Goal: Task Accomplishment & Management: Manage account settings

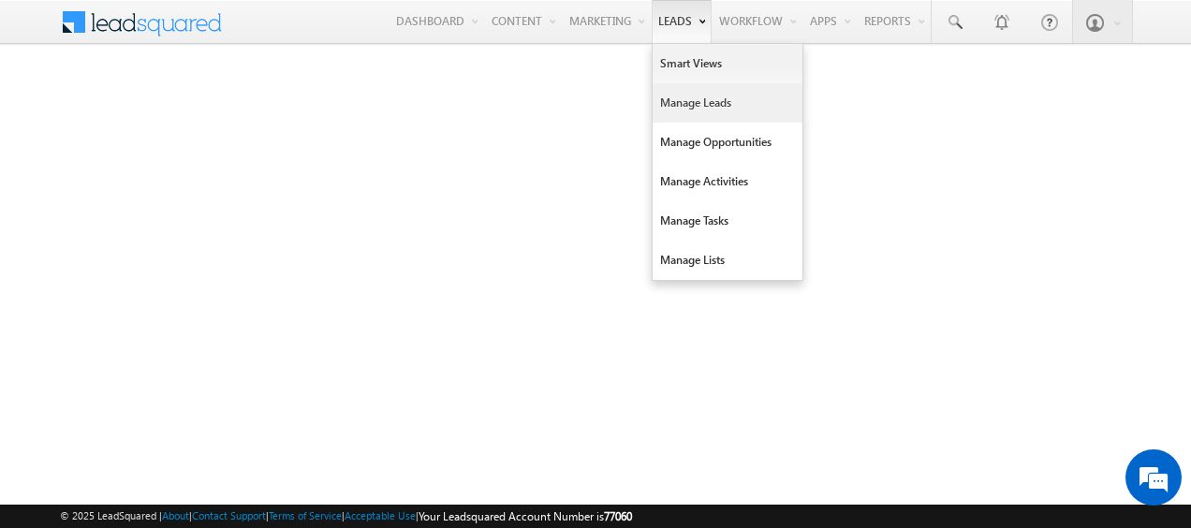
click at [708, 104] on link "Manage Leads" at bounding box center [727, 102] width 150 height 39
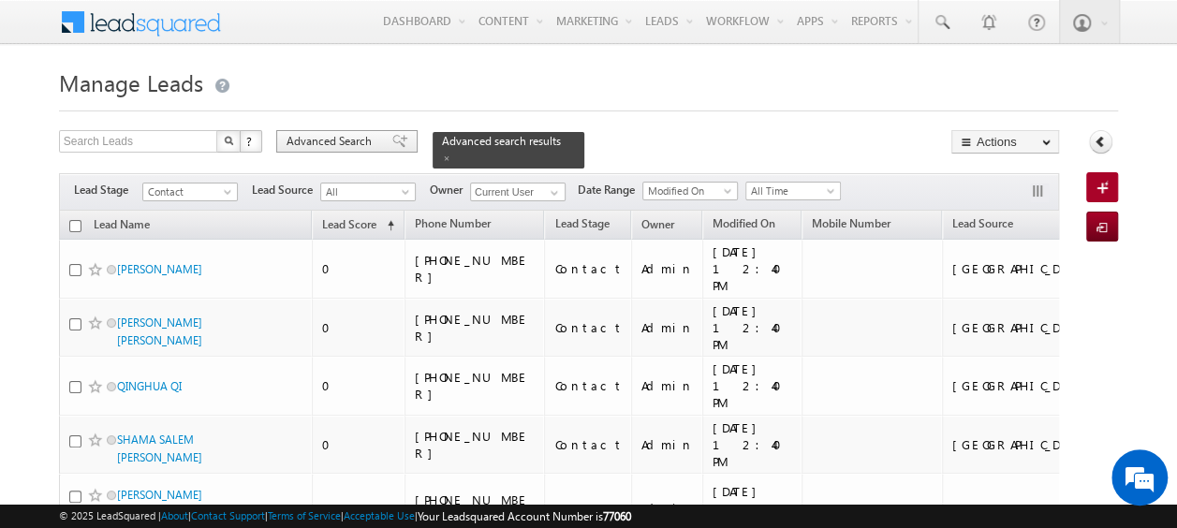
click at [326, 137] on span "Advanced Search" at bounding box center [331, 141] width 91 height 17
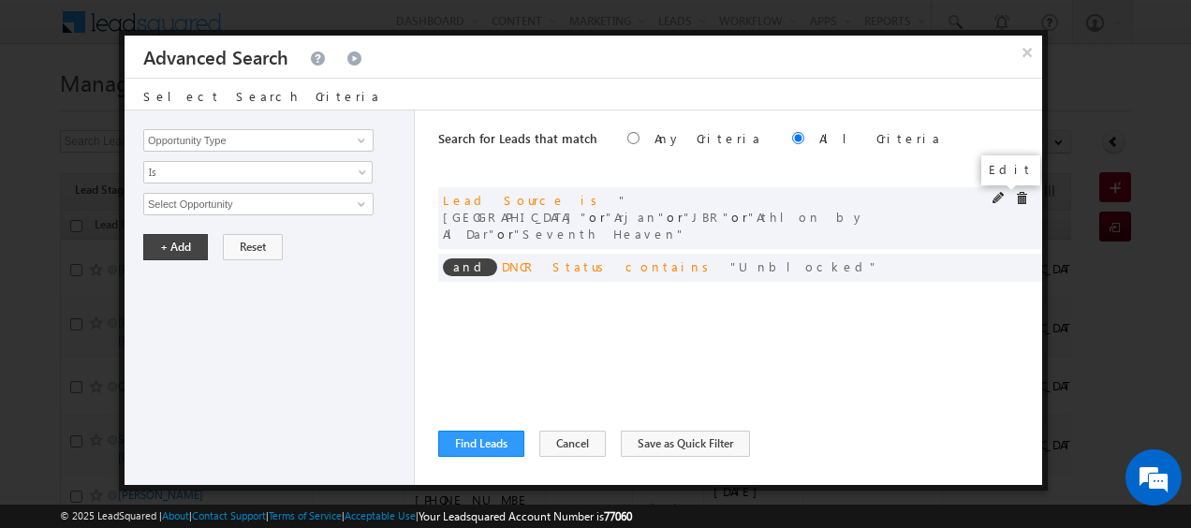
click at [997, 198] on span at bounding box center [998, 198] width 13 height 13
click at [360, 206] on span "select" at bounding box center [364, 210] width 15 height 32
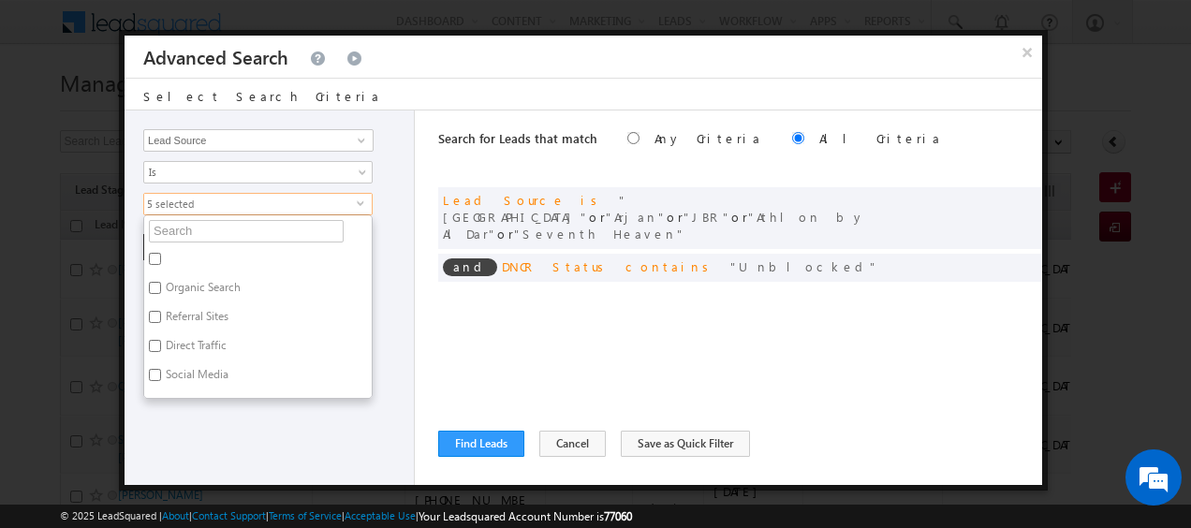
click at [408, 241] on div "Opportunity Type Lead Activity Task Sales Group Prospect Id Address 1 Address 2…" at bounding box center [269, 297] width 290 height 374
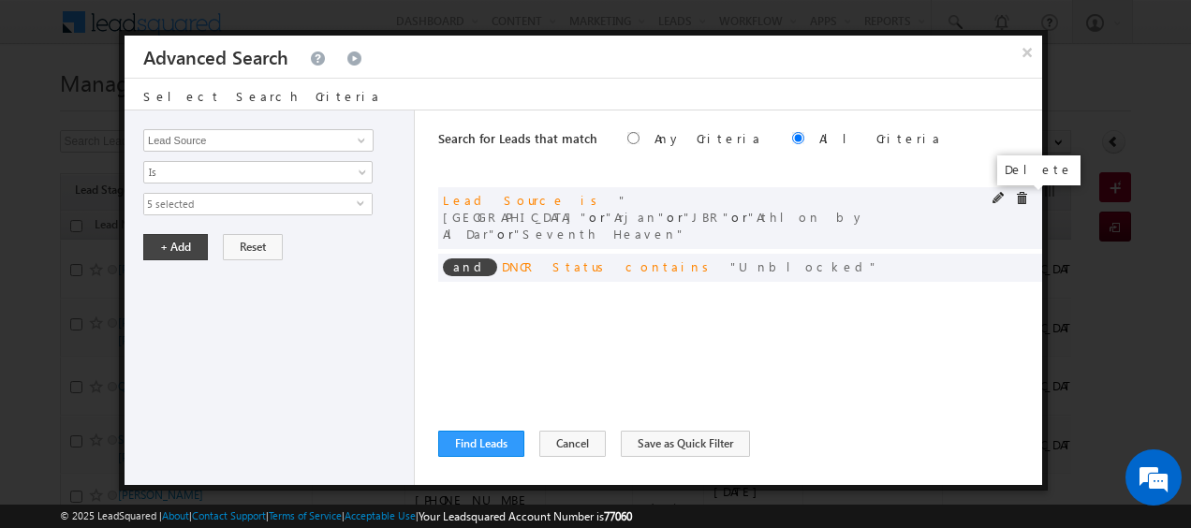
click at [1023, 197] on span at bounding box center [1021, 198] width 13 height 13
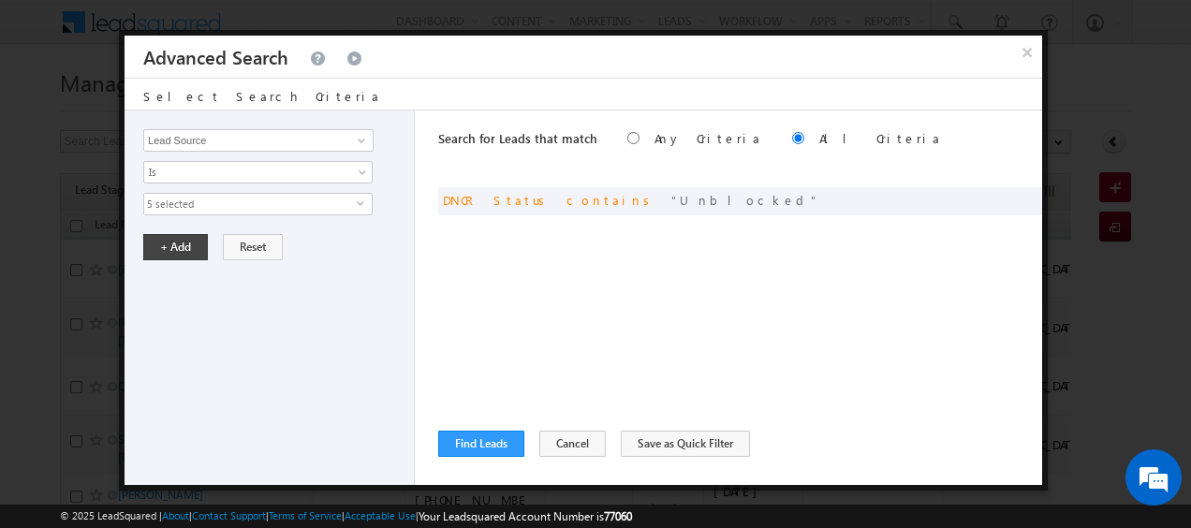
click at [354, 205] on span "5 selected" at bounding box center [250, 204] width 212 height 21
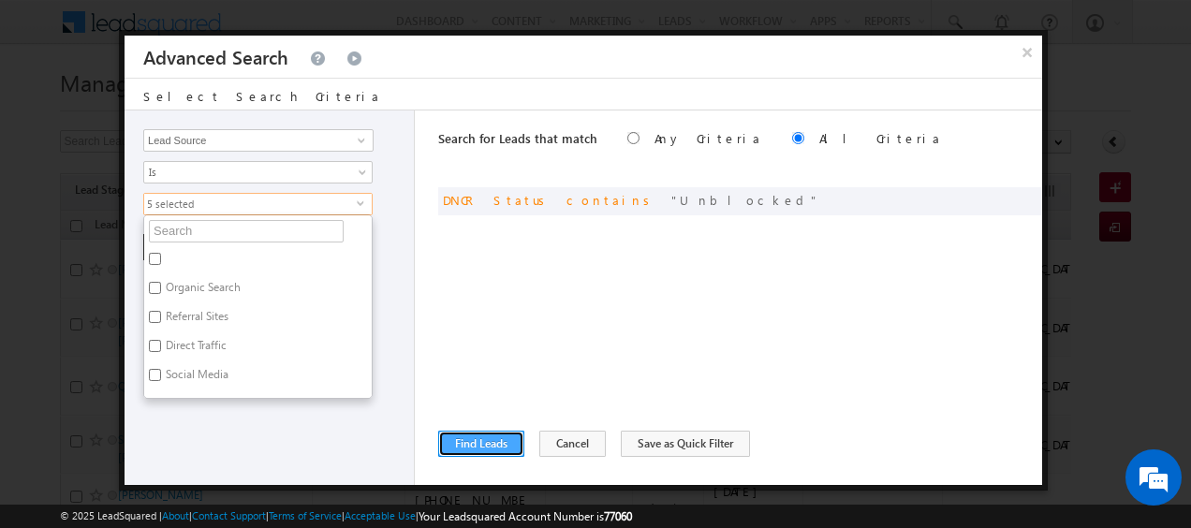
click at [471, 436] on button "Find Leads" at bounding box center [481, 444] width 86 height 26
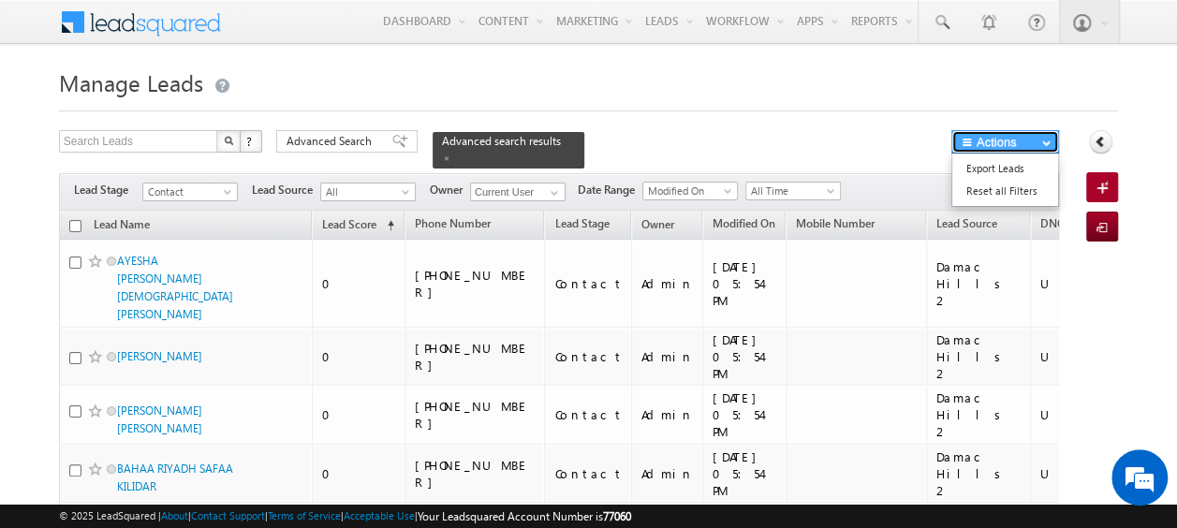
click at [1026, 149] on button "Actions" at bounding box center [1005, 141] width 108 height 23
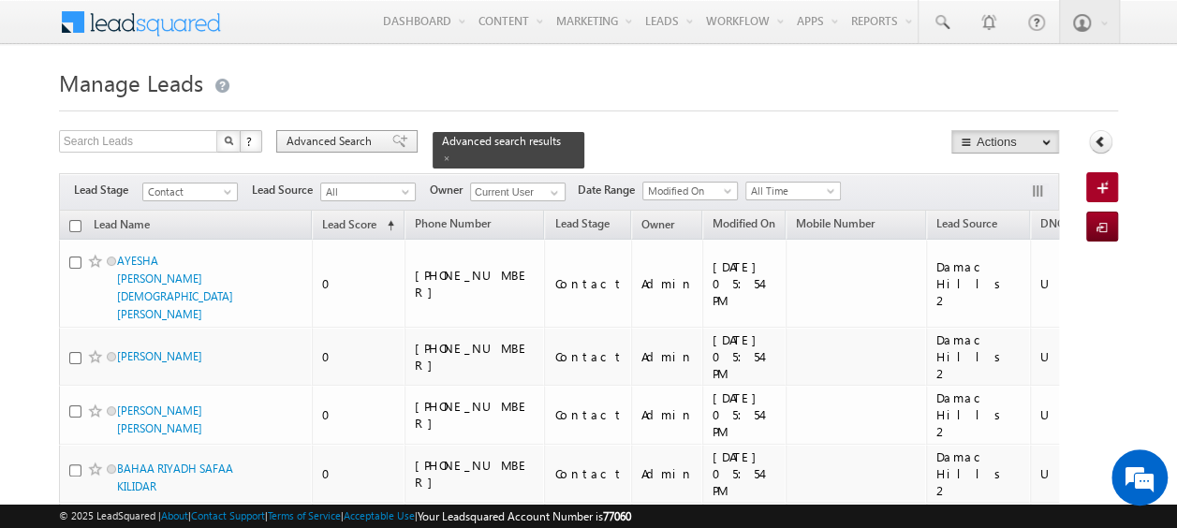
click at [341, 137] on span "Advanced Search" at bounding box center [331, 141] width 91 height 17
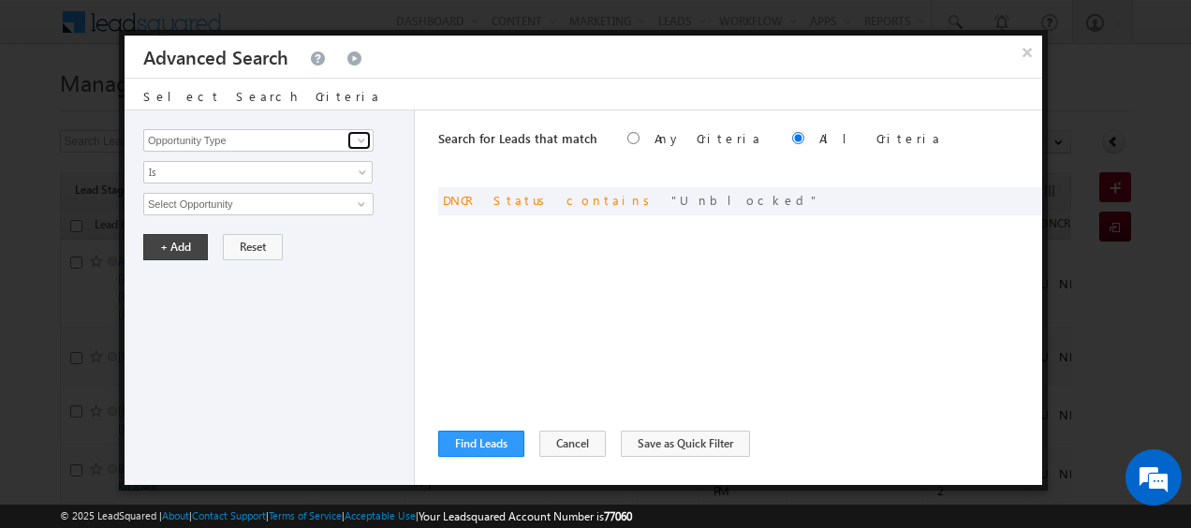
click at [363, 134] on span at bounding box center [361, 140] width 15 height 15
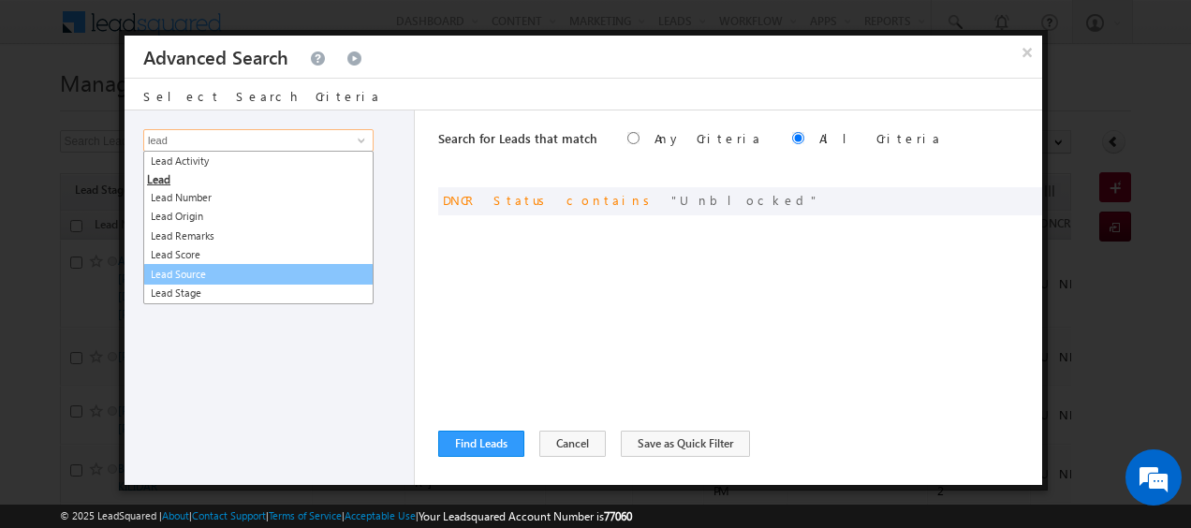
click at [222, 273] on link "Lead Source" at bounding box center [258, 275] width 230 height 22
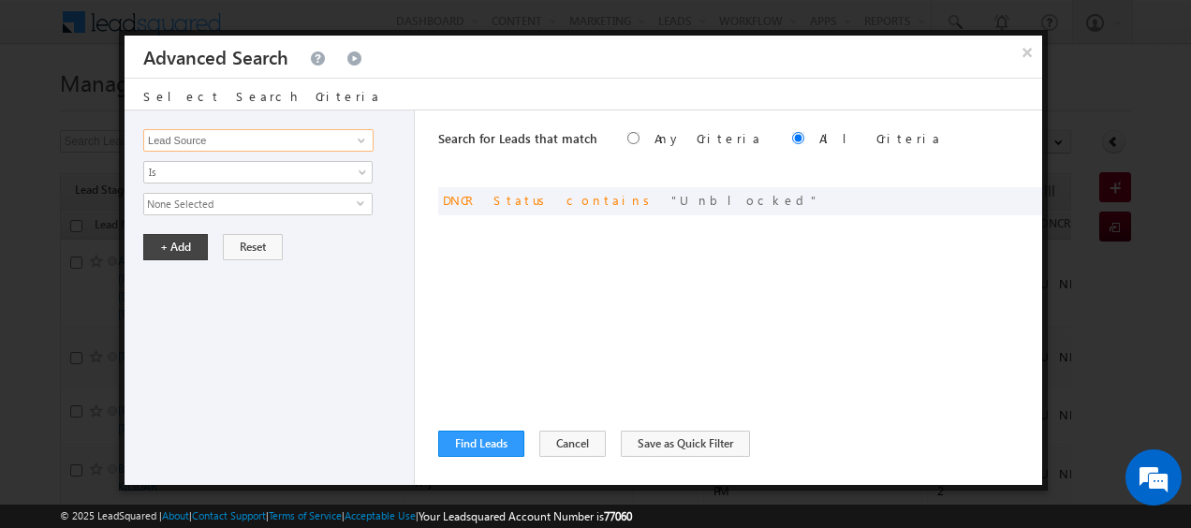
type input "Lead Source"
click at [352, 200] on span "None Selected" at bounding box center [250, 204] width 212 height 21
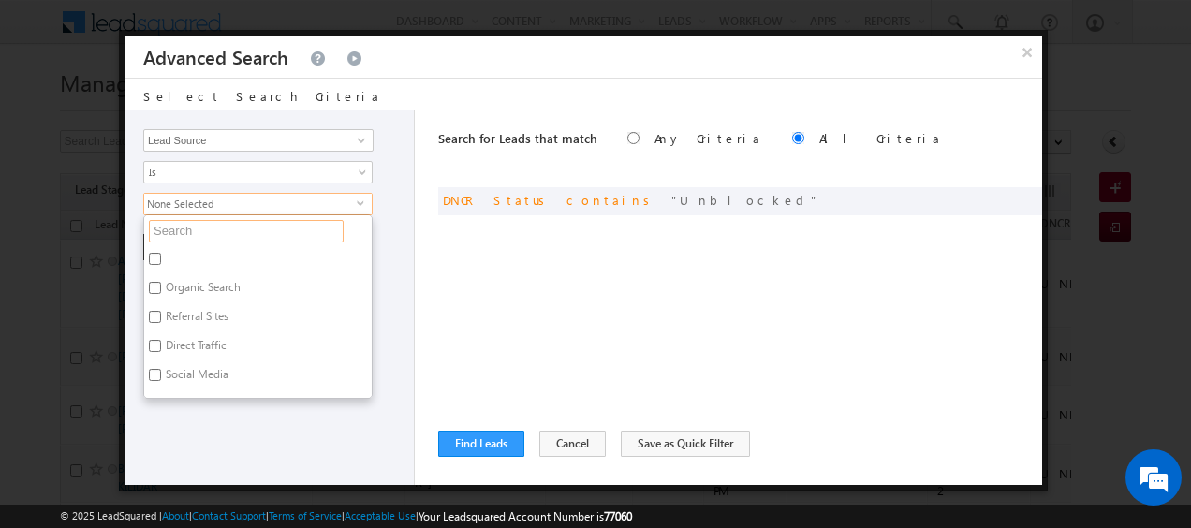
click at [252, 227] on input "text" at bounding box center [246, 231] width 195 height 22
paste input "Damac Lagoon"
type input "Damac Lagoon"
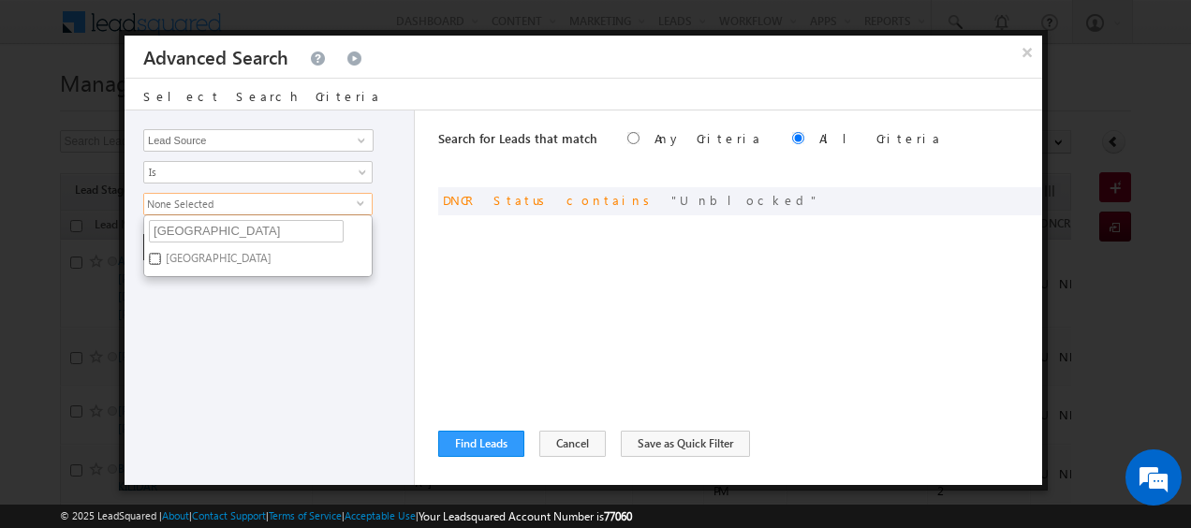
click at [159, 256] on input "Damac Lagoon" at bounding box center [155, 259] width 12 height 12
checkbox input "true"
click at [253, 233] on input "Damac Lagoon" at bounding box center [246, 231] width 195 height 22
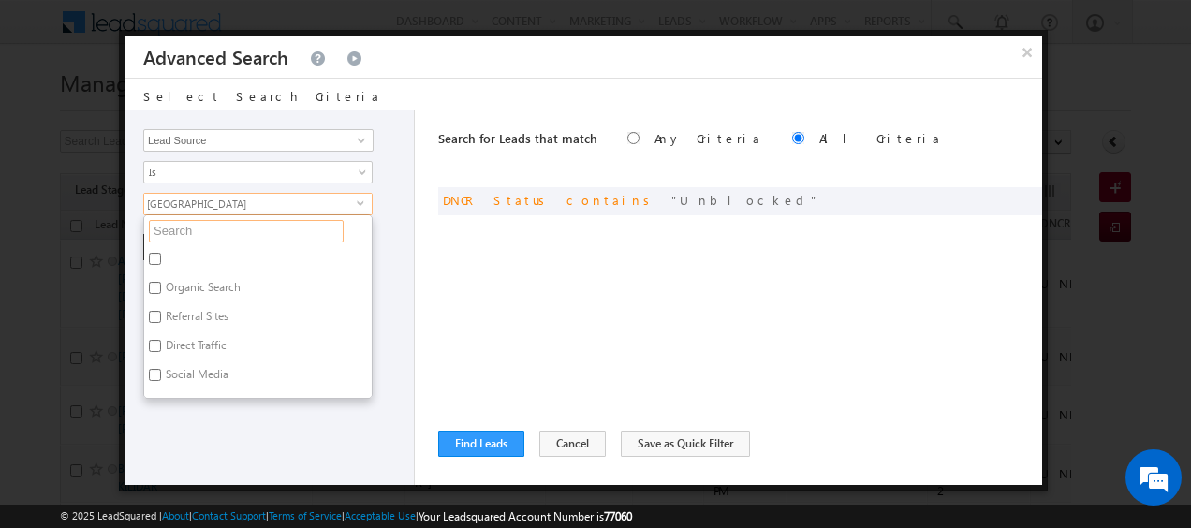
click at [211, 226] on input "text" at bounding box center [246, 231] width 195 height 22
paste input "Dubai South"
type input "Dubai South"
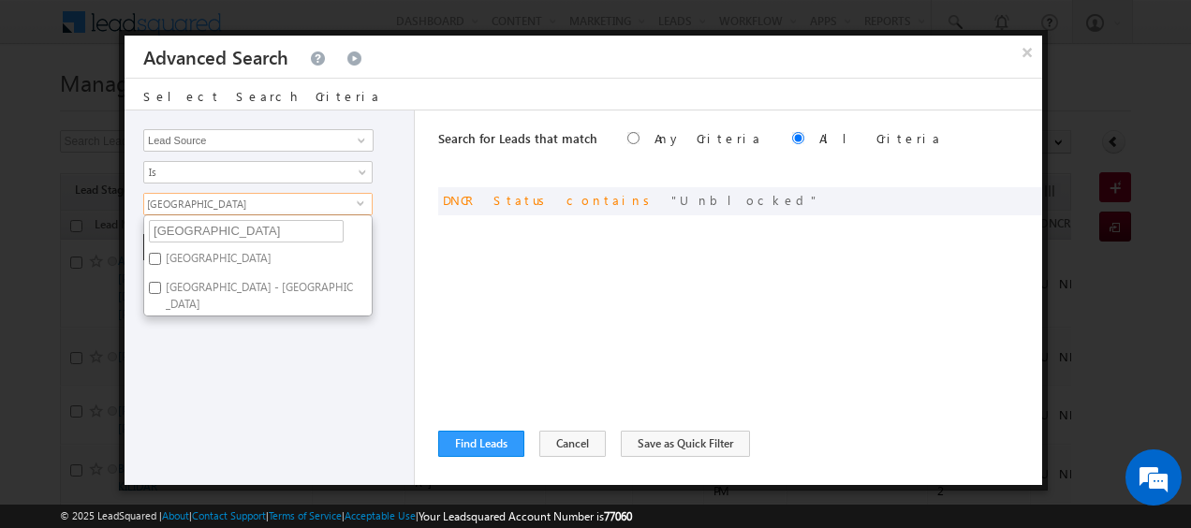
click at [167, 256] on label "Dubai South" at bounding box center [217, 261] width 146 height 29
click at [161, 256] on input "Dubai South" at bounding box center [155, 259] width 12 height 12
checkbox input "true"
click at [242, 227] on input "Dubai South" at bounding box center [246, 231] width 195 height 22
paste input "Al Furjan"
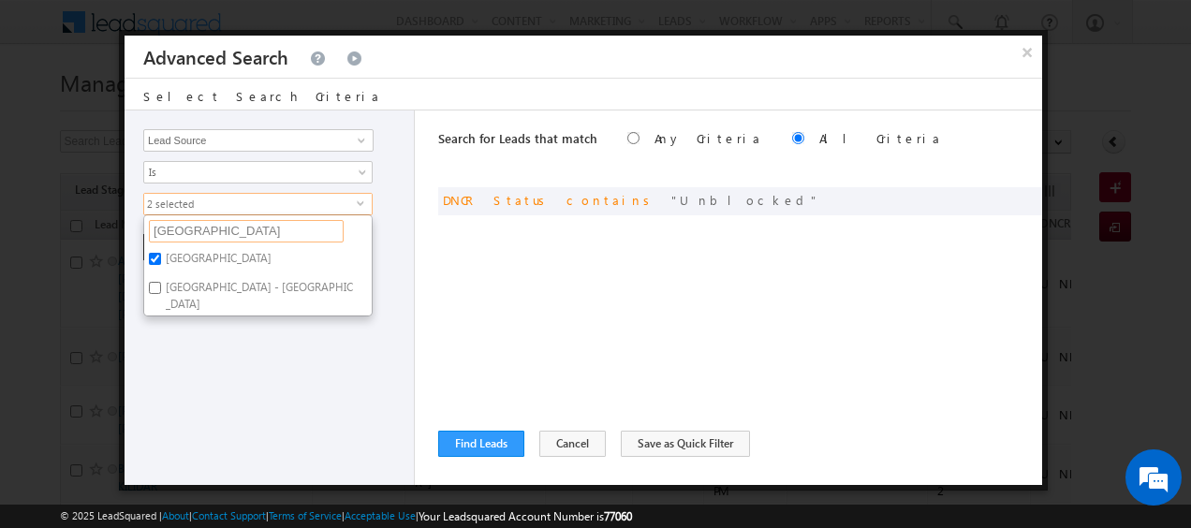
type input "Al Furjan"
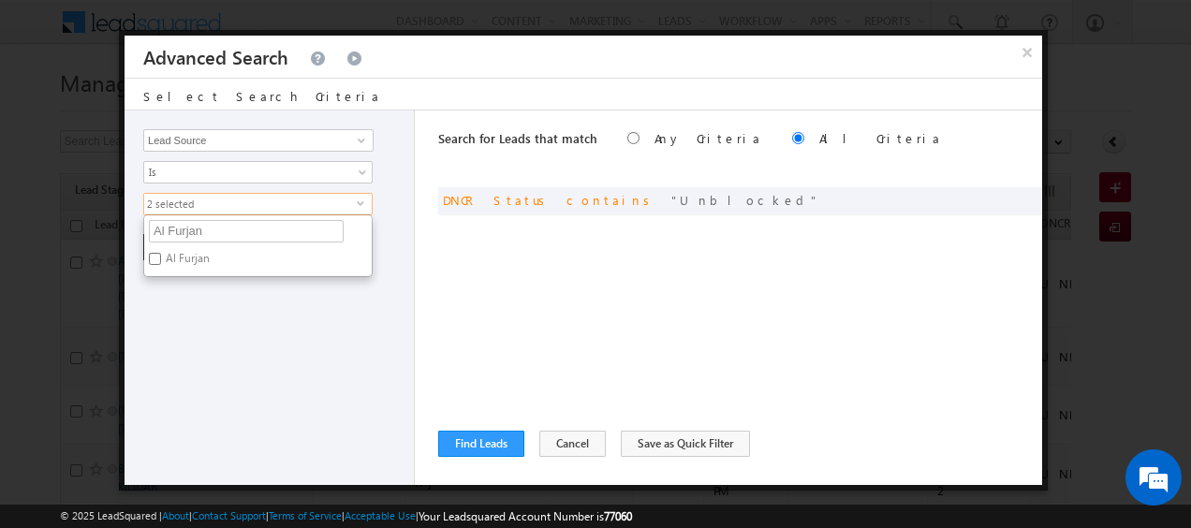
click at [152, 258] on input "Al Furjan" at bounding box center [155, 259] width 12 height 12
checkbox input "true"
click at [248, 226] on input "Al Furjan" at bounding box center [246, 231] width 195 height 22
paste input "Jumeirah Golf Estates"
type input "Jumeirah Golf Estates"
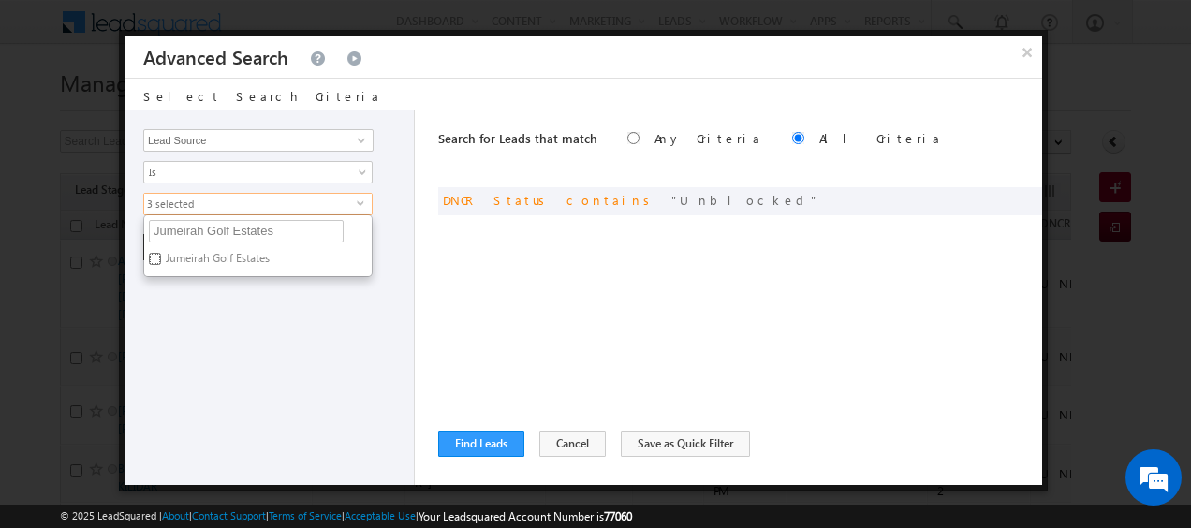
click at [159, 260] on input "Jumeirah Golf Estates" at bounding box center [155, 259] width 12 height 12
checkbox input "true"
click at [281, 230] on input "Jumeirah Golf Estates" at bounding box center [246, 231] width 195 height 22
paste input "Al Barari"
type input "Al Barari"
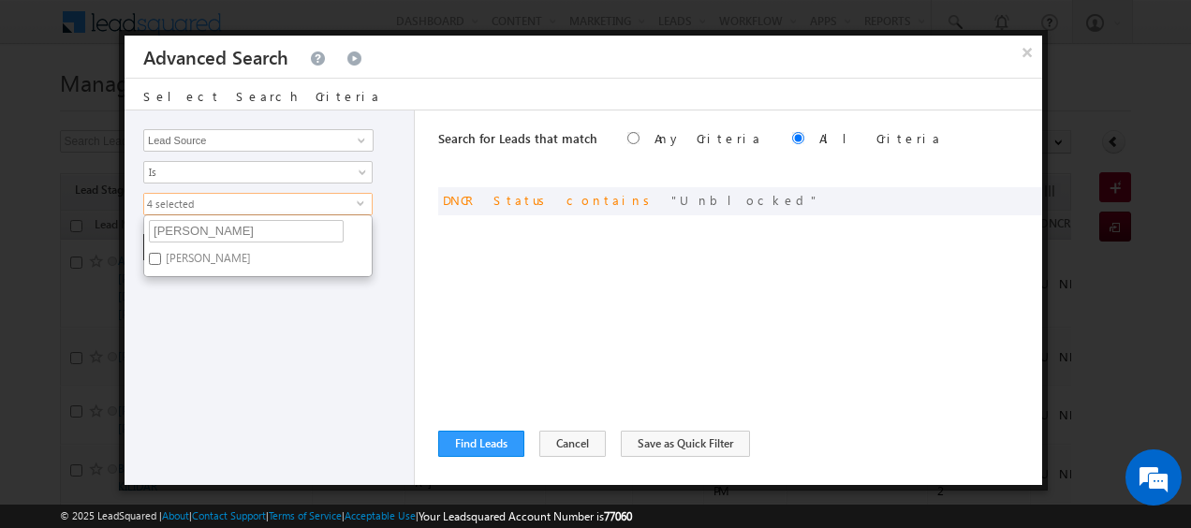
click at [163, 258] on label "Al Barari" at bounding box center [206, 261] width 125 height 29
click at [161, 258] on input "Al Barari" at bounding box center [155, 259] width 12 height 12
checkbox input "true"
click at [242, 227] on input "Al Barari" at bounding box center [246, 231] width 195 height 22
paste input "thlon by AlDar"
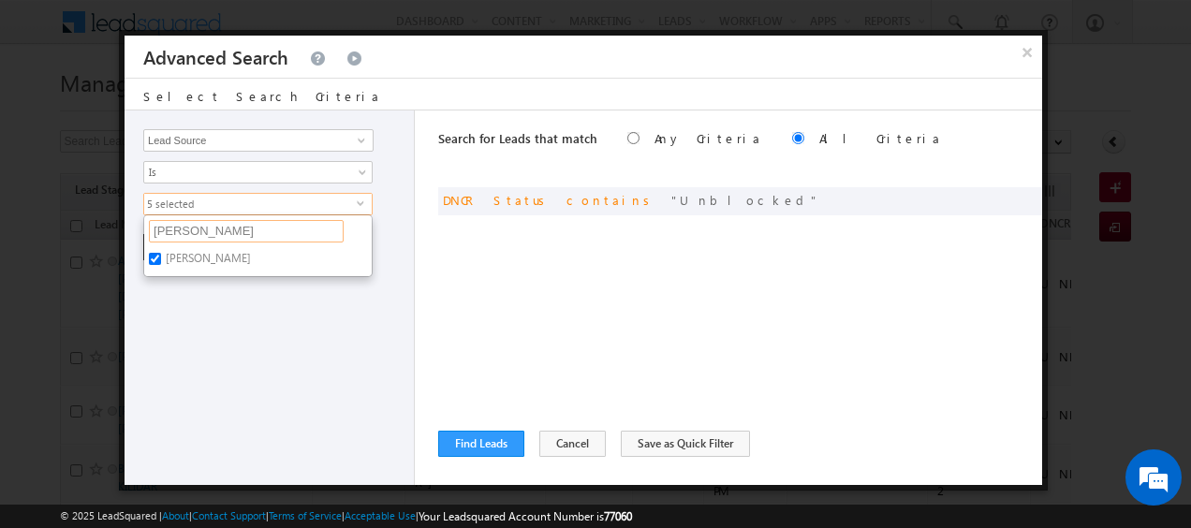
type input "Athlon by AlDar"
click at [177, 256] on label "Athlon by AlDar" at bounding box center [203, 261] width 119 height 29
click at [161, 256] on input "Athlon by AlDar" at bounding box center [155, 259] width 12 height 12
checkbox input "true"
paste input "Jumeirah Park"
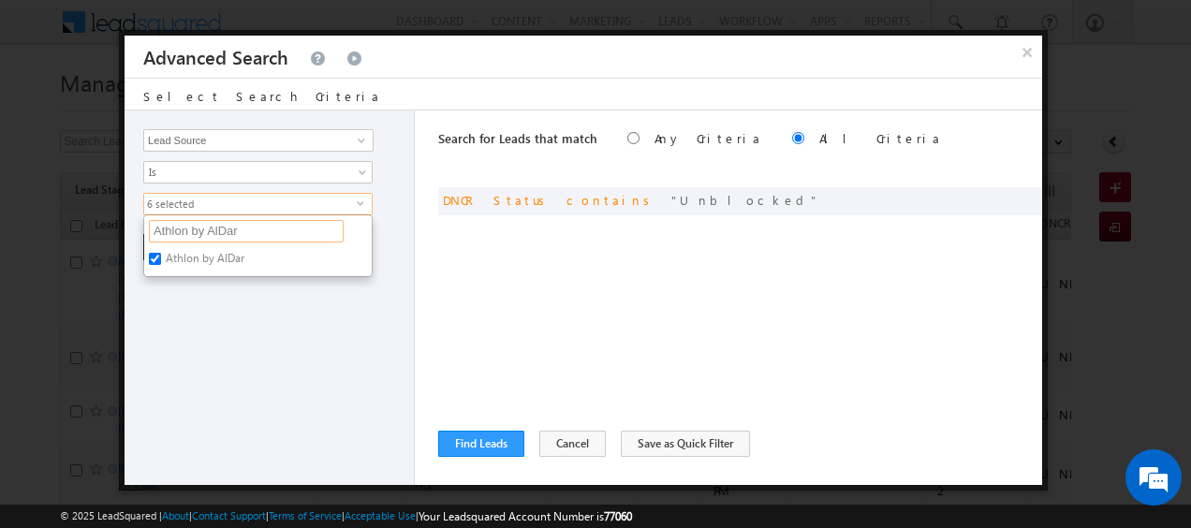
type input "Jumeirah Park"
click at [162, 252] on label "Jumeirah Park" at bounding box center [217, 261] width 146 height 29
click at [161, 253] on input "Jumeirah Park" at bounding box center [155, 259] width 12 height 12
checkbox input "true"
click at [283, 232] on input "Jumeirah Park" at bounding box center [246, 231] width 195 height 22
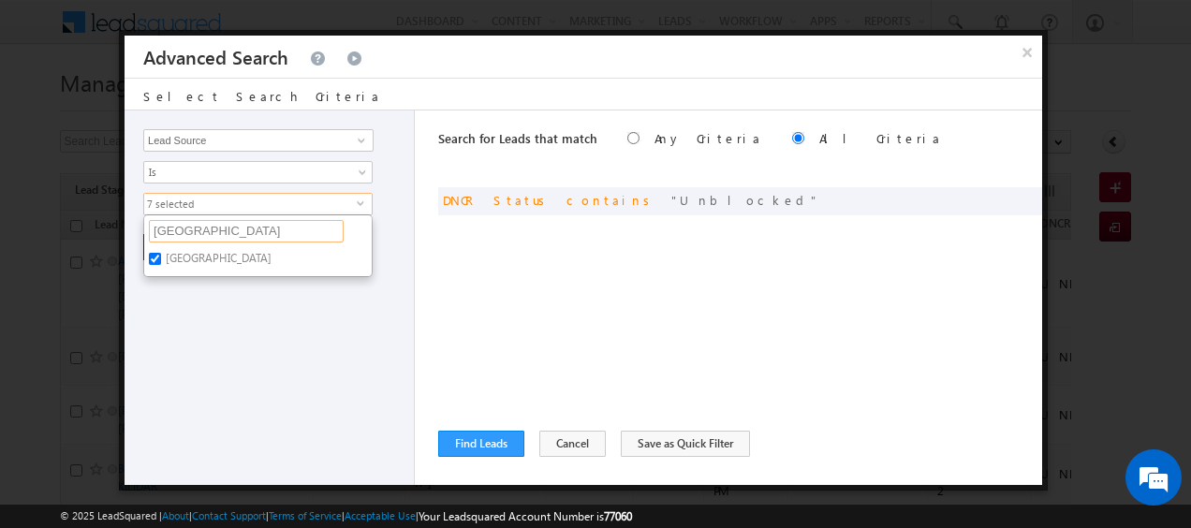
paste input "Lakes"
type input "Lakes"
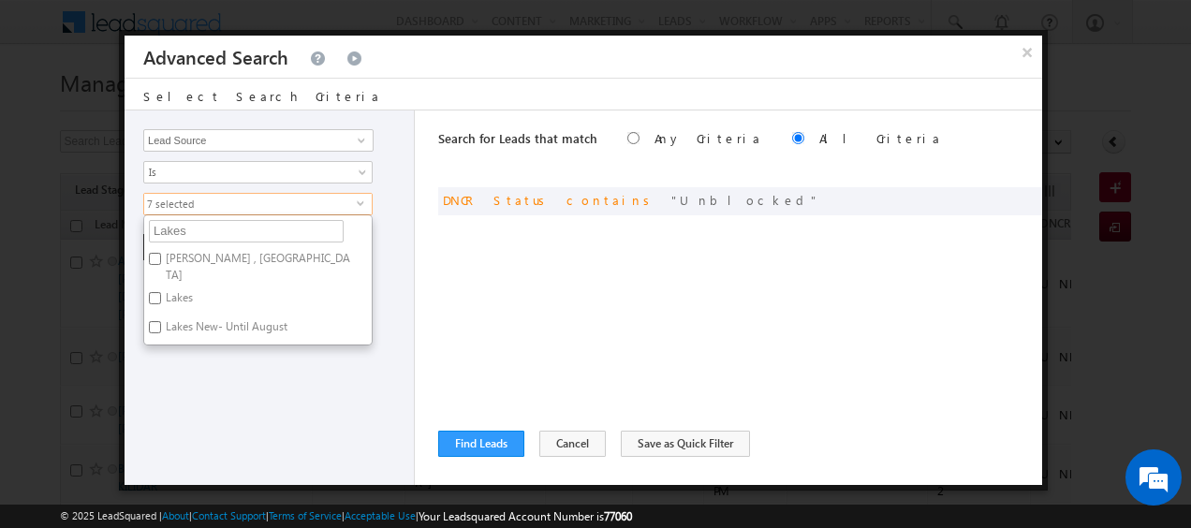
click at [157, 292] on input "Lakes" at bounding box center [155, 298] width 12 height 12
checkbox input "true"
click at [225, 230] on input "Lakes" at bounding box center [246, 231] width 195 height 22
paste input "Deira Island- Bay Villa"
type input "Deira Island- Bay Villas"
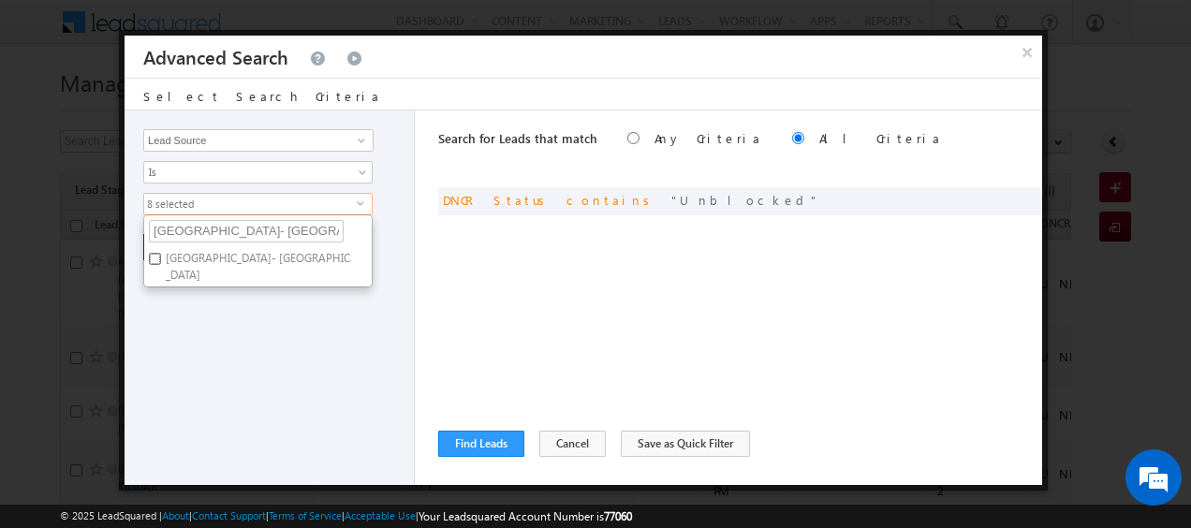
click at [158, 255] on input "Deira Island- Bay Villas" at bounding box center [155, 259] width 12 height 12
checkbox input "true"
click at [288, 231] on input "Deira Island- Bay Villas" at bounding box center [246, 231] width 195 height 22
paste input "text"
type input "Deira Island"
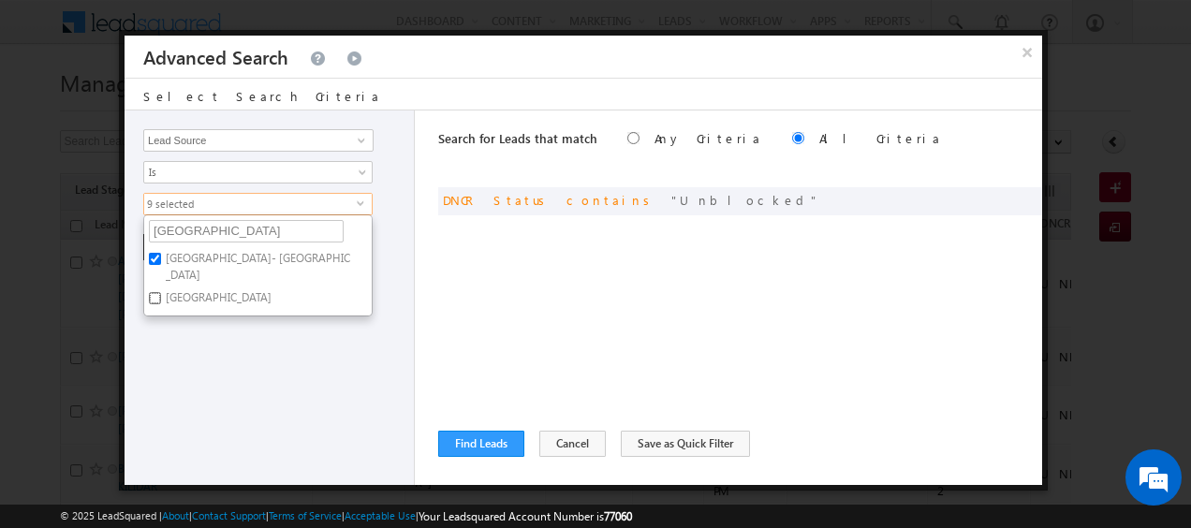
click at [152, 292] on input "Deira Island" at bounding box center [155, 298] width 12 height 12
checkbox input "true"
click at [387, 270] on div "Opportunity Type Lead Activity Task Sales Group Prospect Id Address 1 Address 2…" at bounding box center [269, 297] width 290 height 374
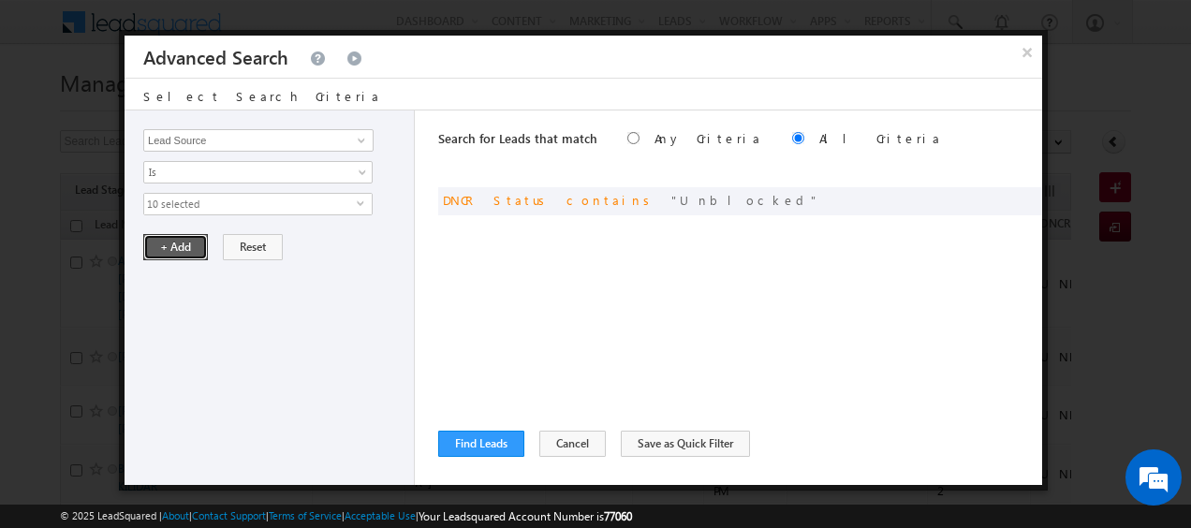
click at [172, 246] on button "+ Add" at bounding box center [175, 247] width 65 height 26
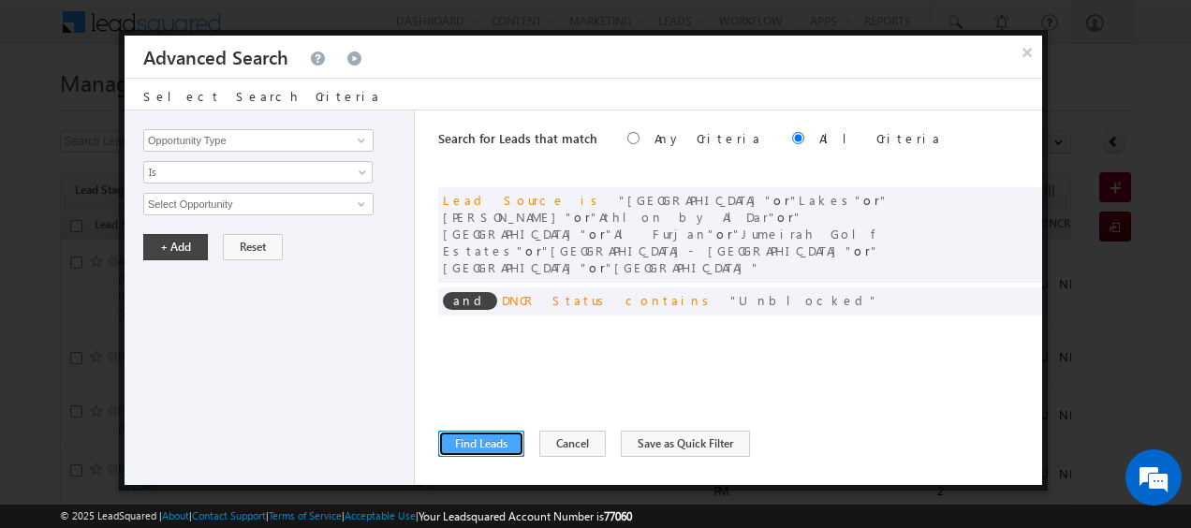
click at [494, 446] on button "Find Leads" at bounding box center [481, 444] width 86 height 26
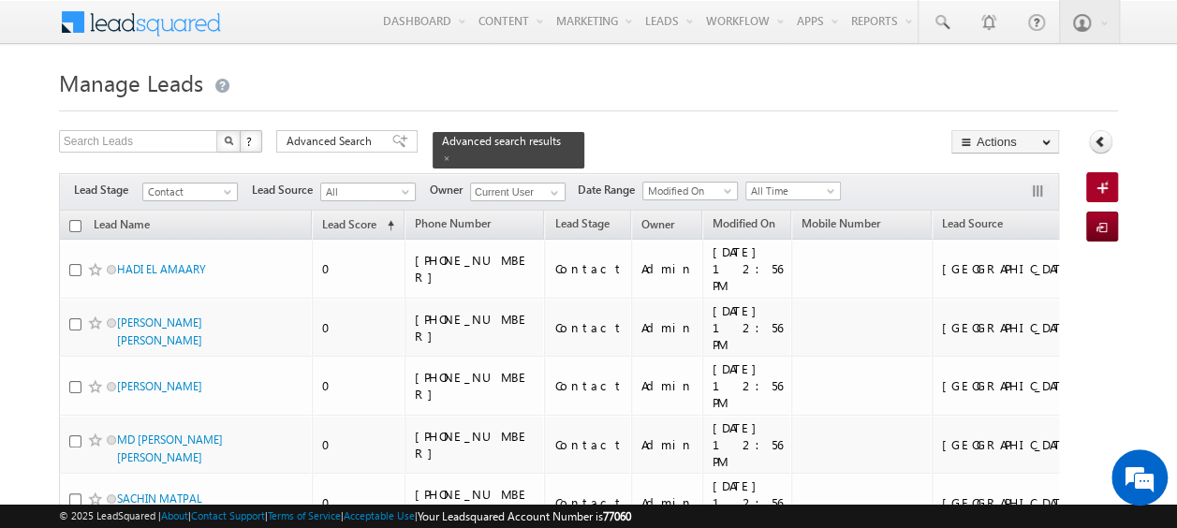
click at [71, 220] on input "checkbox" at bounding box center [75, 226] width 12 height 12
checkbox input "true"
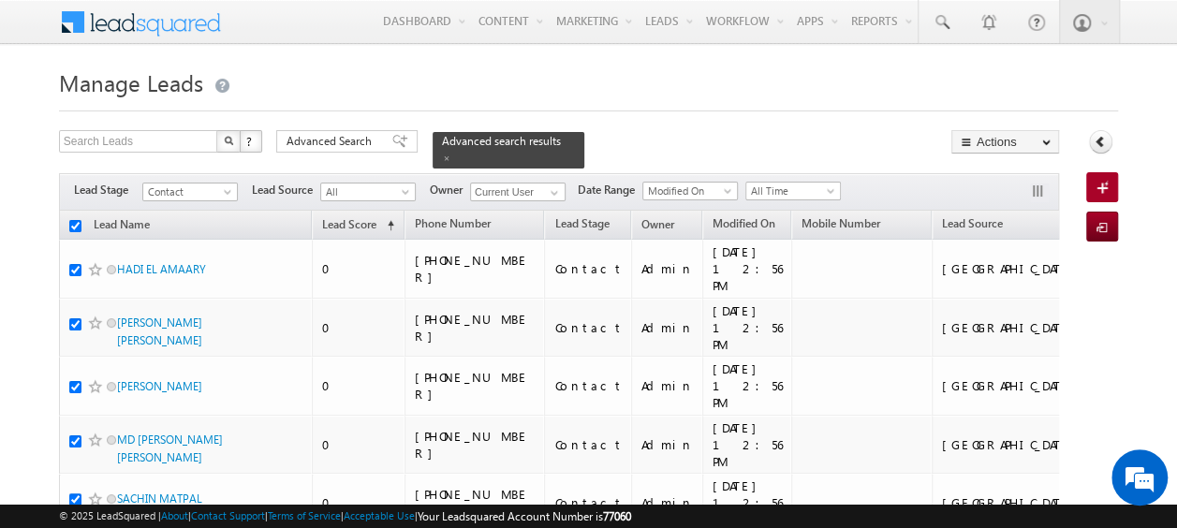
checkbox input "true"
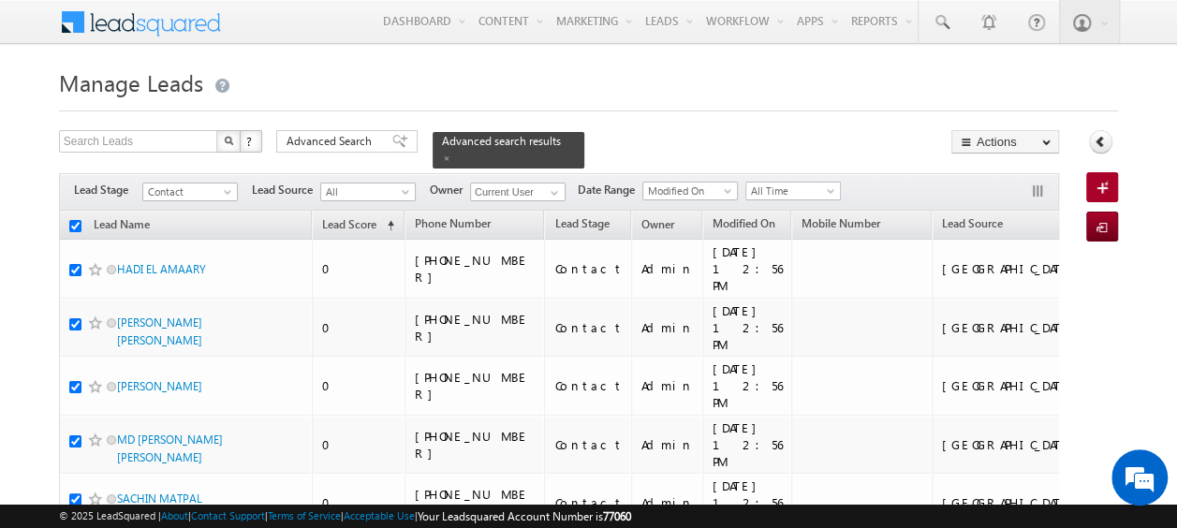
checkbox input "true"
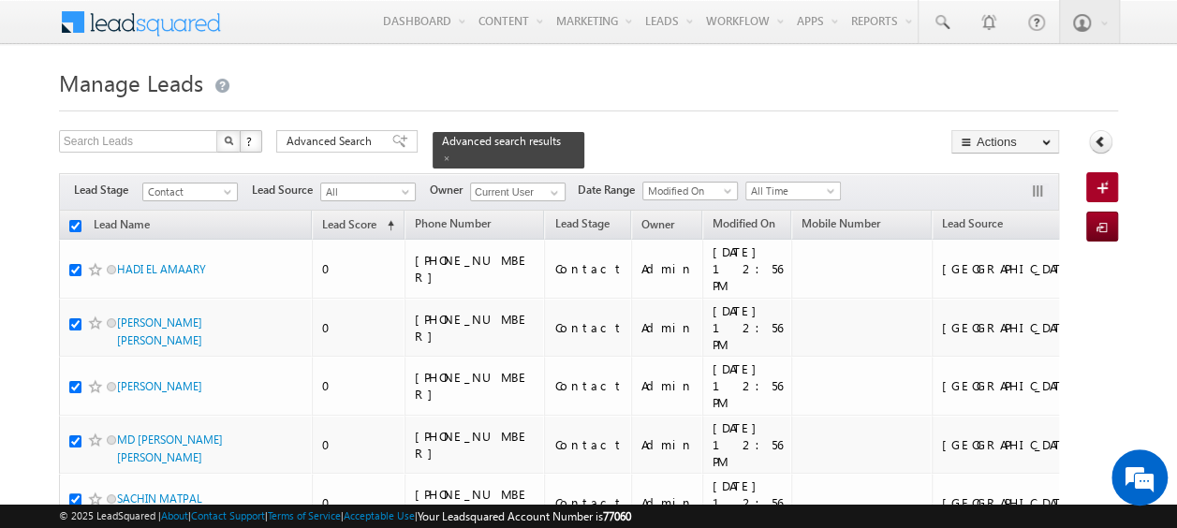
checkbox input "true"
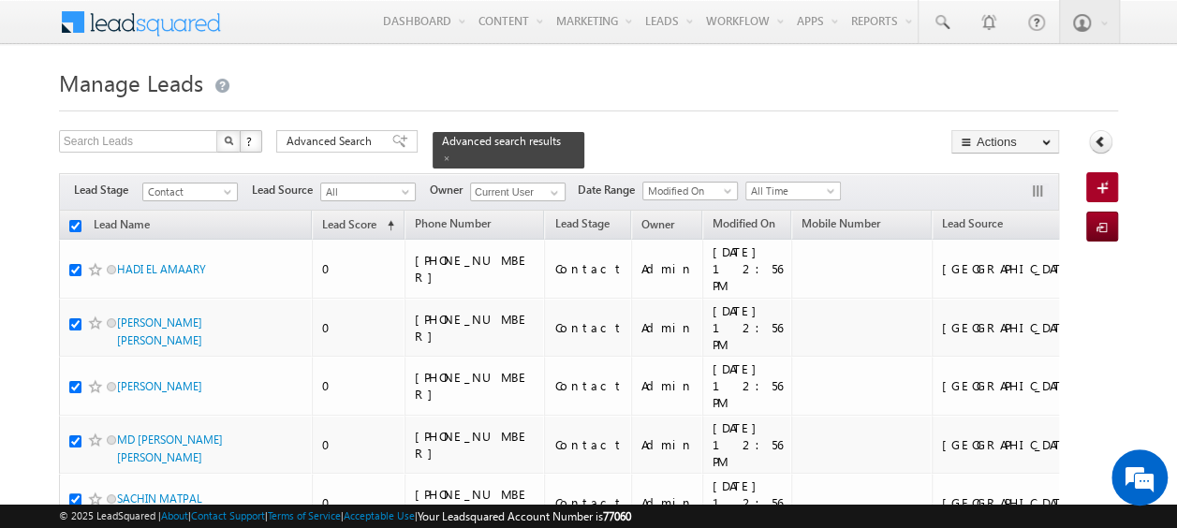
checkbox input "true"
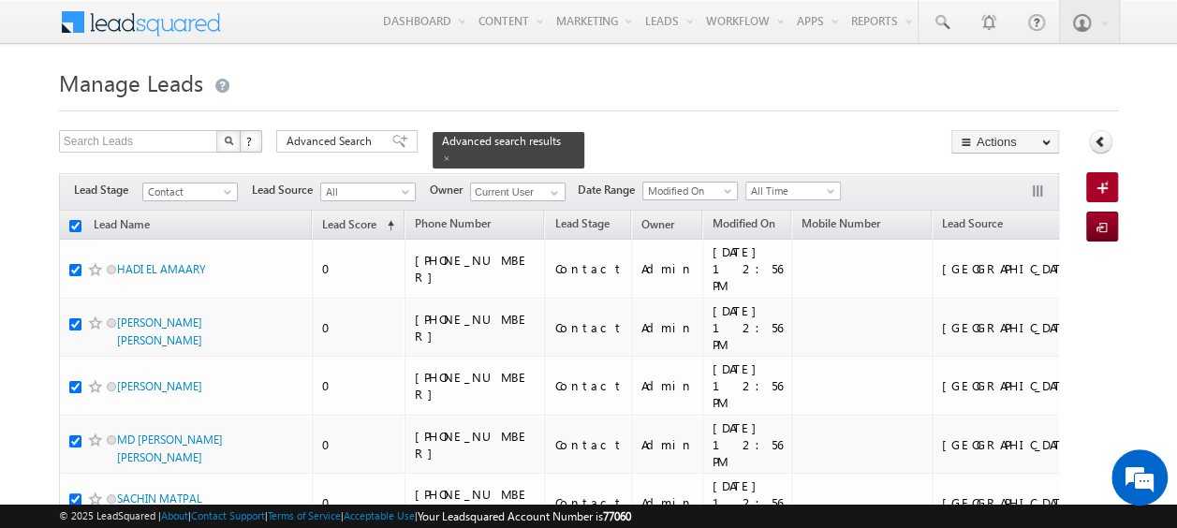
checkbox input "true"
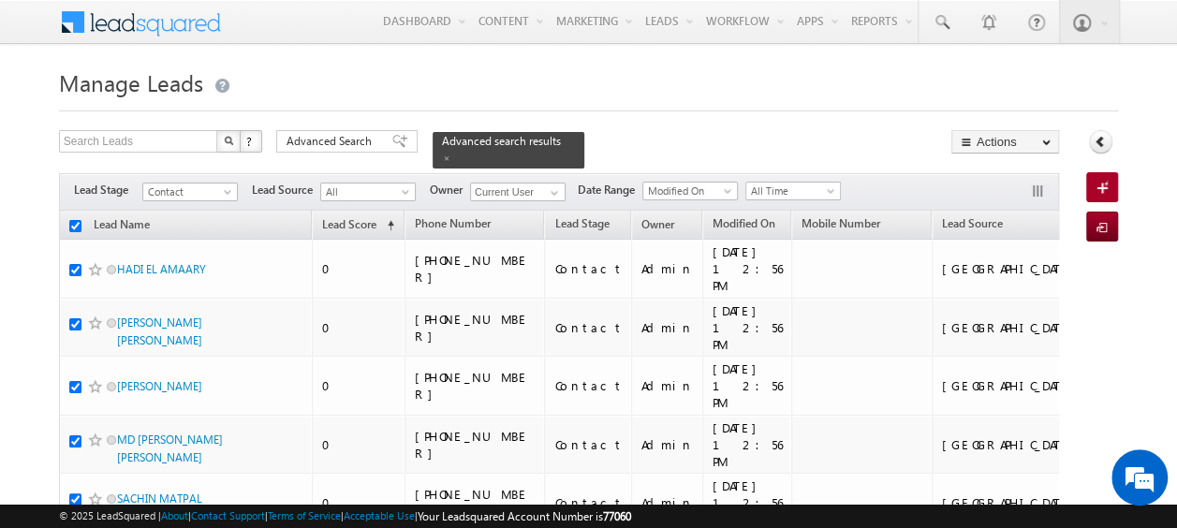
checkbox input "true"
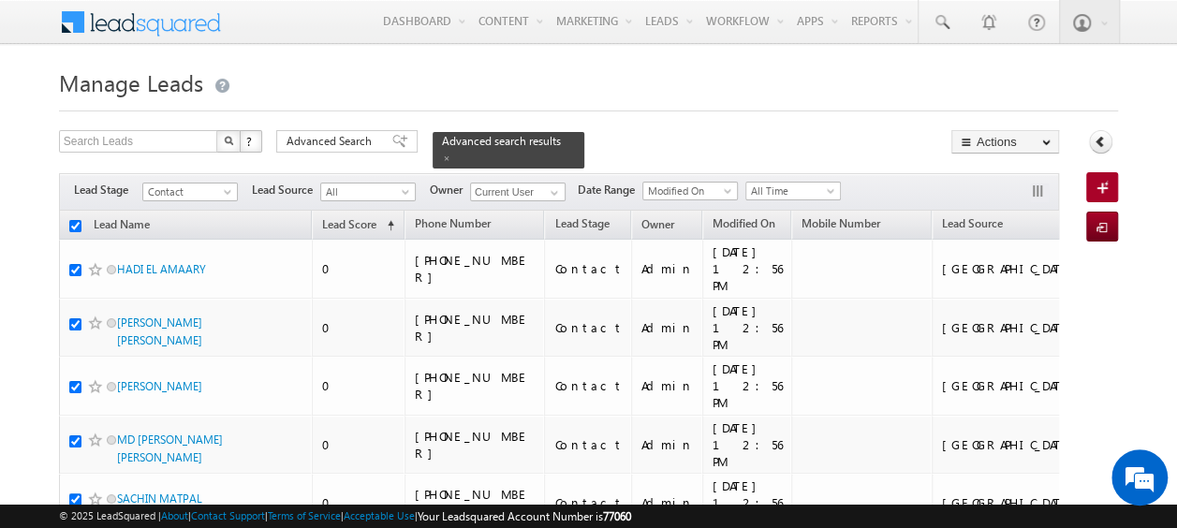
checkbox input "true"
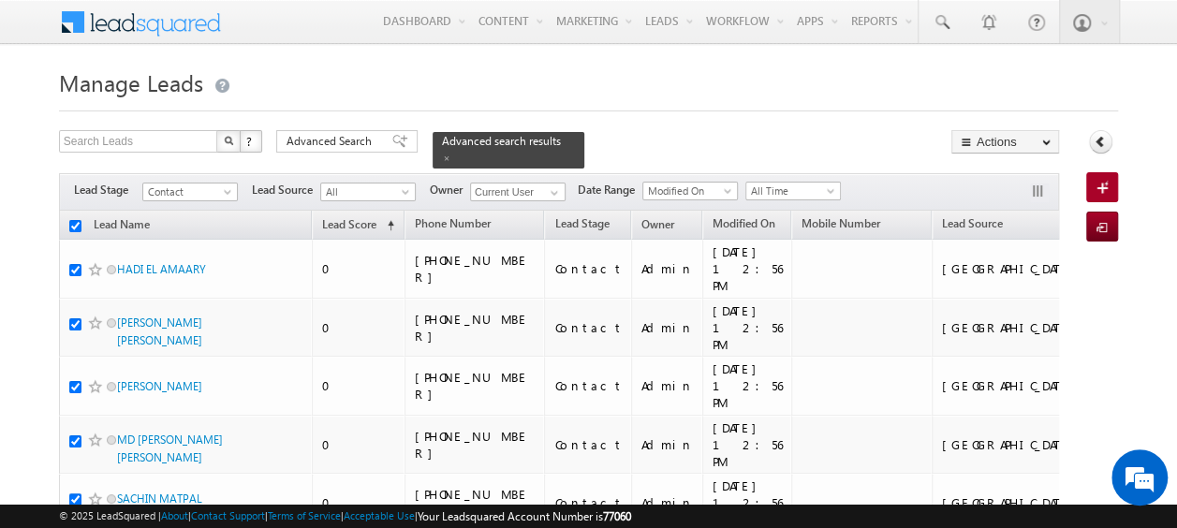
checkbox input "true"
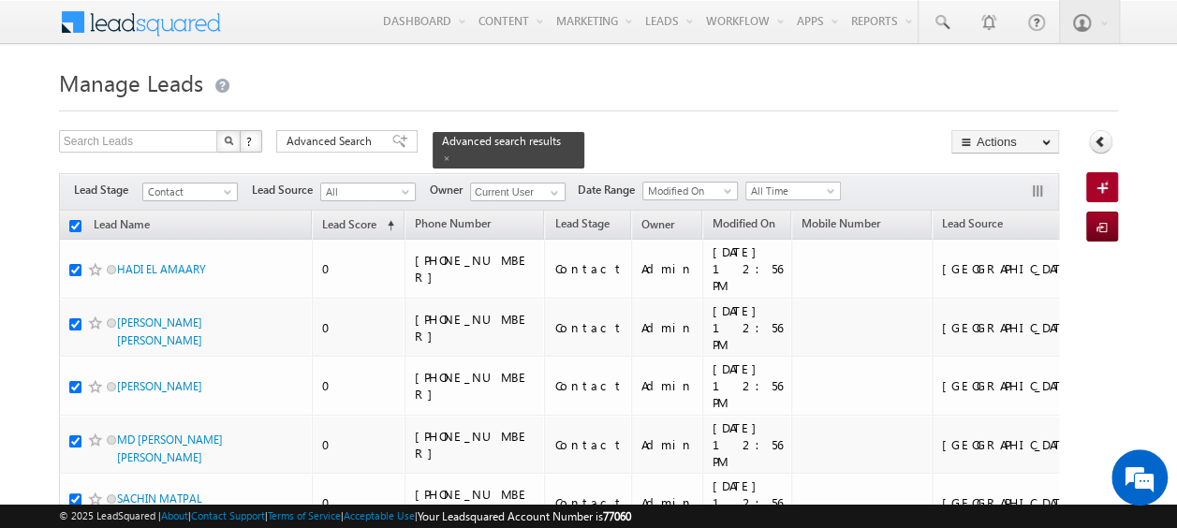
checkbox input "true"
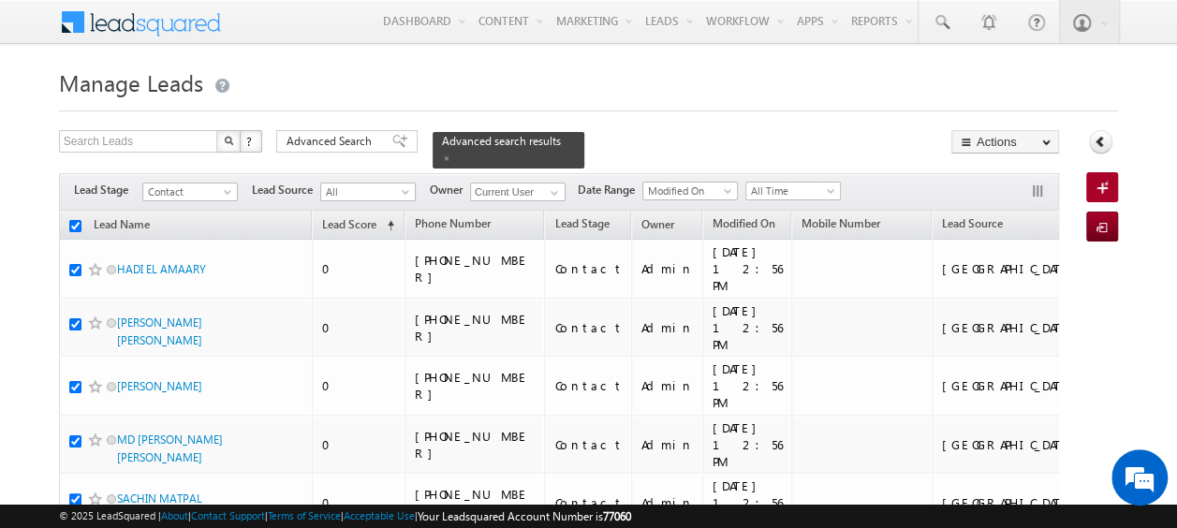
checkbox input "true"
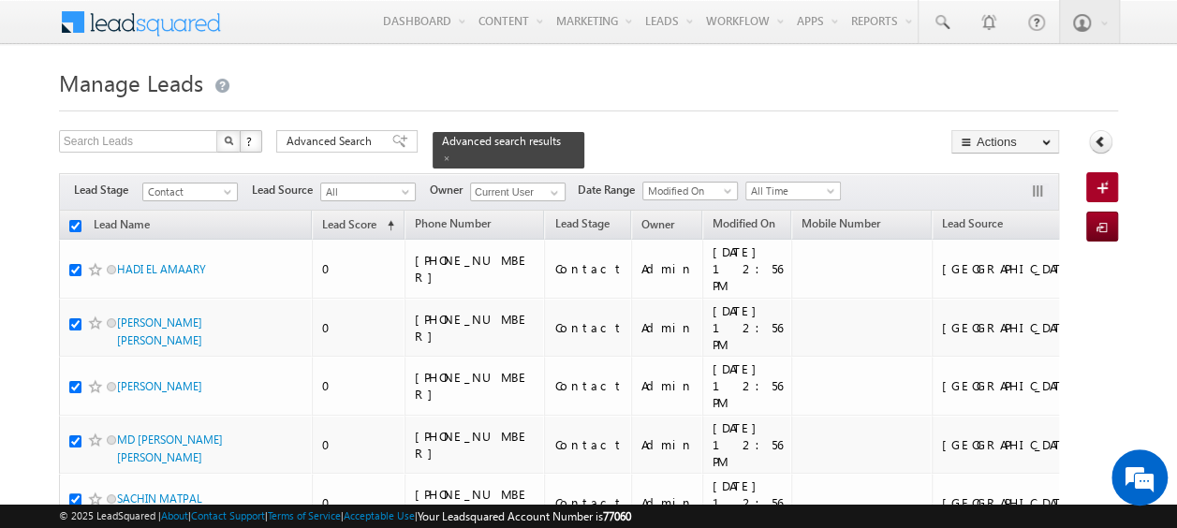
checkbox input "true"
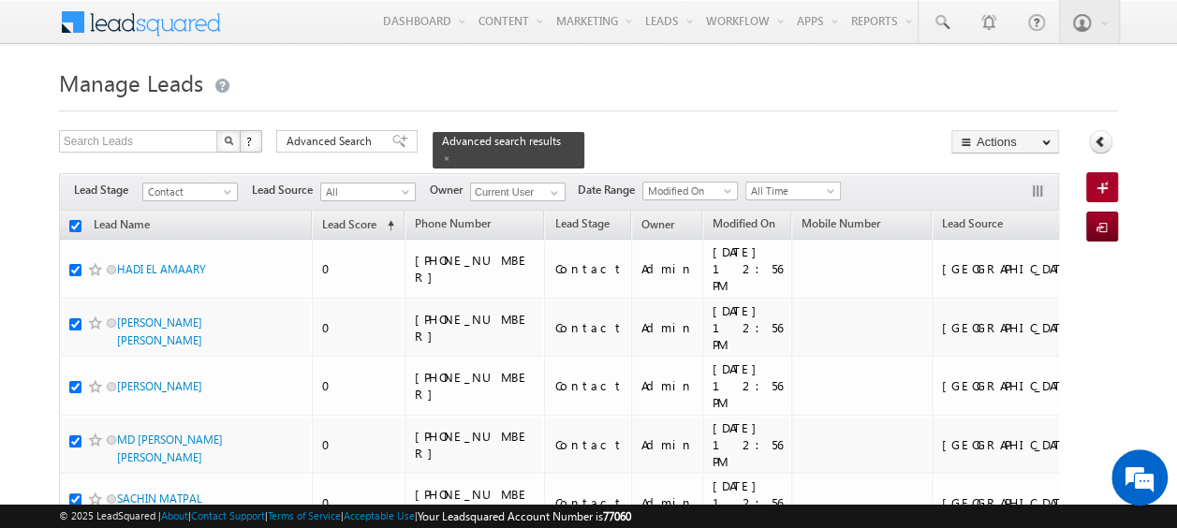
checkbox input "true"
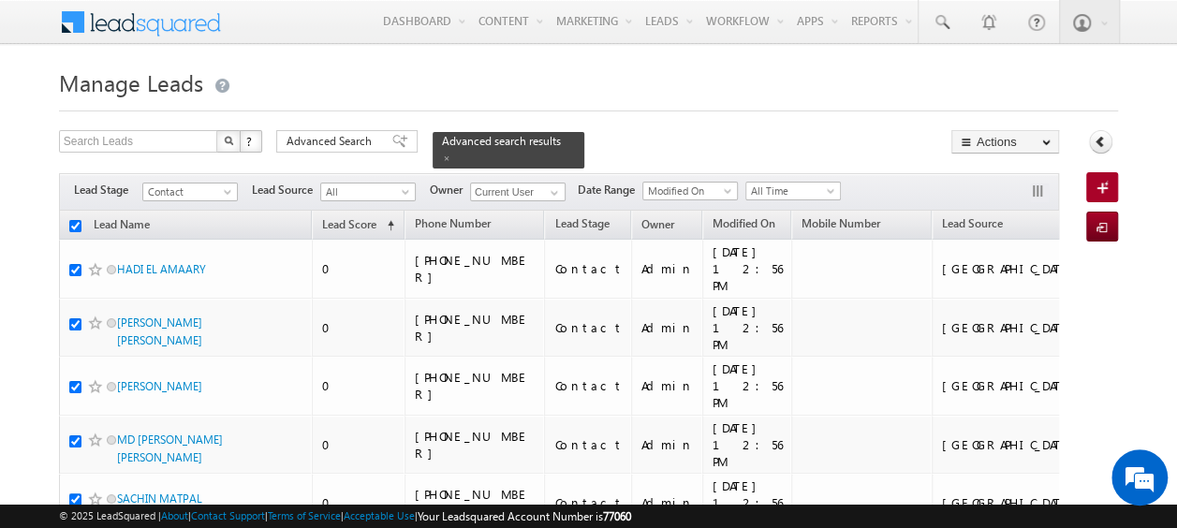
checkbox input "true"
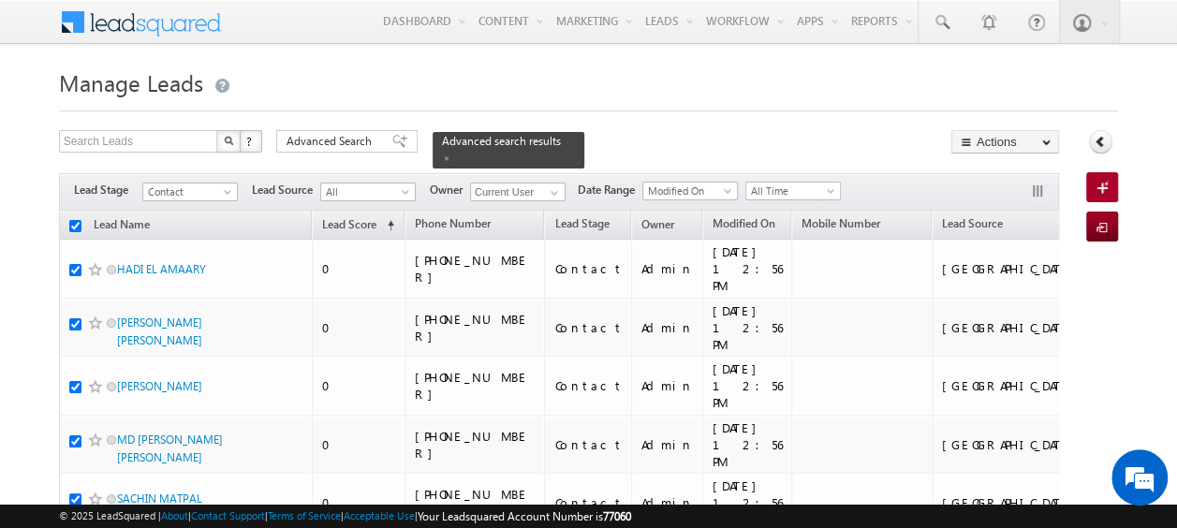
checkbox input "true"
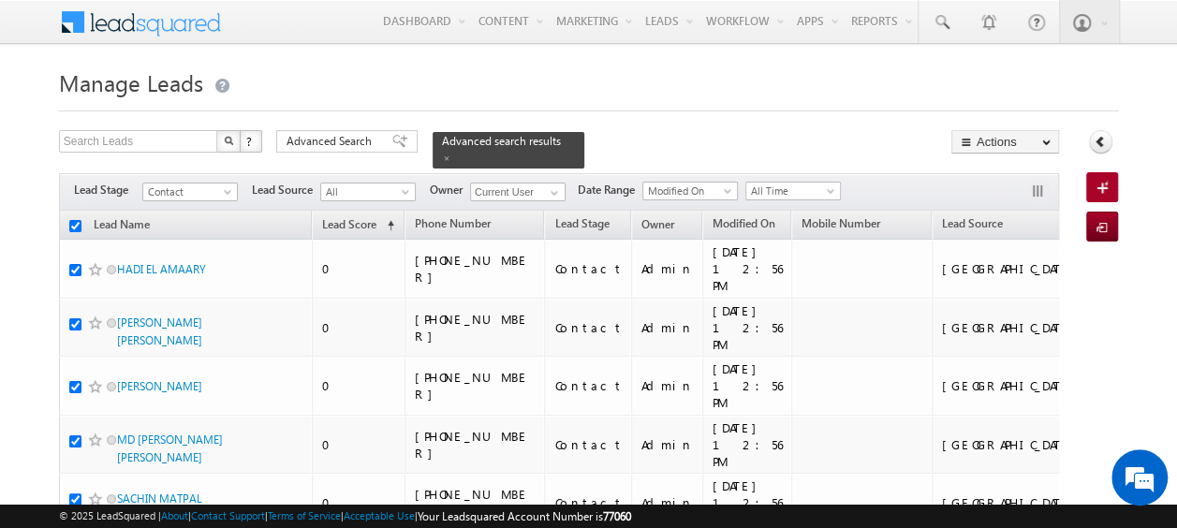
checkbox input "true"
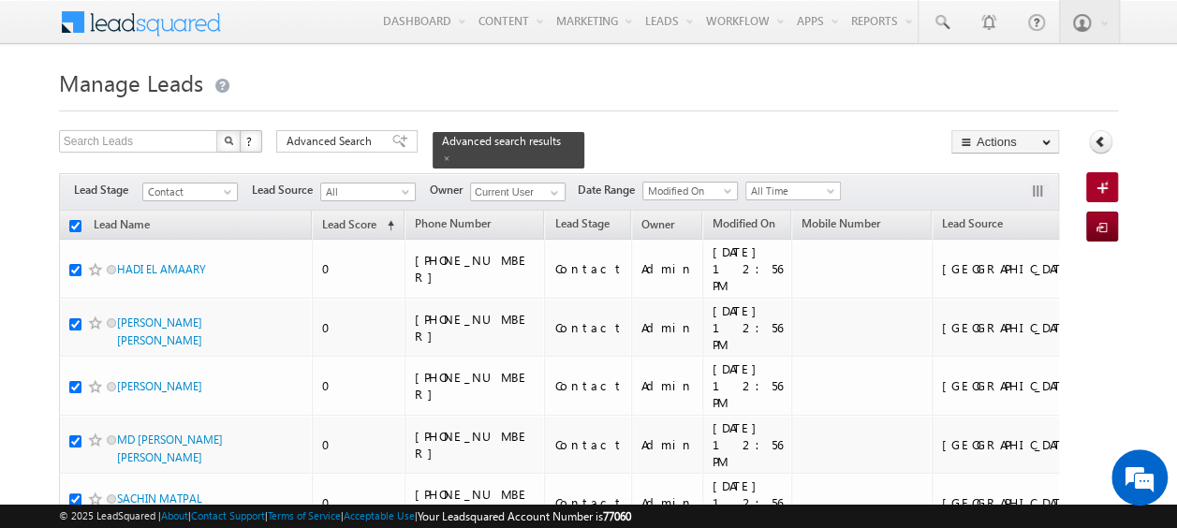
checkbox input "true"
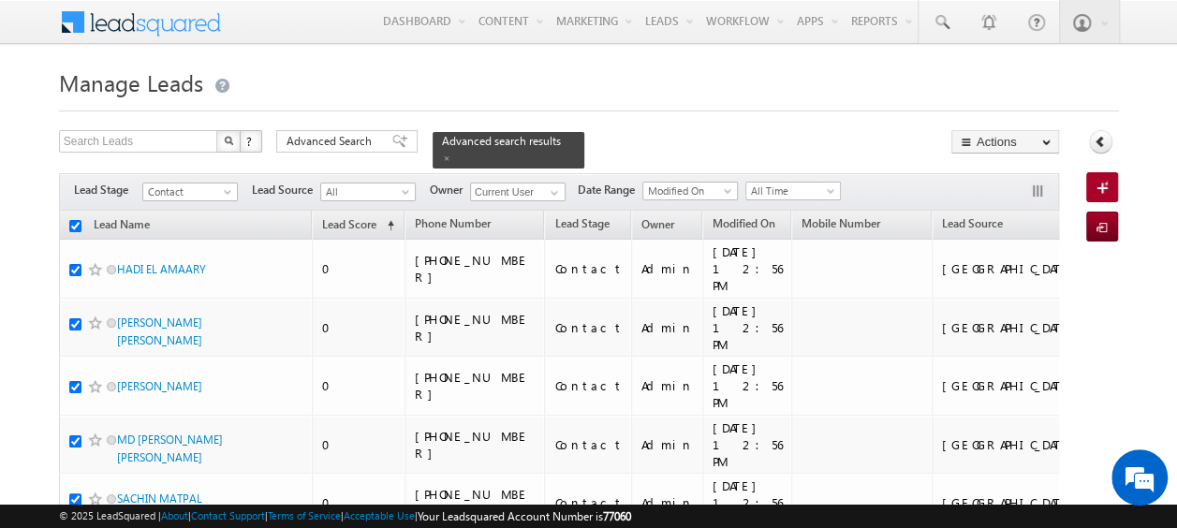
checkbox input "true"
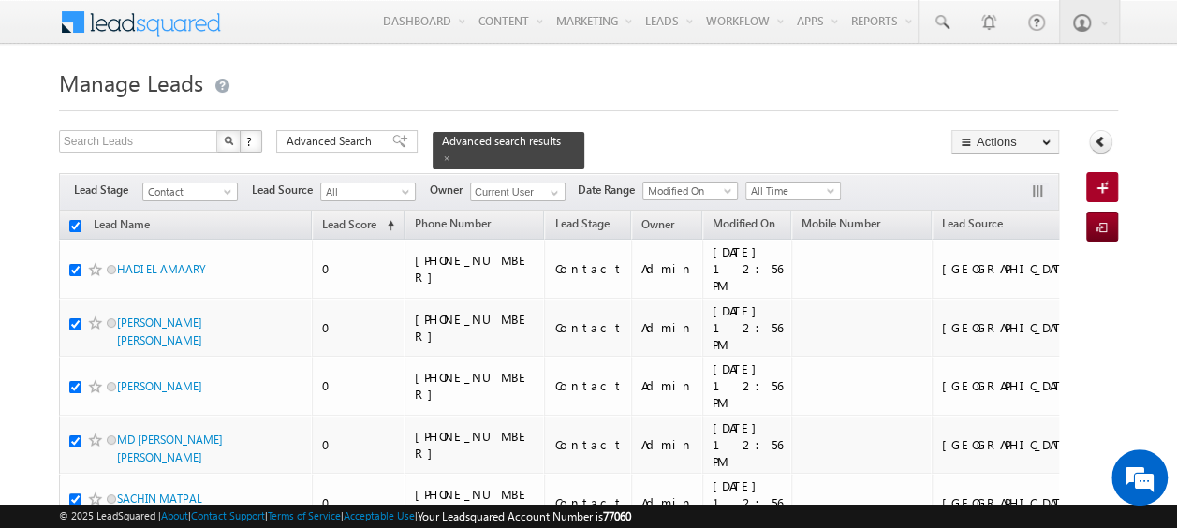
checkbox input "true"
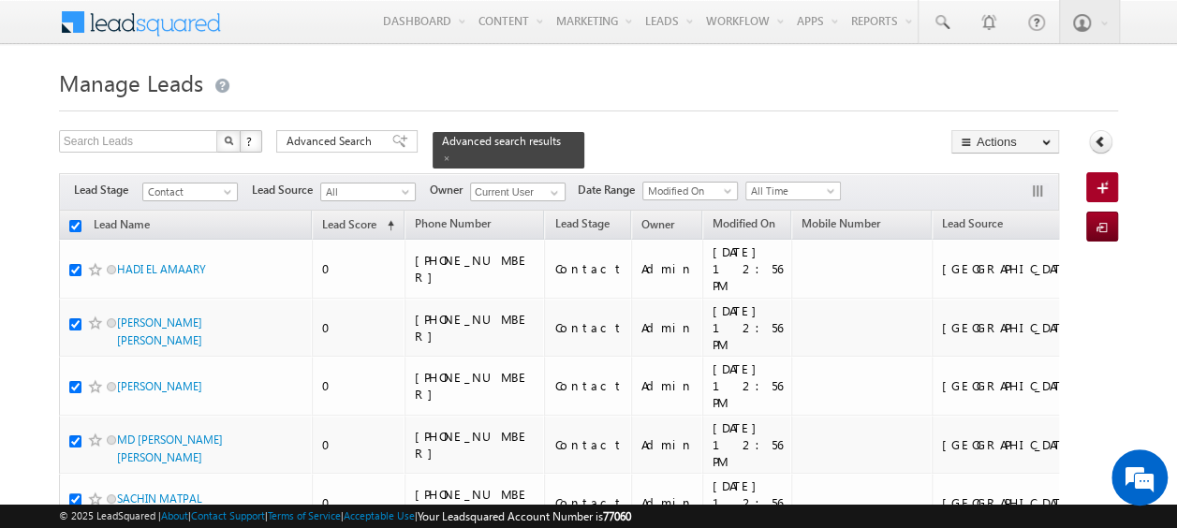
checkbox input "true"
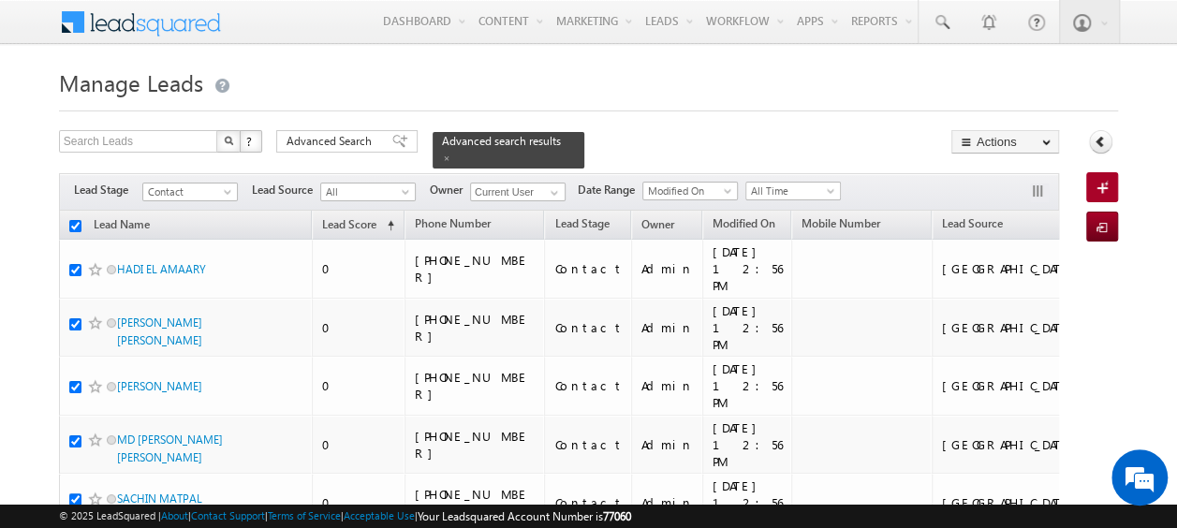
checkbox input "true"
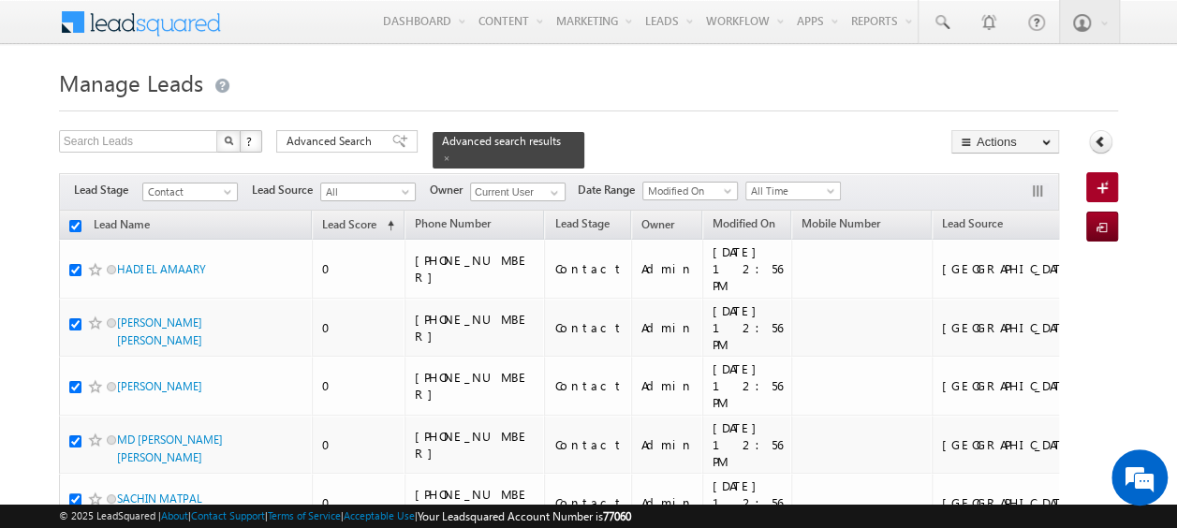
checkbox input "true"
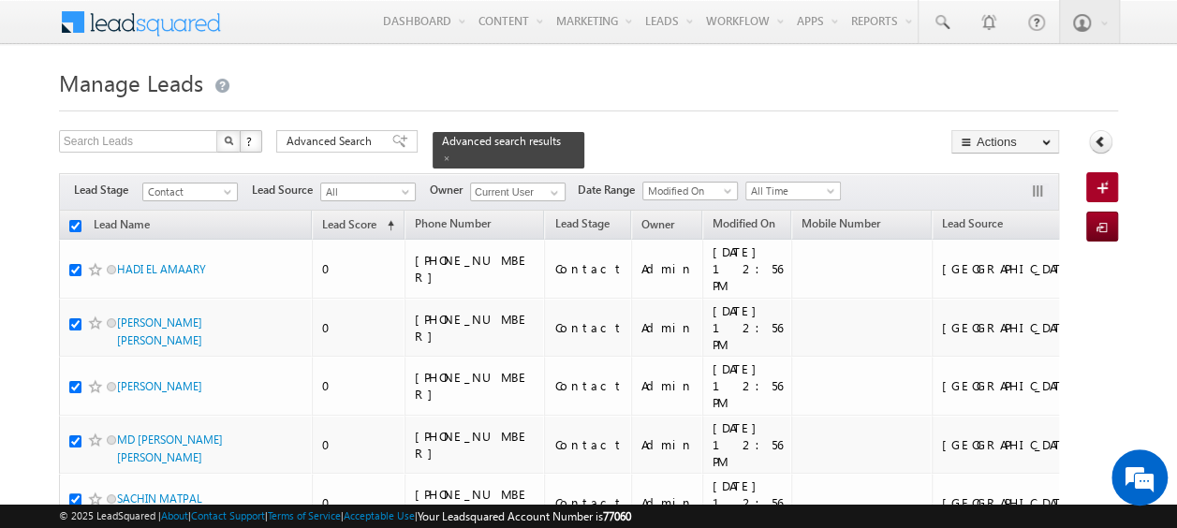
checkbox input "true"
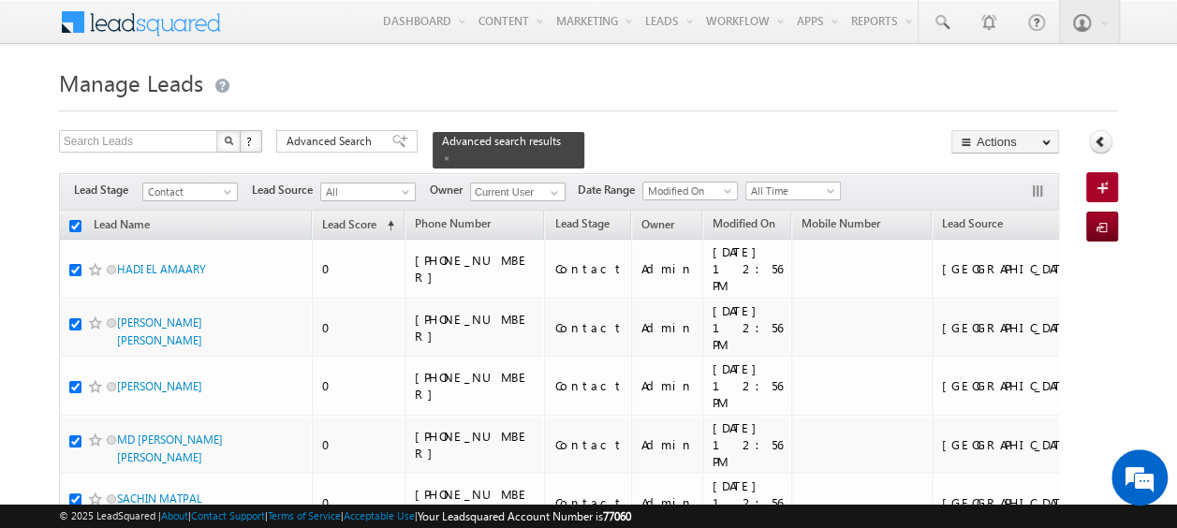
checkbox input "true"
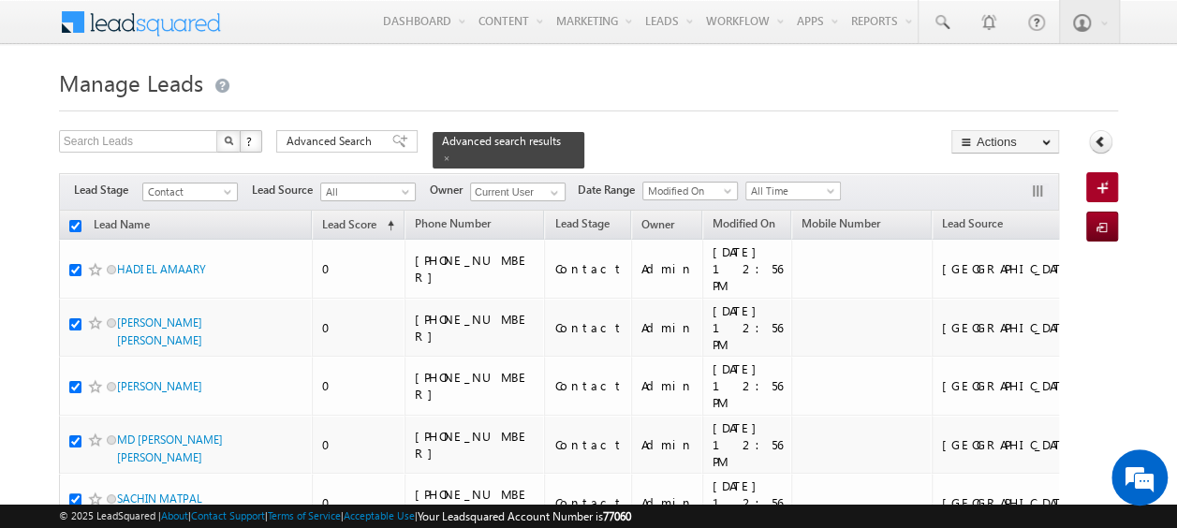
checkbox input "true"
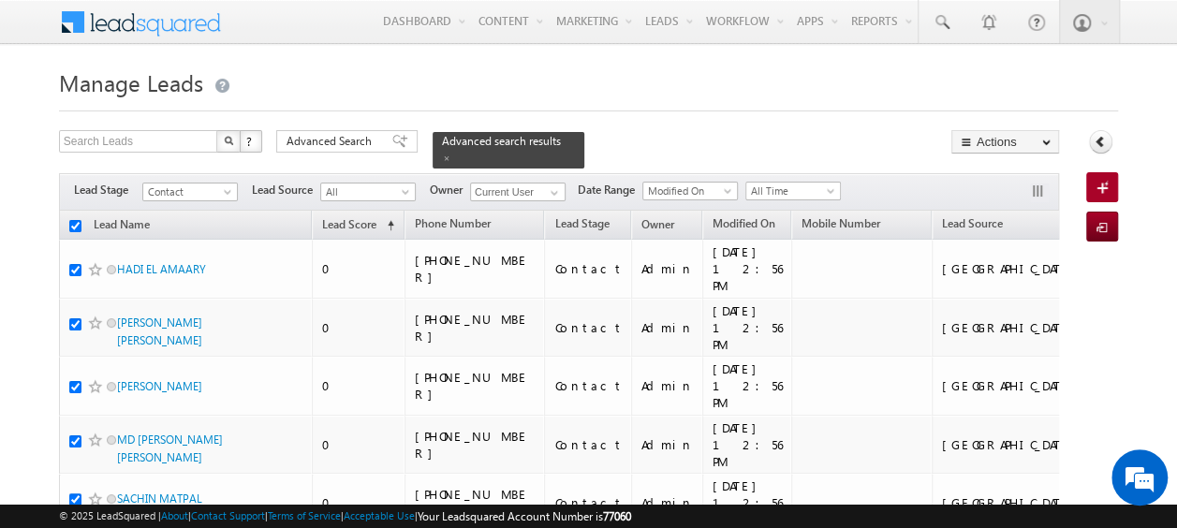
checkbox input "true"
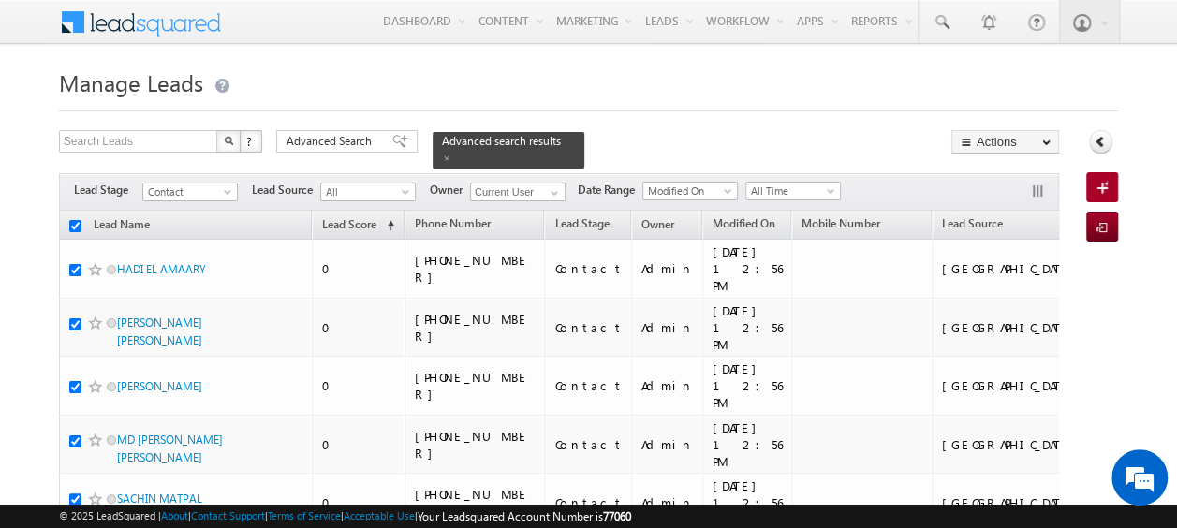
checkbox input "true"
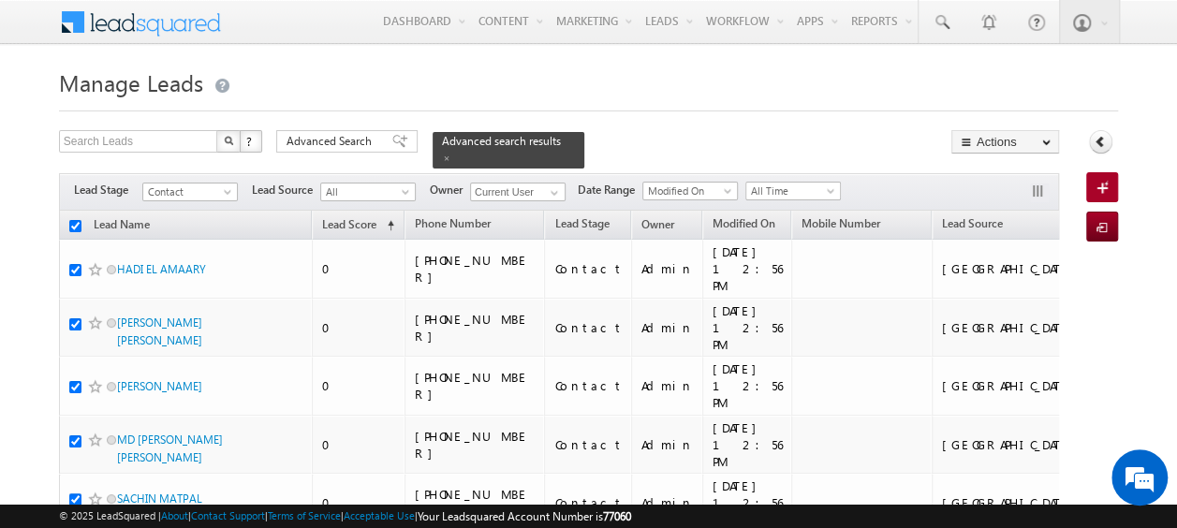
checkbox input "true"
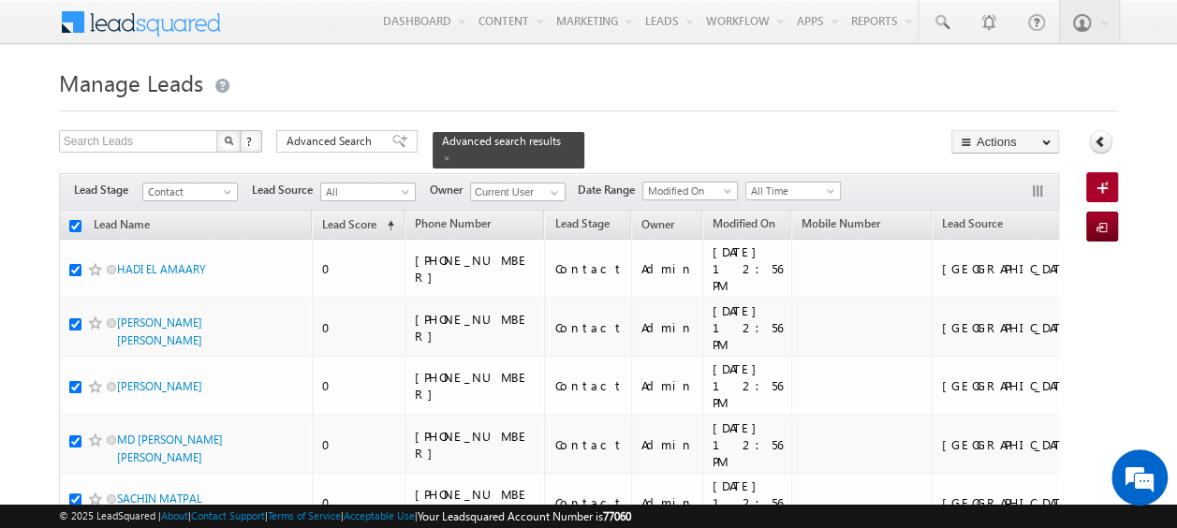
checkbox input "true"
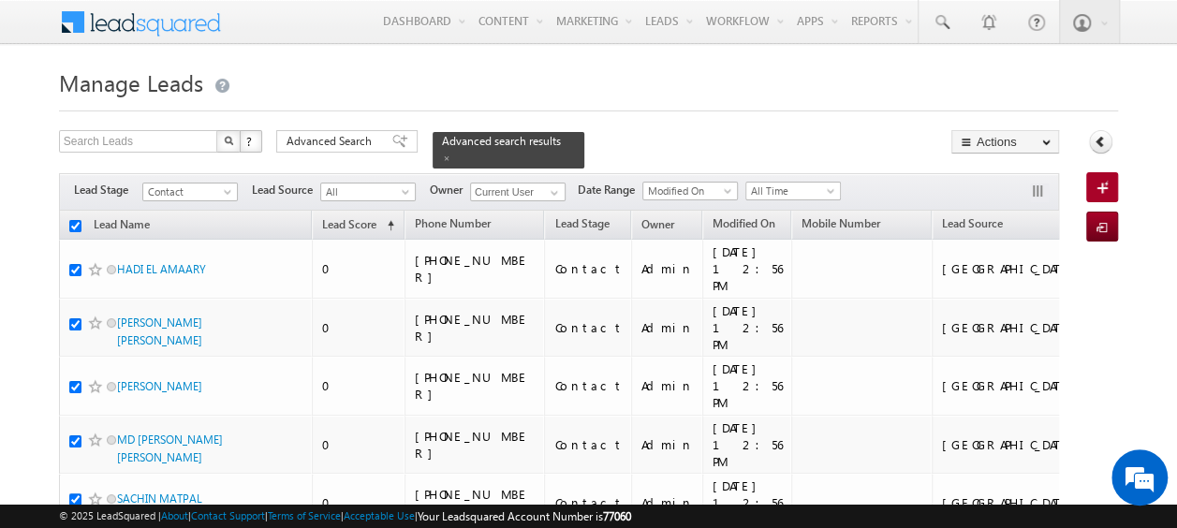
checkbox input "true"
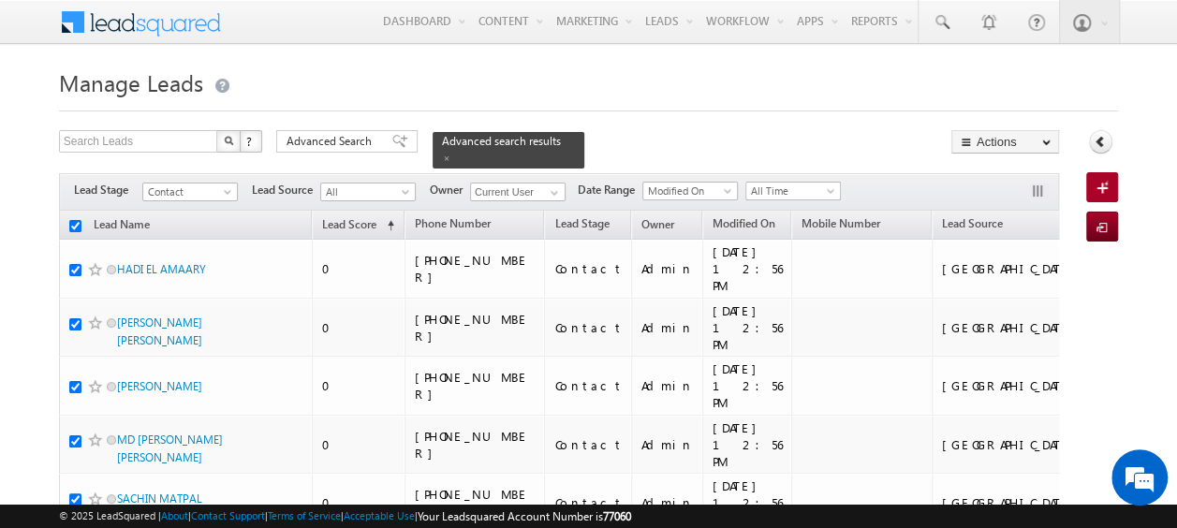
checkbox input "true"
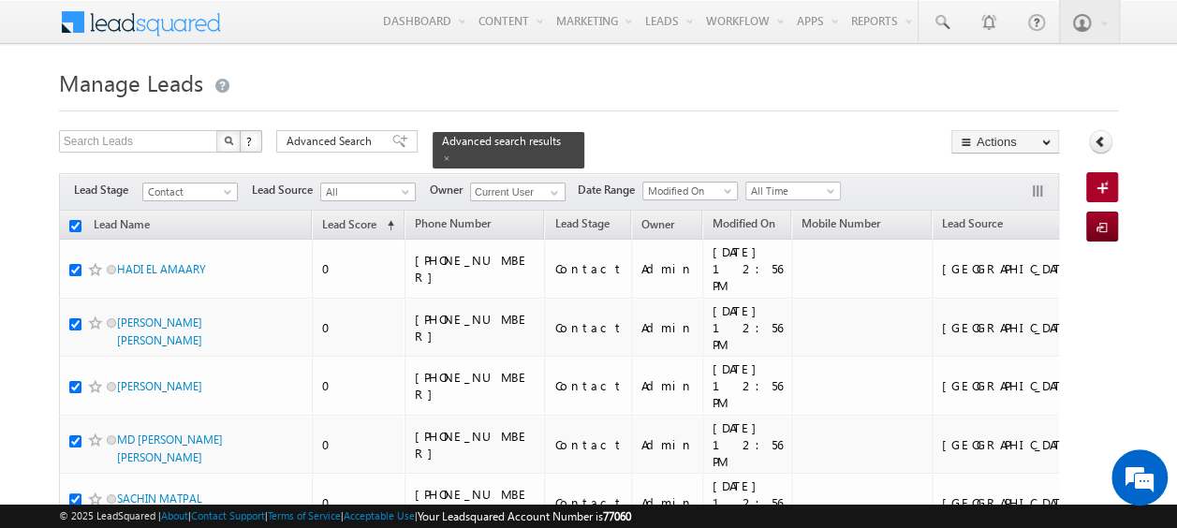
checkbox input "true"
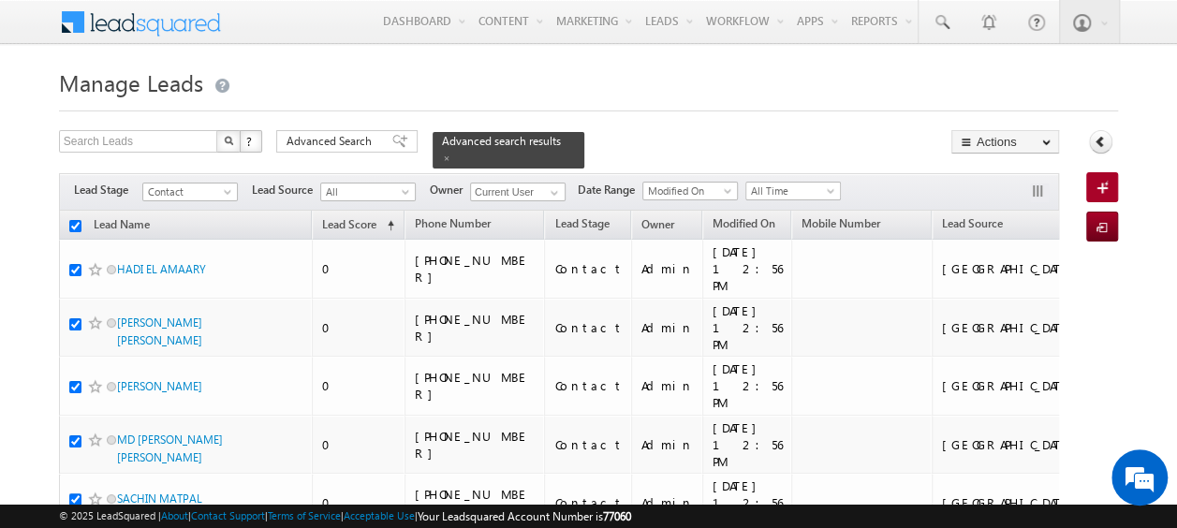
checkbox input "true"
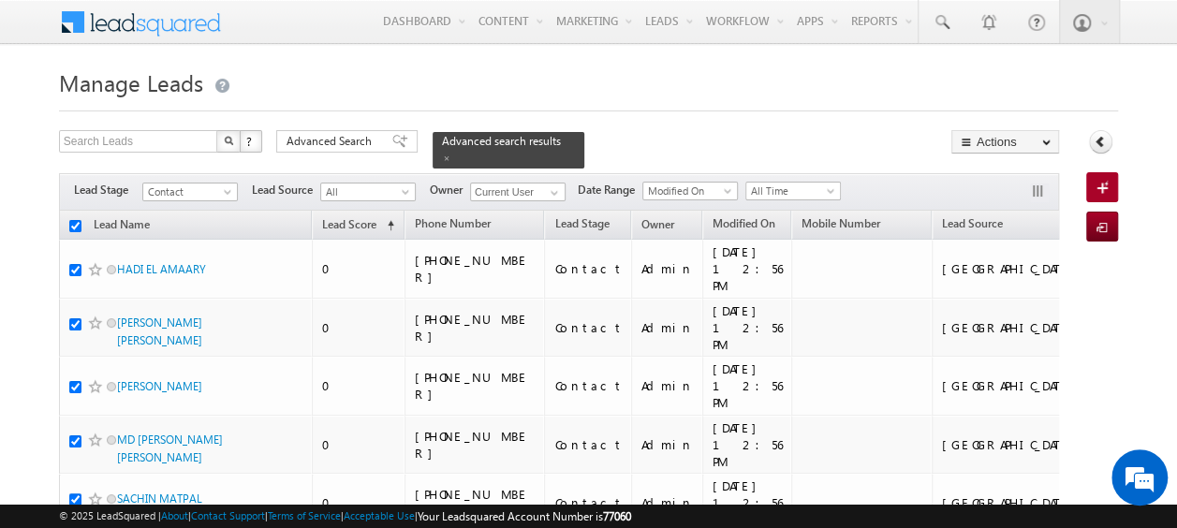
checkbox input "true"
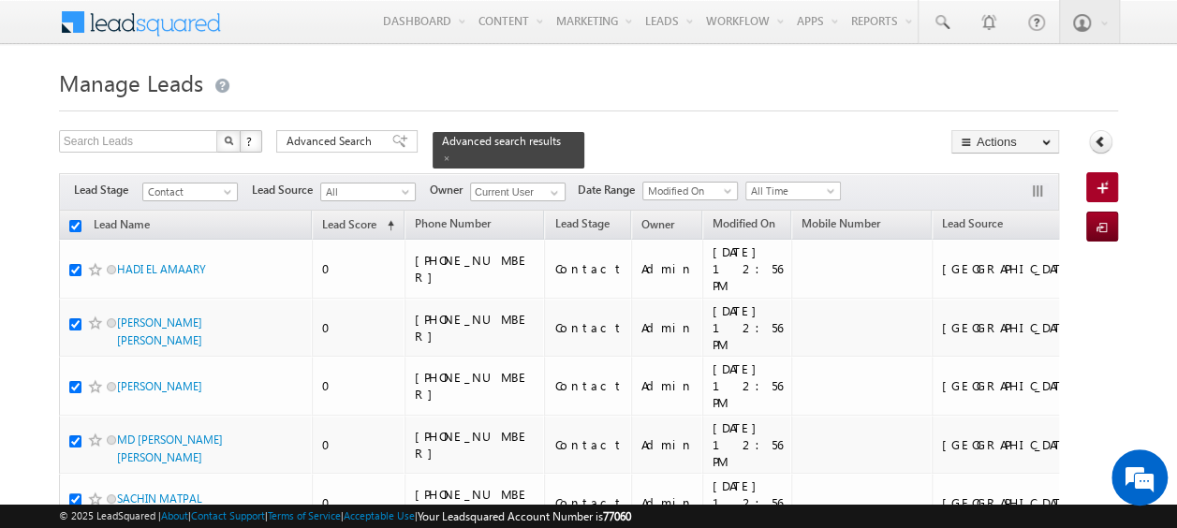
checkbox input "true"
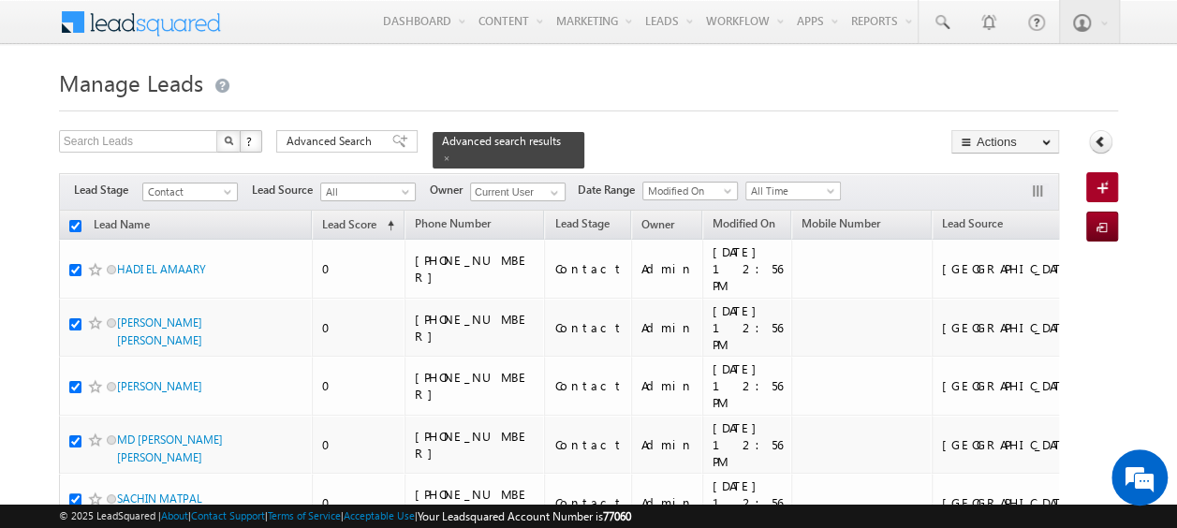
checkbox input "true"
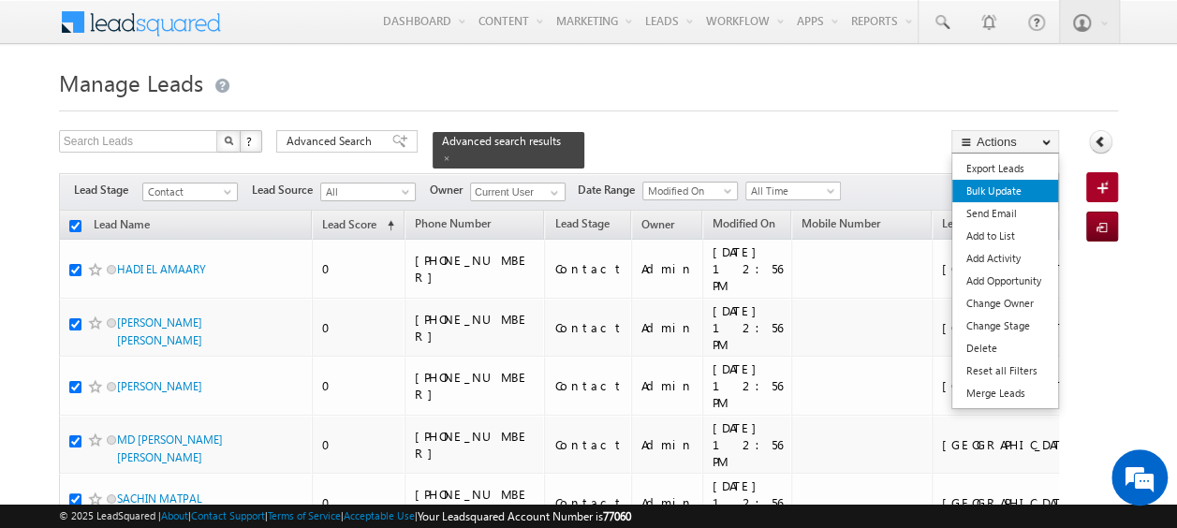
click at [1009, 190] on link "Bulk Update" at bounding box center [1005, 191] width 106 height 22
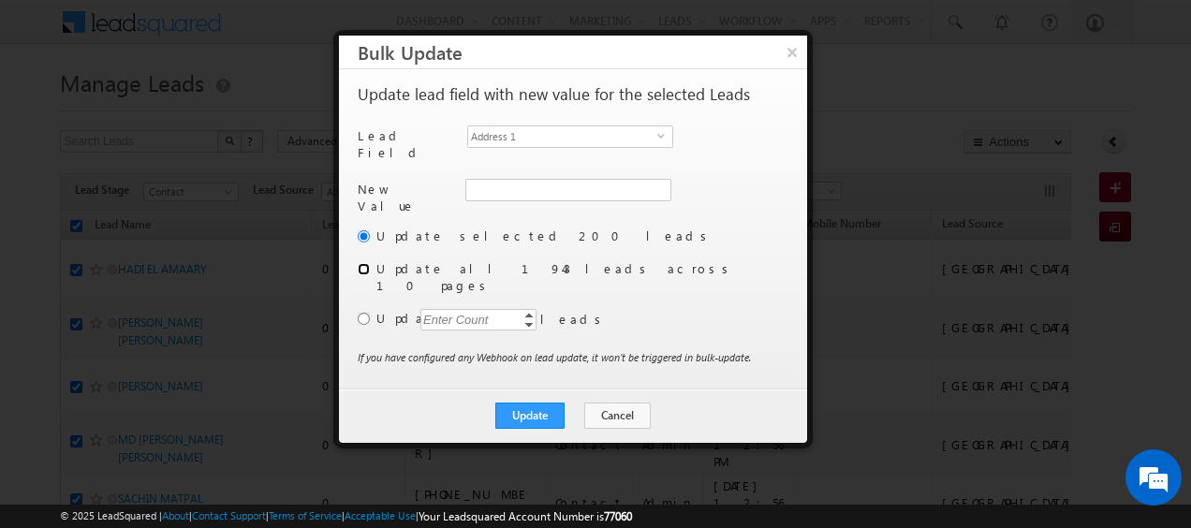
click at [363, 263] on input "radio" at bounding box center [364, 269] width 12 height 12
click at [664, 133] on span "select" at bounding box center [664, 135] width 15 height 8
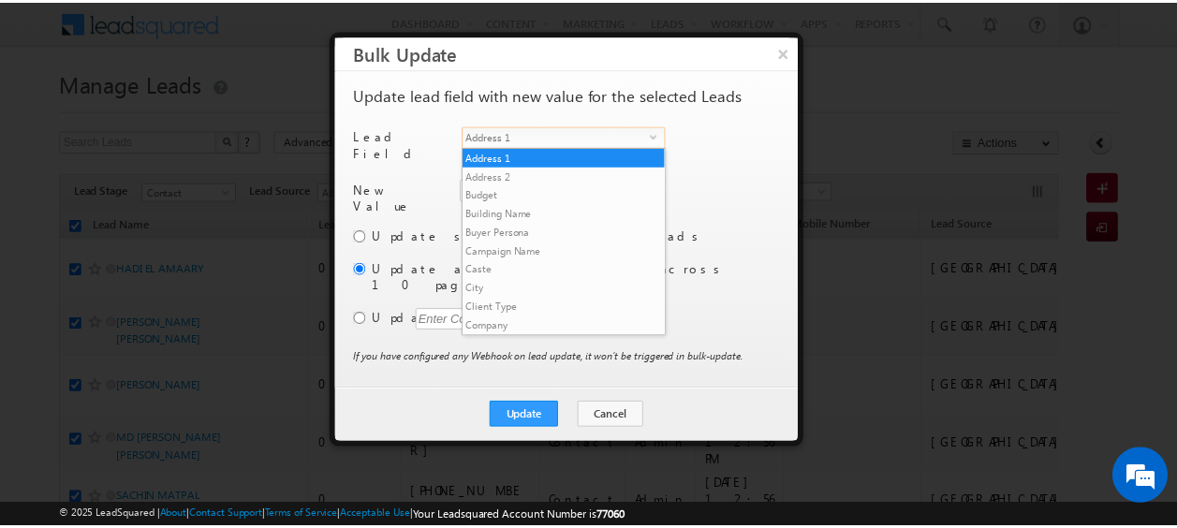
scroll to position [712, 0]
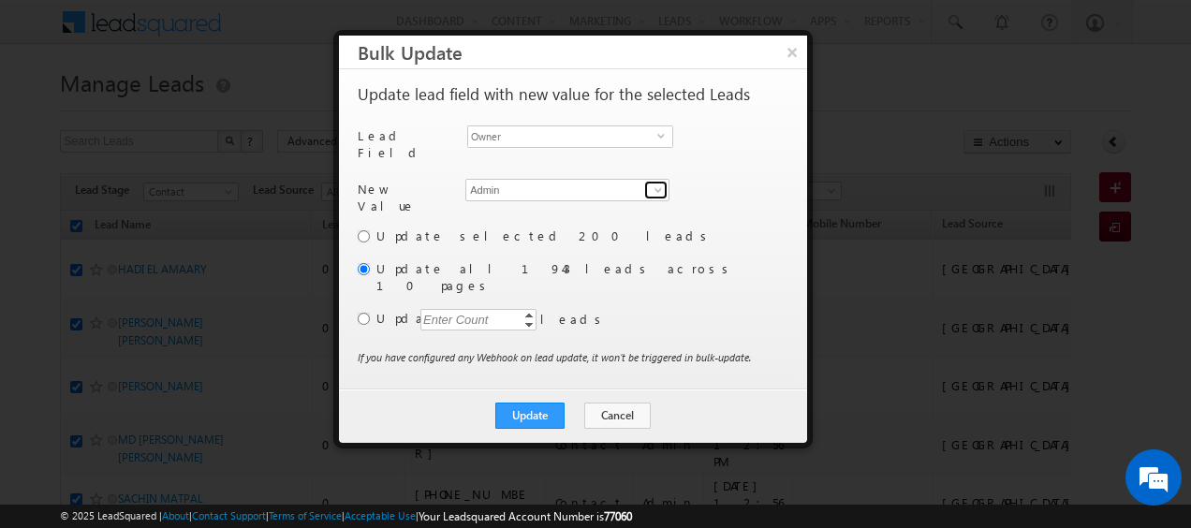
click at [657, 183] on span at bounding box center [658, 190] width 15 height 15
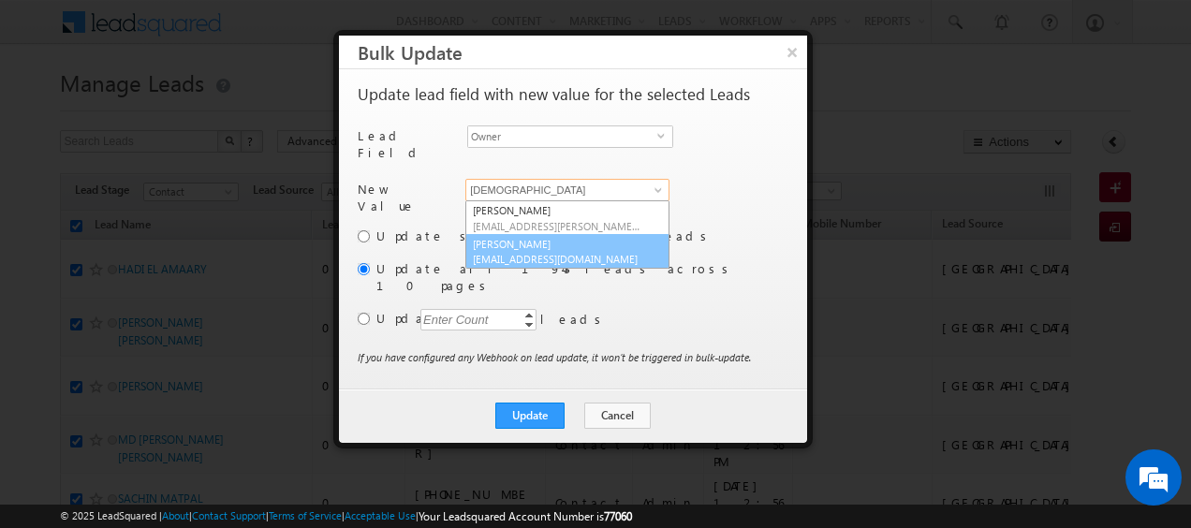
click at [564, 234] on link "Abhishekkumar Singh abhishek.singh@indglobal.ae" at bounding box center [567, 252] width 204 height 36
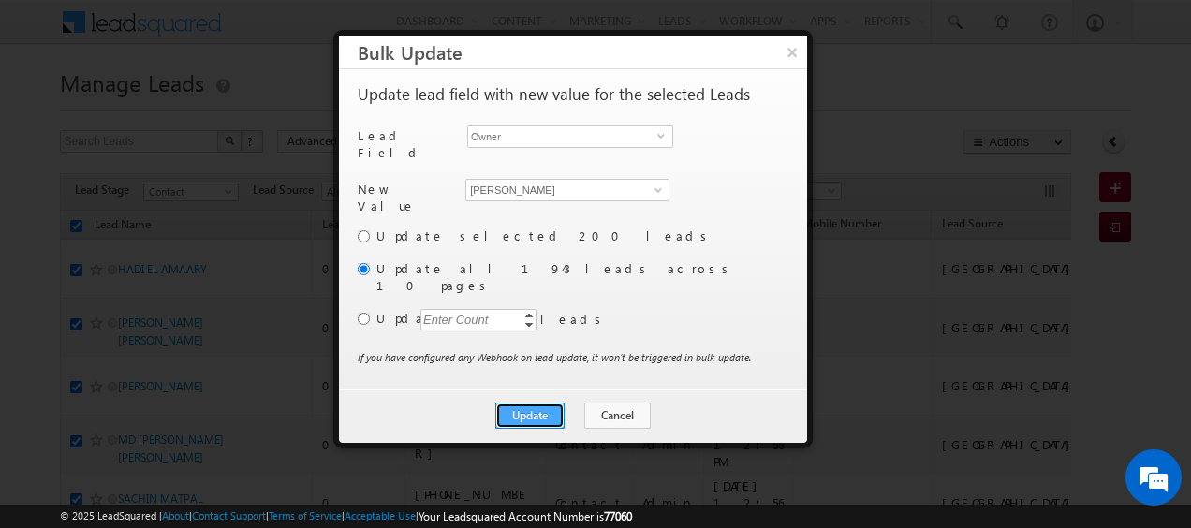
click at [536, 402] on button "Update" at bounding box center [529, 415] width 69 height 26
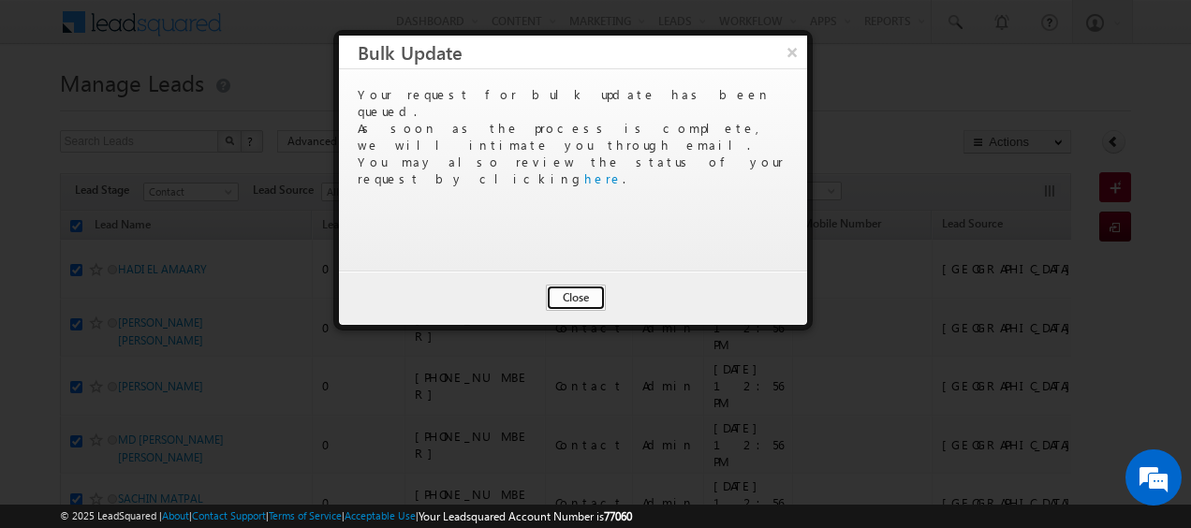
click at [571, 304] on button "Close" at bounding box center [576, 298] width 60 height 26
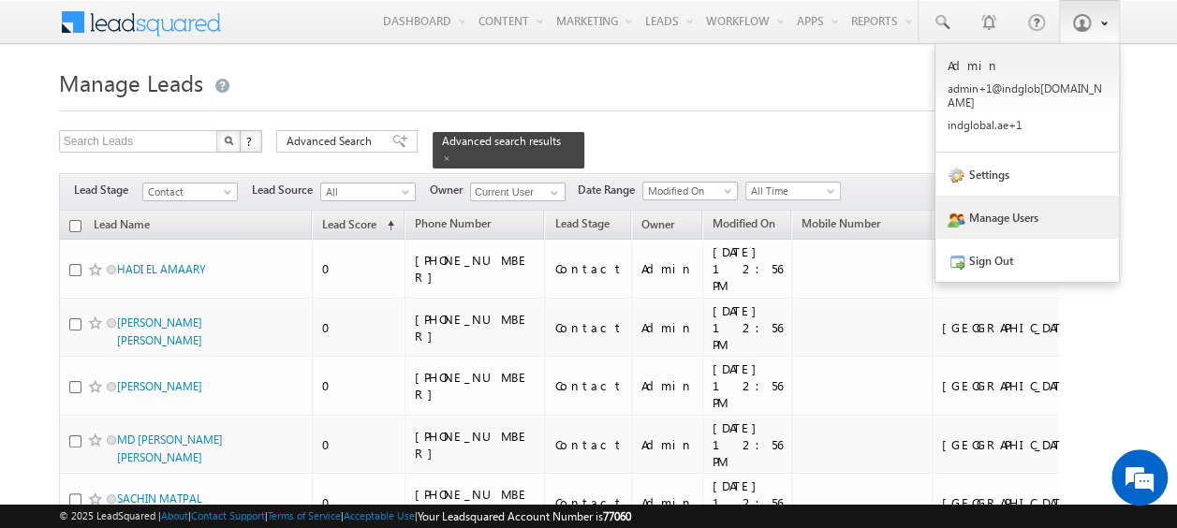
click at [1014, 204] on link "Manage Users" at bounding box center [1026, 217] width 183 height 43
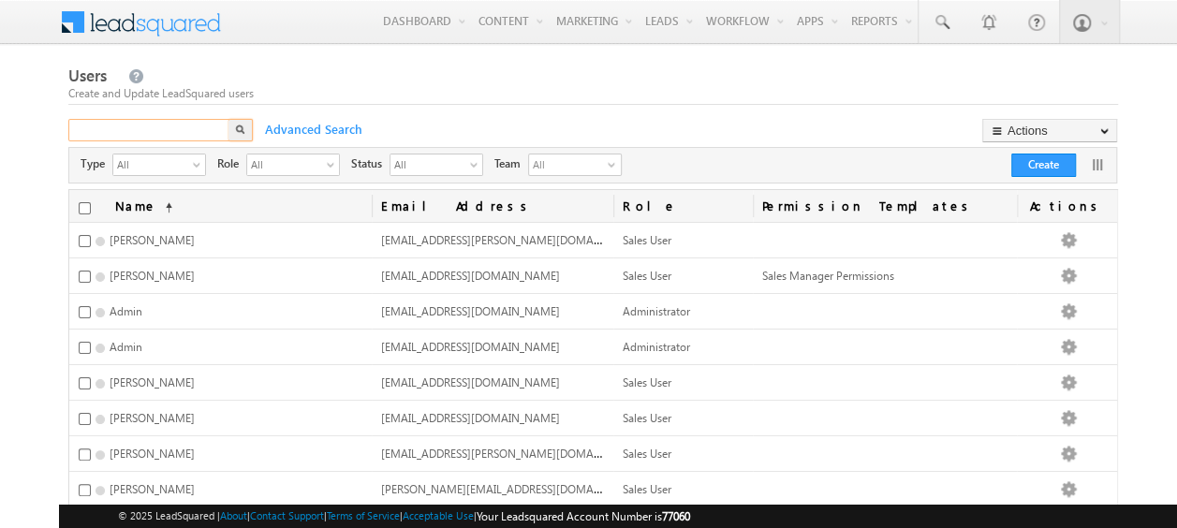
click at [166, 129] on input "text" at bounding box center [149, 130] width 163 height 22
paste input "Shaila Shree"
type input "Shaila Shree"
click at [234, 125] on div "X" at bounding box center [161, 132] width 187 height 27
click at [146, 131] on input "text" at bounding box center [149, 130] width 163 height 22
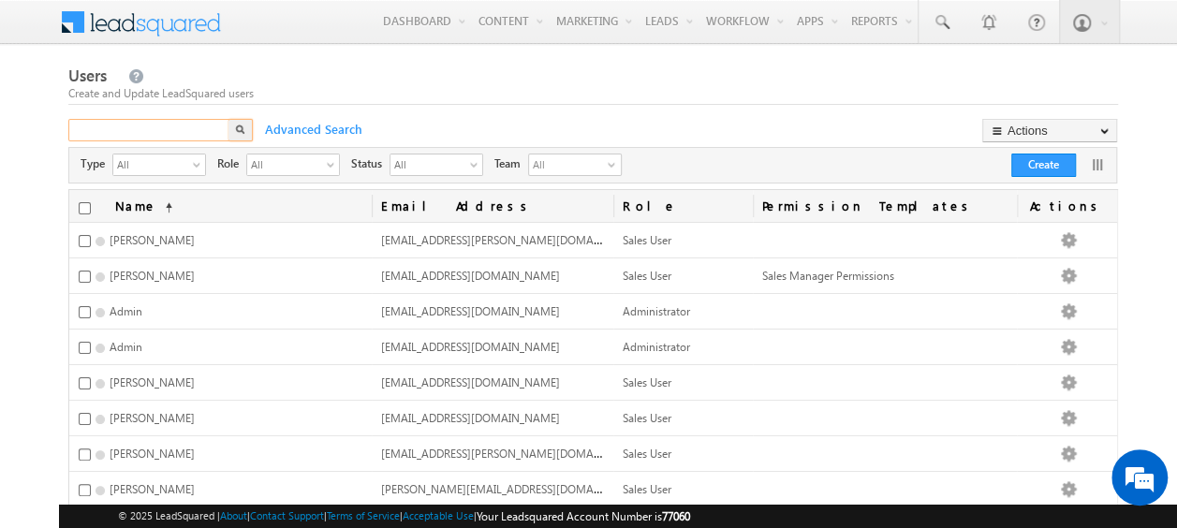
paste input "[PERSON_NAME]"
type input "[PERSON_NAME]"
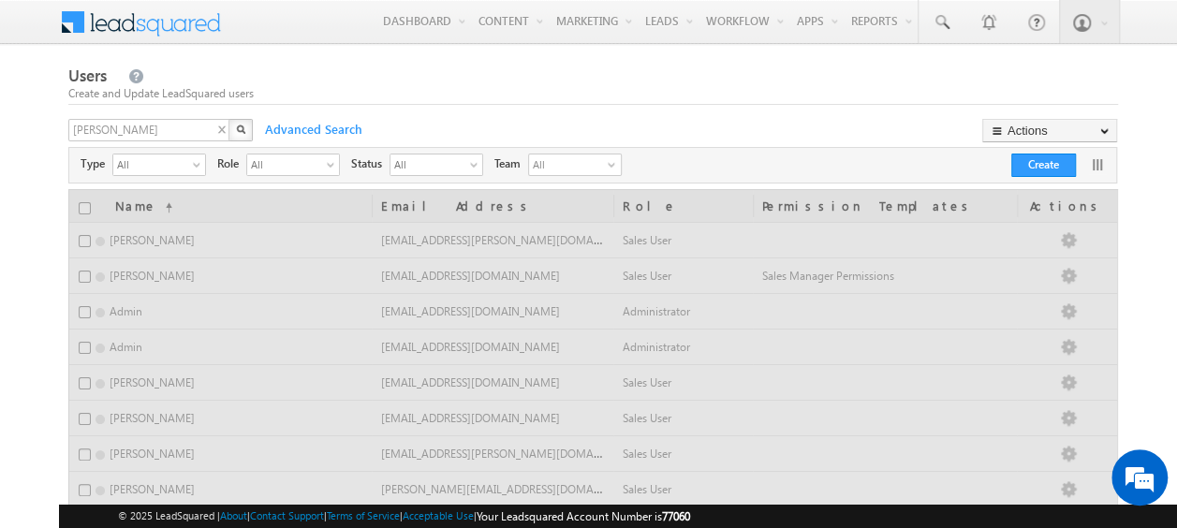
click at [236, 131] on img "button" at bounding box center [240, 128] width 9 height 9
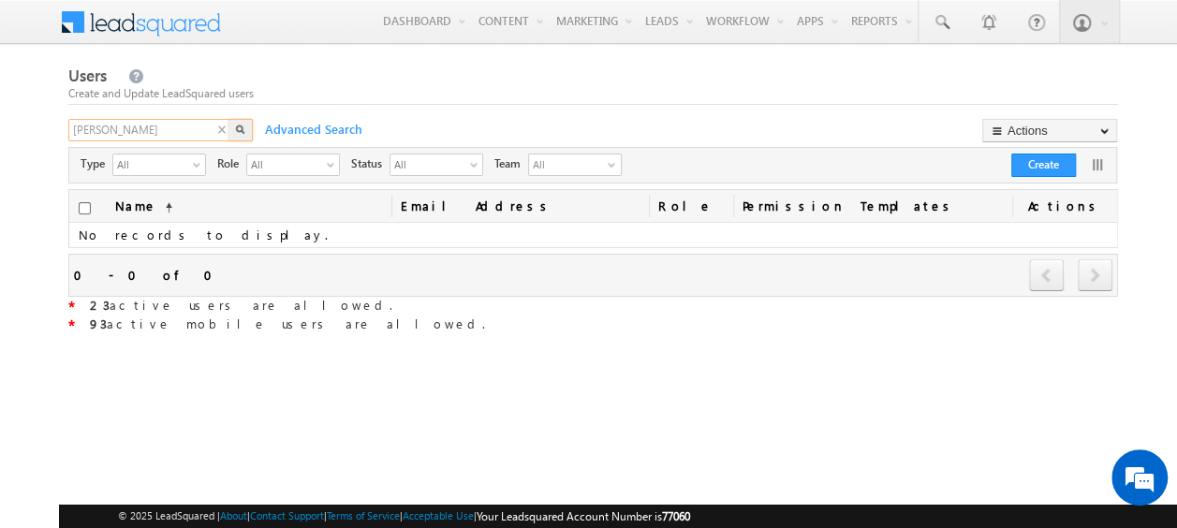
click at [137, 127] on input "[PERSON_NAME]" at bounding box center [149, 130] width 163 height 22
click at [1041, 161] on button "Create" at bounding box center [1043, 165] width 65 height 23
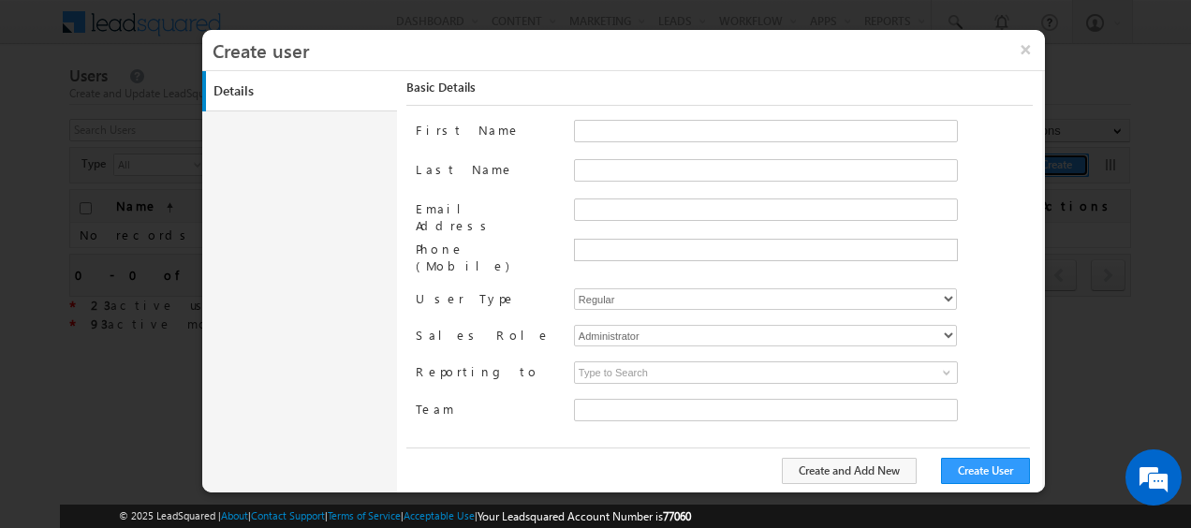
type input "faf8491d-252d-11ee-b523-12ccdbbfc88b"
click at [589, 127] on input "First Name" at bounding box center [766, 131] width 384 height 22
paste input "[PERSON_NAME]"
drag, startPoint x: 614, startPoint y: 131, endPoint x: 669, endPoint y: 124, distance: 55.6
click at [669, 124] on input "Shaila Shree" at bounding box center [766, 131] width 384 height 22
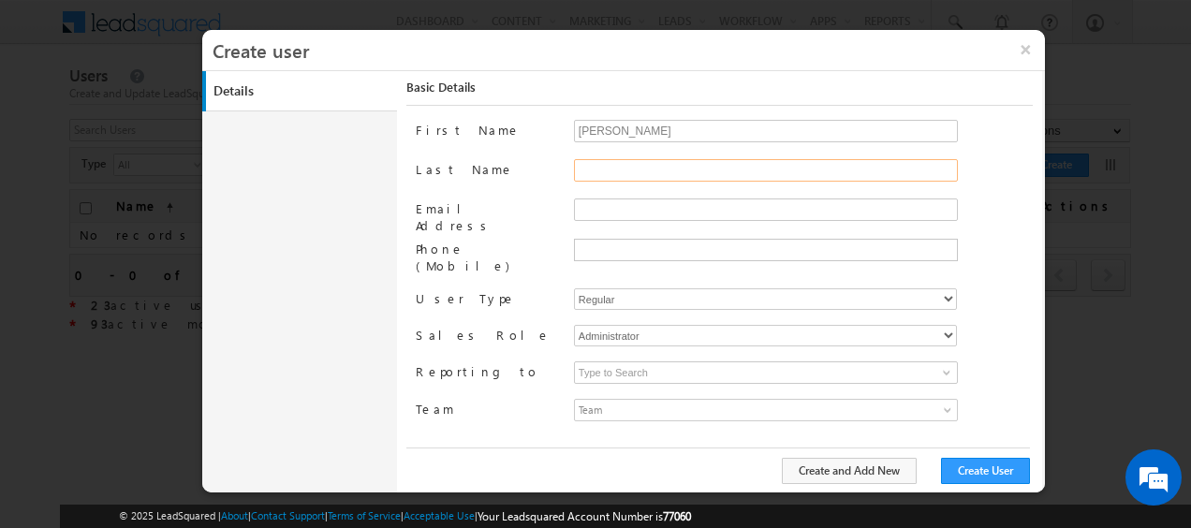
type input "Shaila"
click at [590, 169] on input "Last Name" at bounding box center [766, 170] width 384 height 22
paste input "Shree"
type input "Shree"
click at [618, 288] on select "Regular Mobile" at bounding box center [765, 299] width 383 height 22
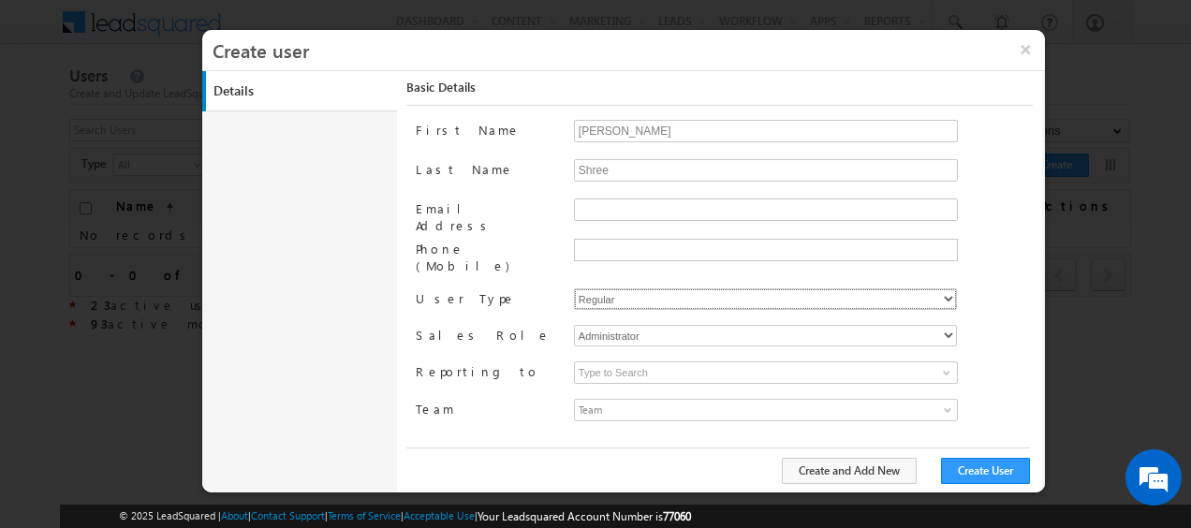
select select "1"
click at [574, 288] on select "Regular Mobile" at bounding box center [765, 299] width 383 height 22
type input "faf8491d-252d-11ee-b523-12ccdbbfc88b"
click at [665, 325] on select "Administrator Marketing User Sales Manager Sales User" at bounding box center [765, 336] width 383 height 22
select select "Sales_User"
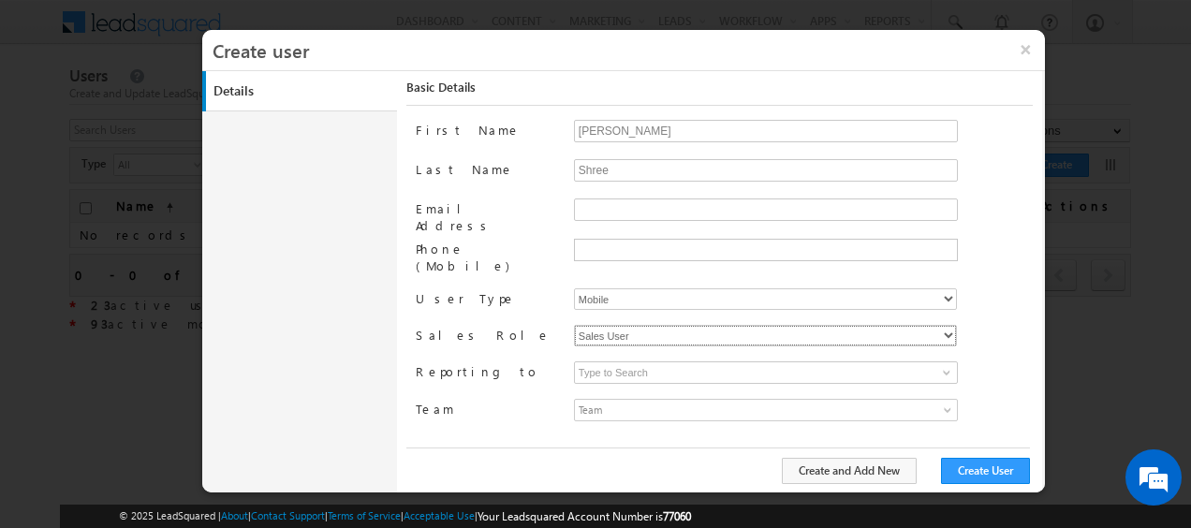
click at [574, 325] on select "Administrator Marketing User Sales Manager Sales User" at bounding box center [765, 336] width 383 height 22
type input "faf8491d-252d-11ee-b523-12ccdbbfc88b"
click at [947, 365] on span at bounding box center [946, 372] width 15 height 15
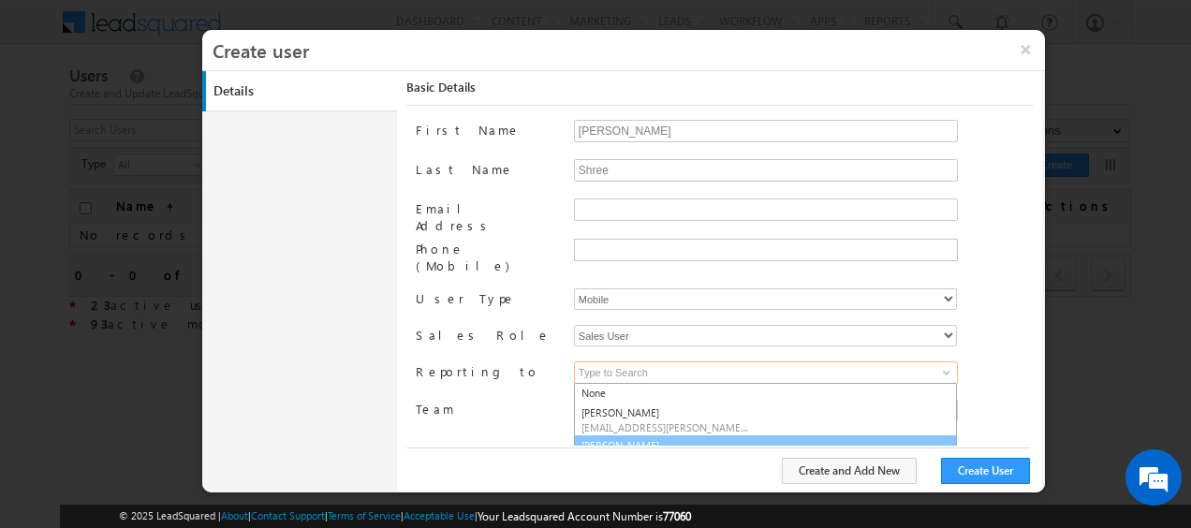
click at [715, 435] on link "Abhishekkumar Singh abhishek.singh@indglobal.ae" at bounding box center [765, 453] width 383 height 36
type input "Abhishekkumar Singh"
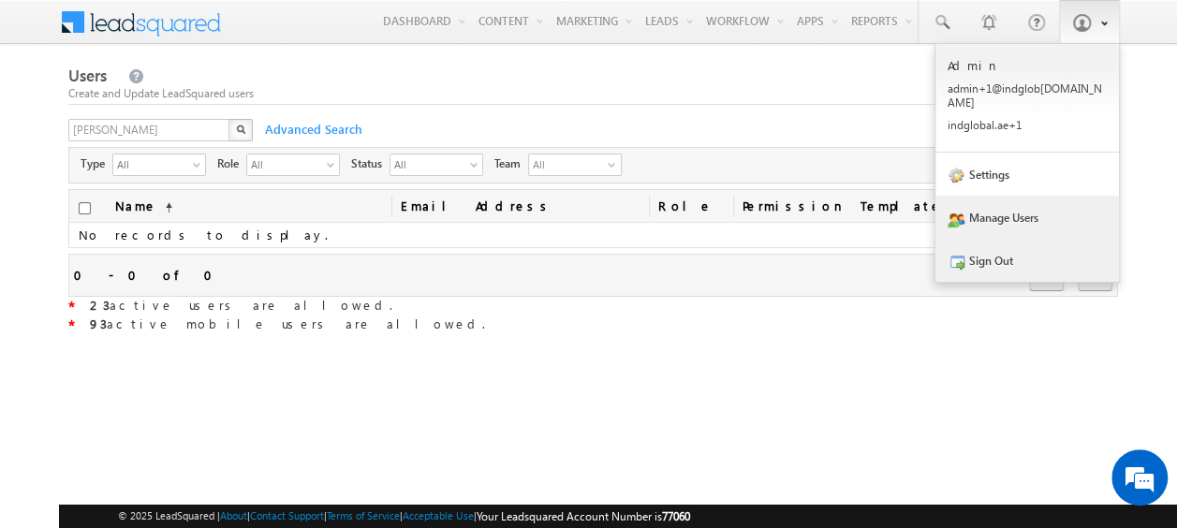
click at [998, 247] on link "Sign Out" at bounding box center [1026, 260] width 183 height 43
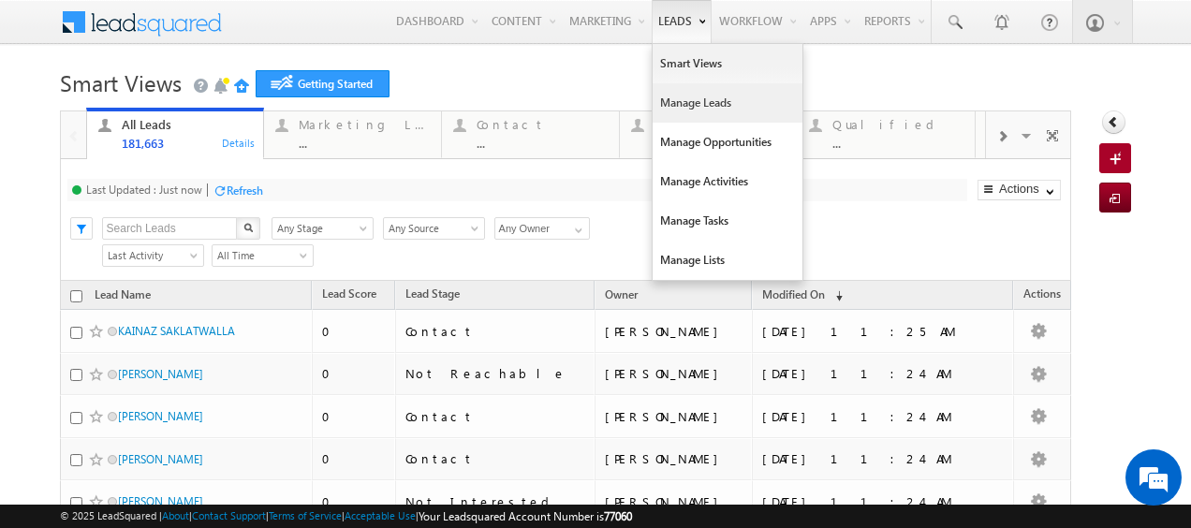
click at [681, 97] on link "Manage Leads" at bounding box center [727, 102] width 150 height 39
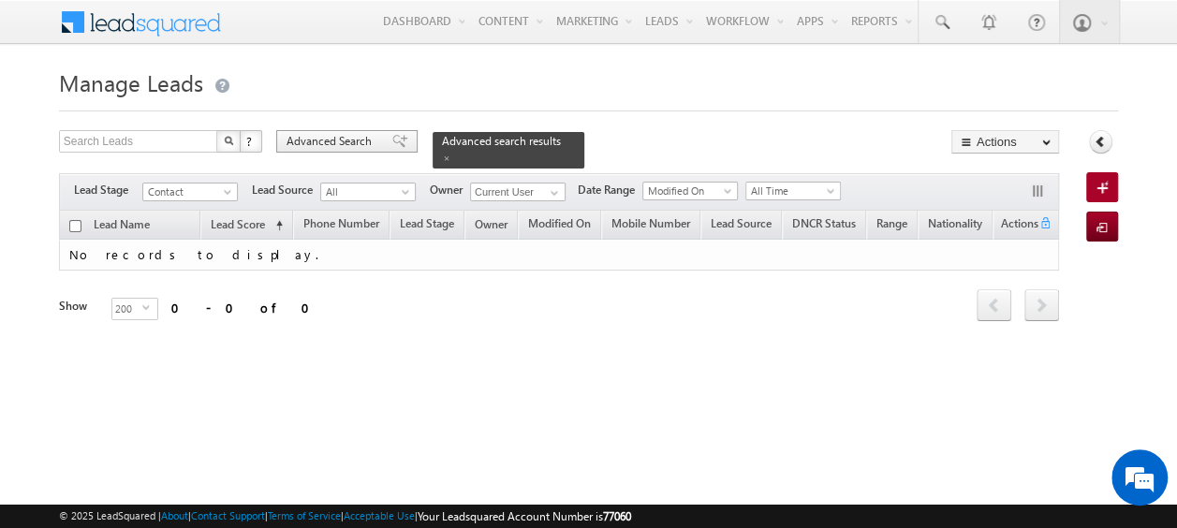
click at [361, 142] on span "Advanced Search" at bounding box center [331, 141] width 91 height 17
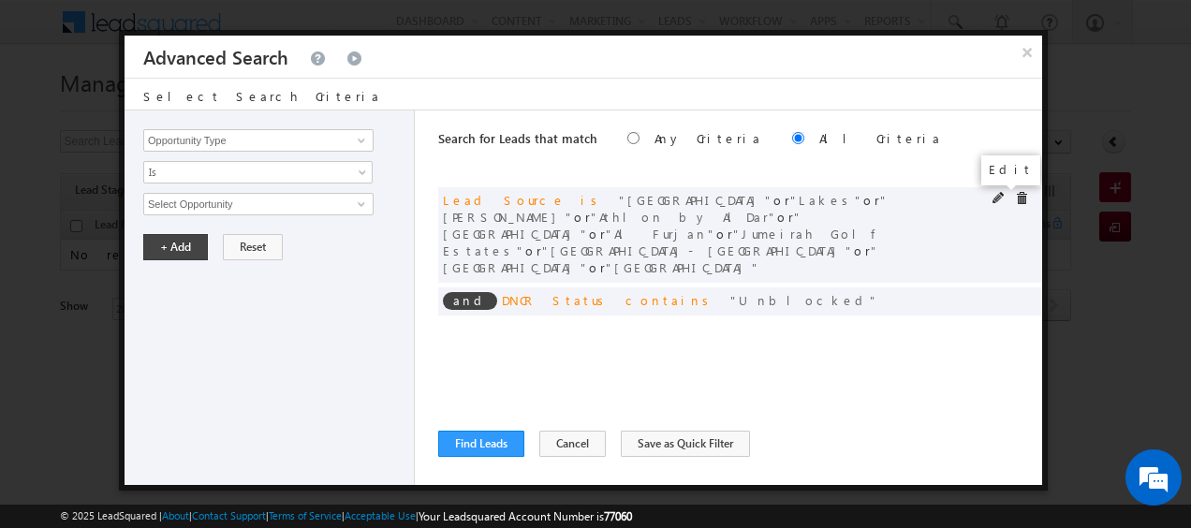
click at [996, 198] on span at bounding box center [998, 198] width 13 height 13
click at [1016, 198] on span at bounding box center [1021, 198] width 13 height 13
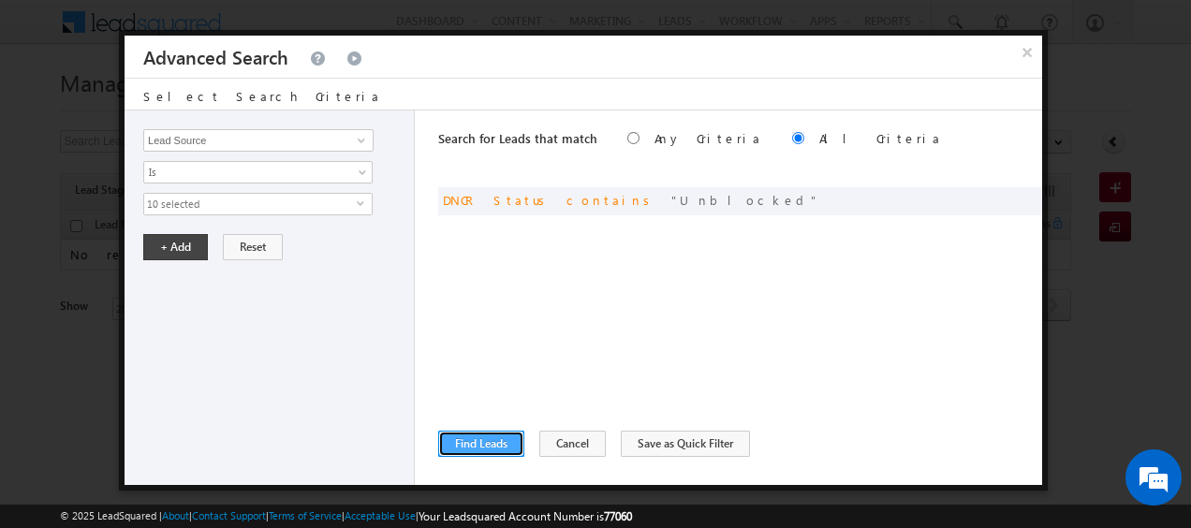
click at [479, 437] on button "Find Leads" at bounding box center [481, 444] width 86 height 26
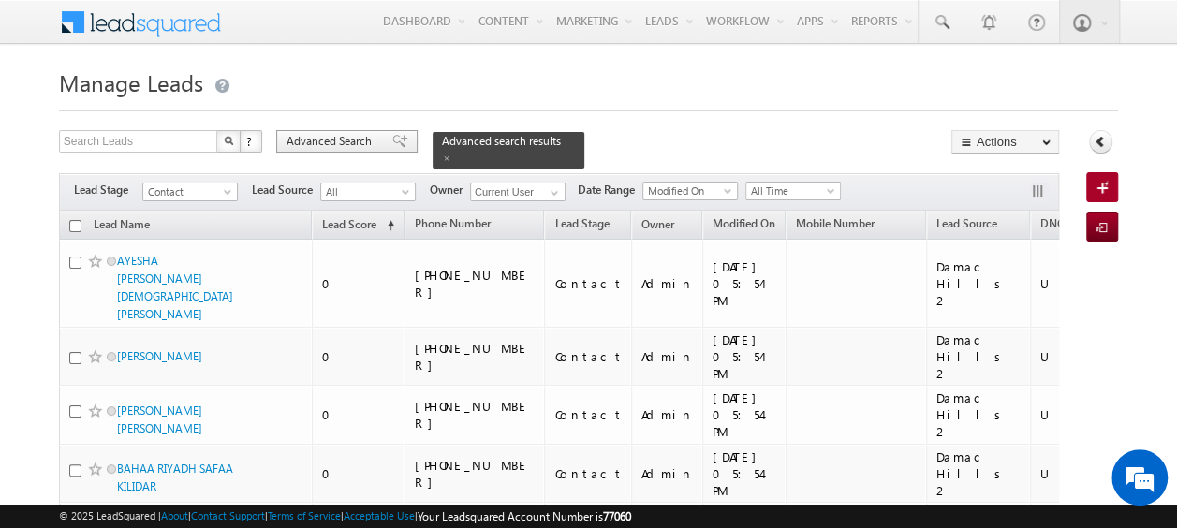
click at [344, 144] on span "Advanced Search" at bounding box center [331, 141] width 91 height 17
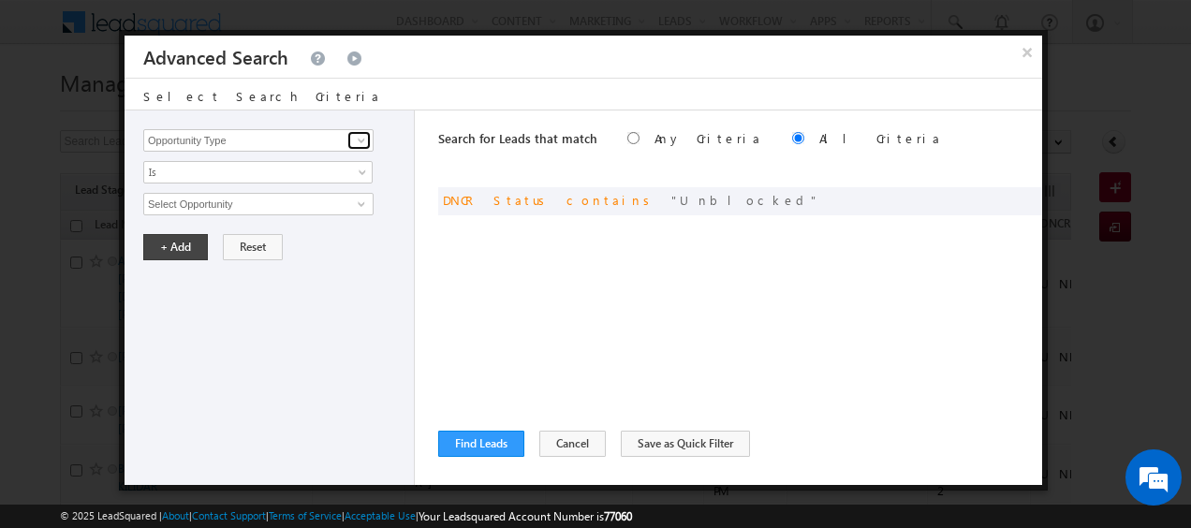
click at [348, 142] on link at bounding box center [358, 140] width 23 height 19
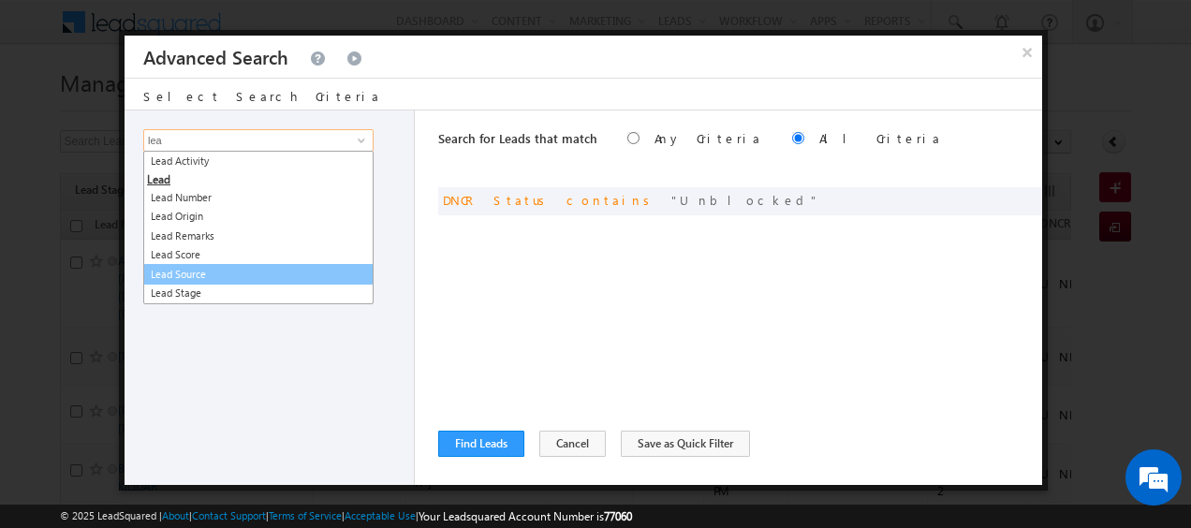
click at [203, 270] on link "Lead Source" at bounding box center [258, 275] width 230 height 22
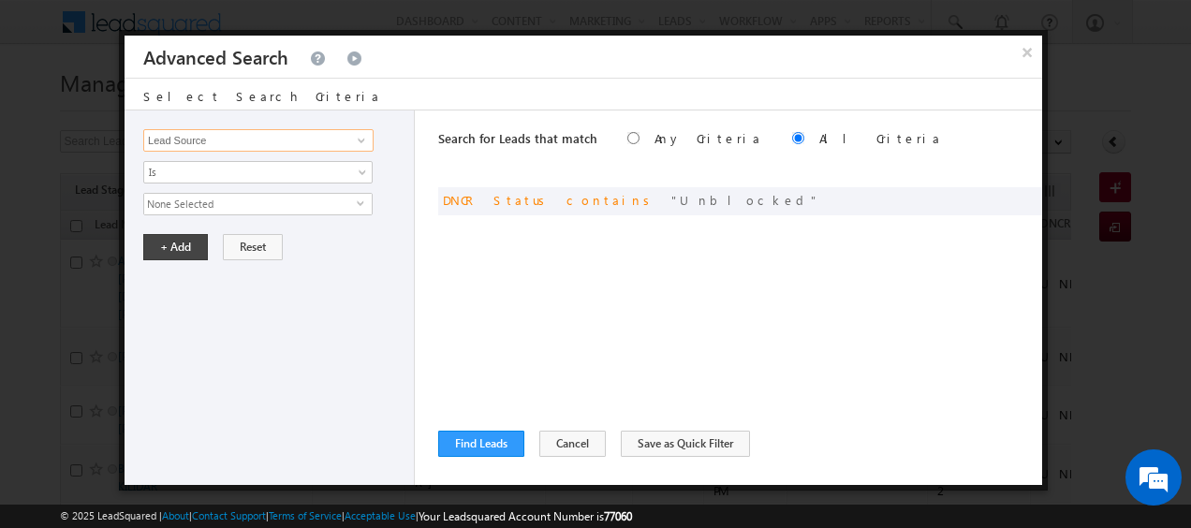
type input "Lead Source"
click at [350, 212] on span "None Selected" at bounding box center [250, 204] width 212 height 21
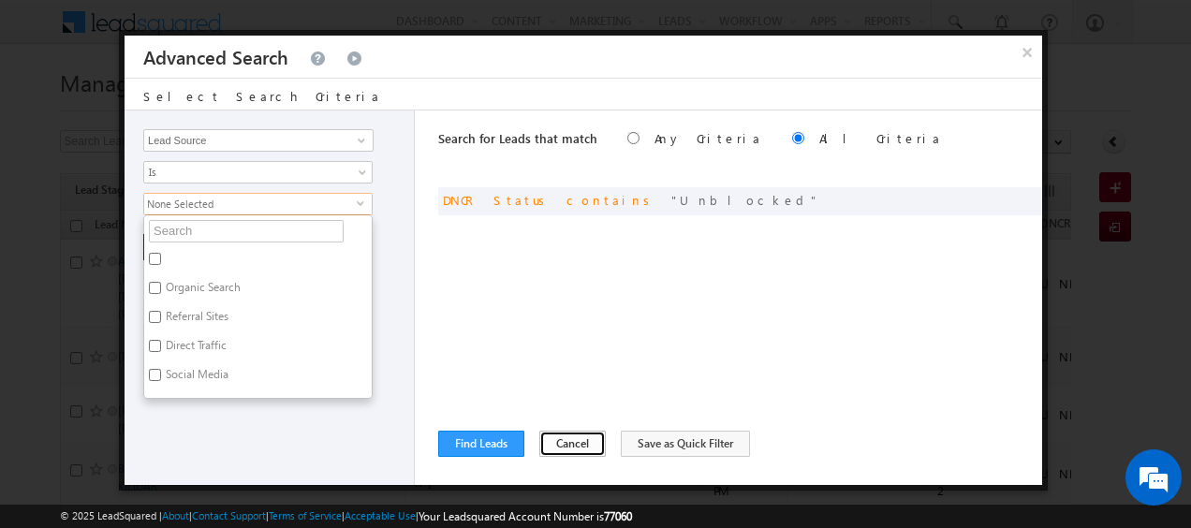
click at [567, 449] on button "Cancel" at bounding box center [572, 444] width 66 height 26
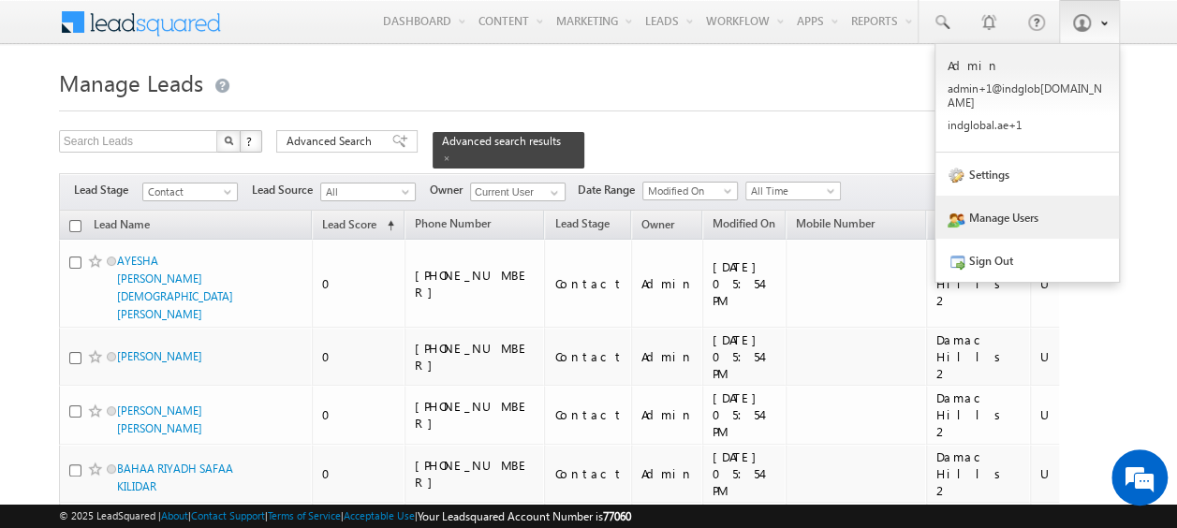
click at [1033, 202] on link "Manage Users" at bounding box center [1026, 217] width 183 height 43
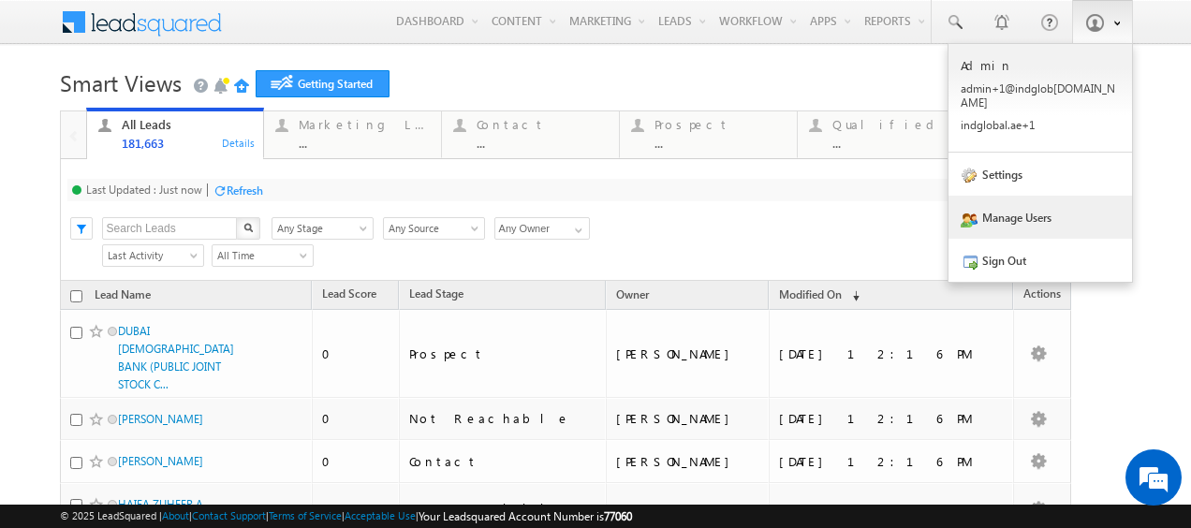
click at [1001, 203] on link "Manage Users" at bounding box center [1039, 217] width 183 height 43
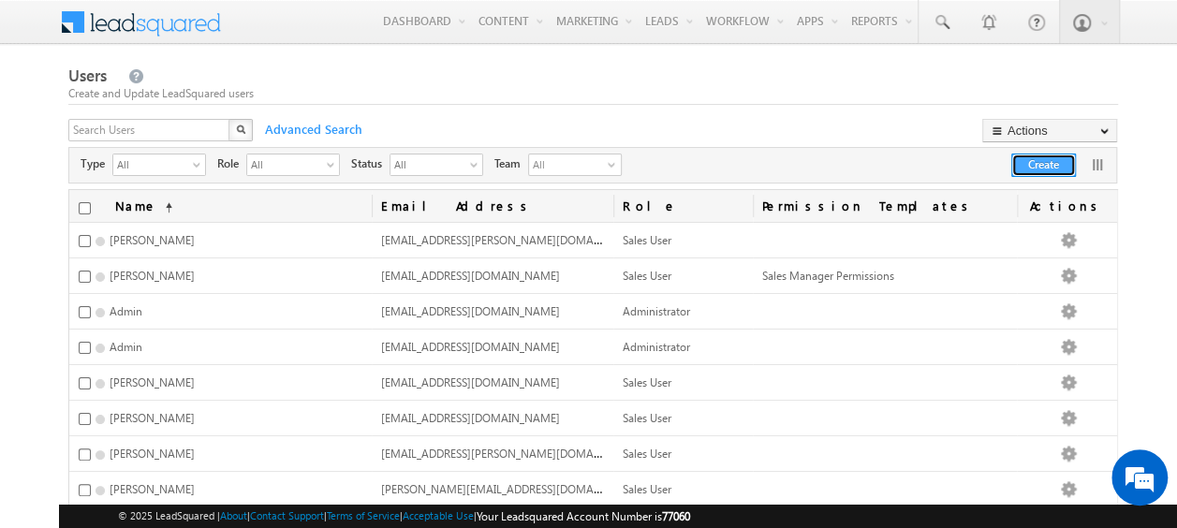
click at [1052, 165] on button "Create" at bounding box center [1043, 165] width 65 height 23
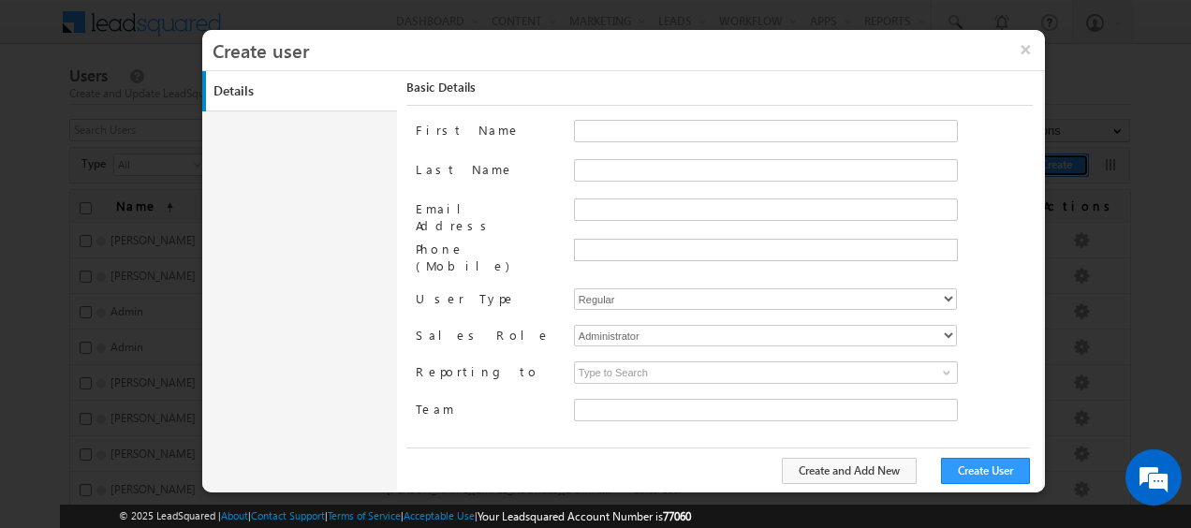
type input "faf8491d-252d-11ee-b523-12ccdbbfc88b"
click at [600, 123] on input "First Name" at bounding box center [766, 131] width 384 height 22
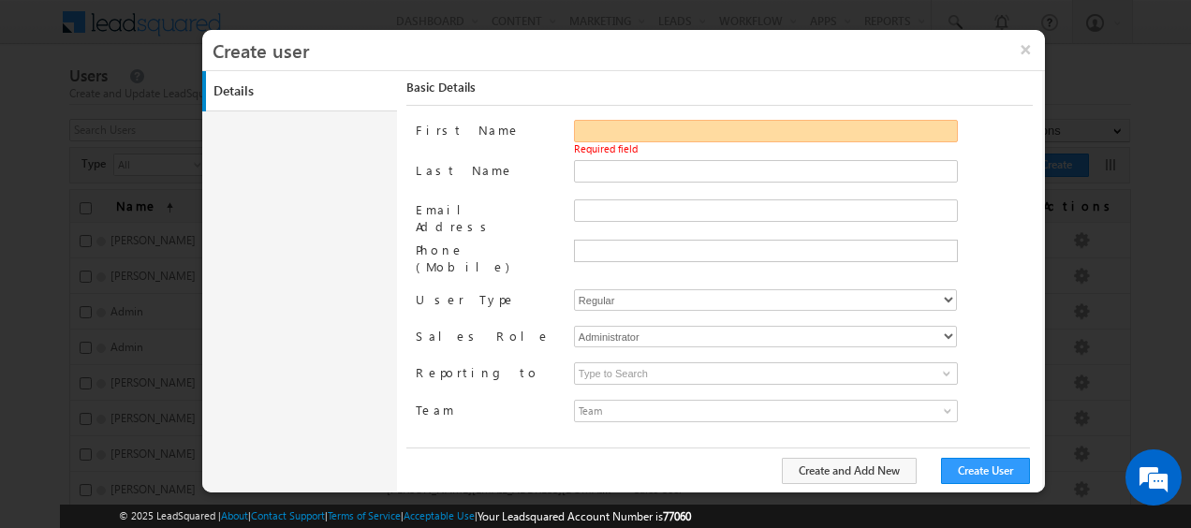
paste input "swarup"
type input "Swarup"
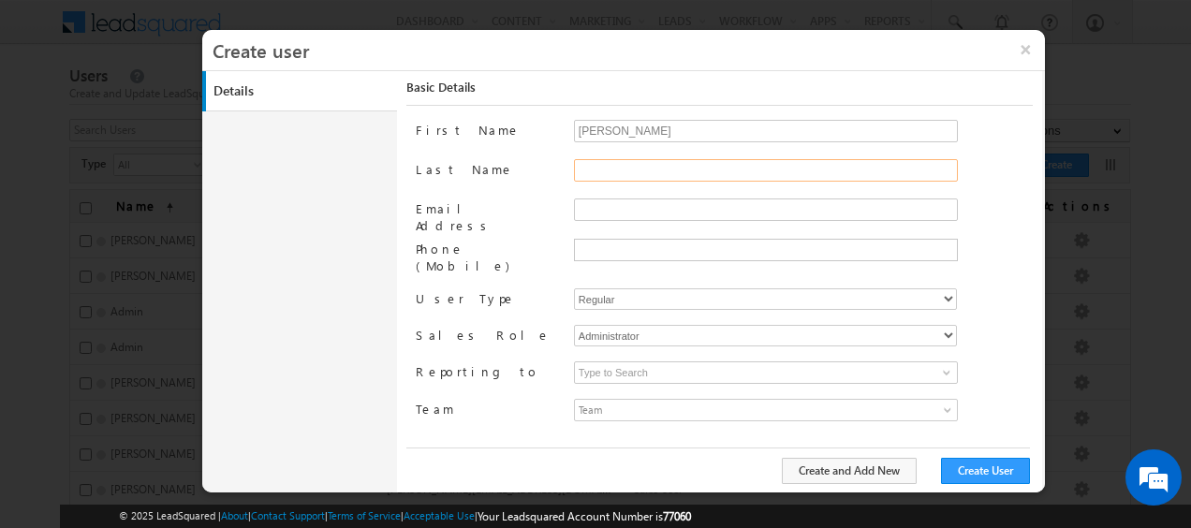
click at [589, 163] on input "Last Name" at bounding box center [766, 170] width 384 height 22
paste input "chandradas"
type input "Chandradas"
click at [601, 205] on input "Email Address" at bounding box center [766, 209] width 384 height 22
paste input "swarup.chandradas@indglobal.ae"
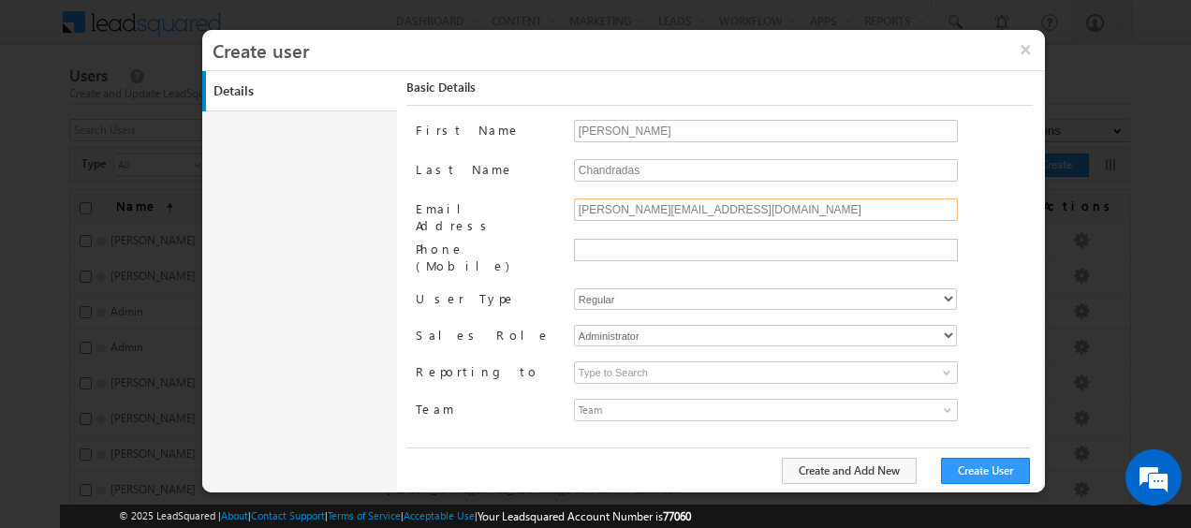
type input "swarup.chandradas@indglobal.ae"
drag, startPoint x: 697, startPoint y: 284, endPoint x: 623, endPoint y: 331, distance: 88.0
click at [623, 331] on div "First Name Swarup Last Name Chandradas Email Address swarup.chandradas@indgloba…" at bounding box center [724, 283] width 617 height 326
select select "1"
click at [574, 288] on select "Regular Mobile" at bounding box center [765, 299] width 383 height 22
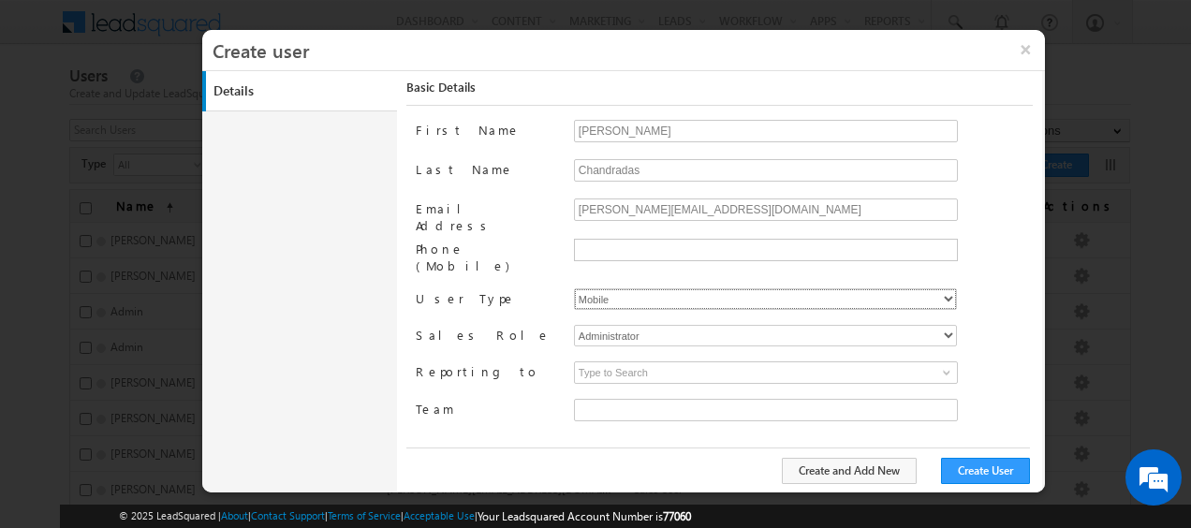
type input "faf8491d-252d-11ee-b523-12ccdbbfc88b"
click at [645, 325] on select "Administrator Marketing User Sales Manager Sales User" at bounding box center [765, 336] width 383 height 22
select select "Sales_User"
click at [574, 325] on select "Administrator Marketing User Sales Manager Sales User" at bounding box center [765, 336] width 383 height 22
type input "faf8491d-252d-11ee-b523-12ccdbbfc88b"
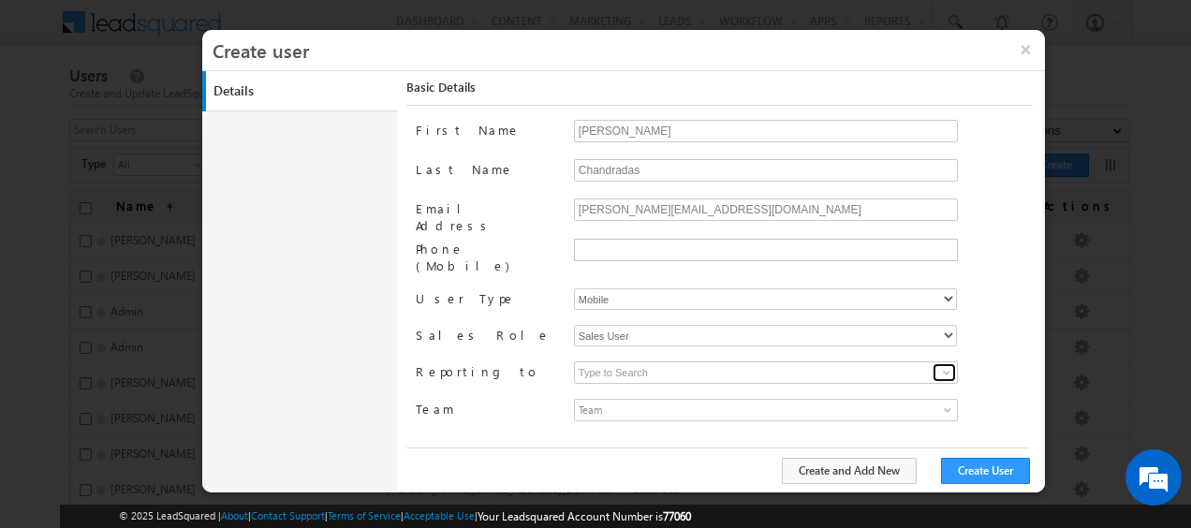
click at [943, 365] on span at bounding box center [946, 372] width 15 height 15
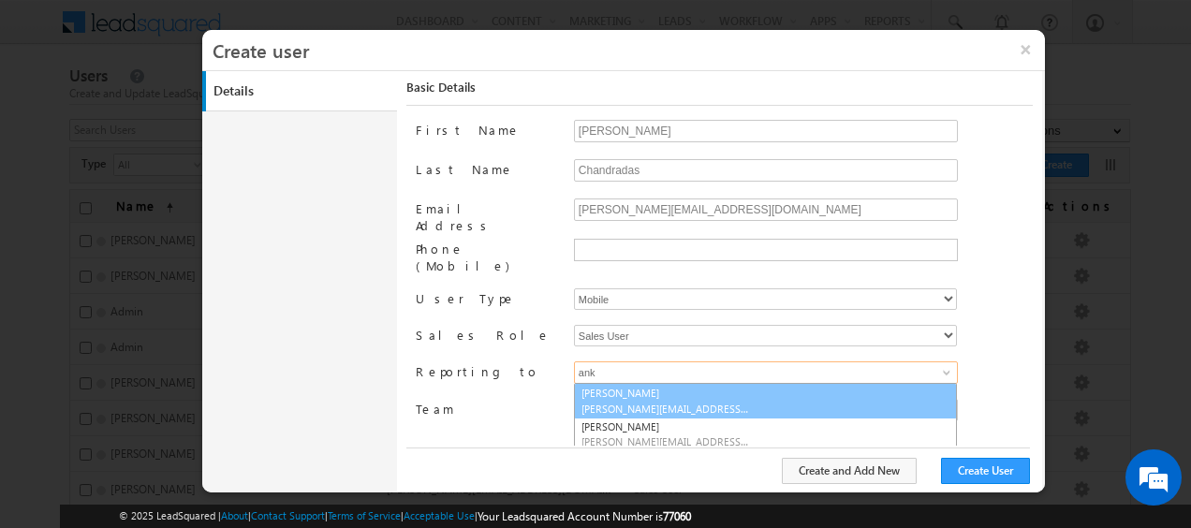
click at [665, 402] on span "[PERSON_NAME][EMAIL_ADDRESS][PERSON_NAME][DOMAIN_NAME]" at bounding box center [665, 409] width 168 height 14
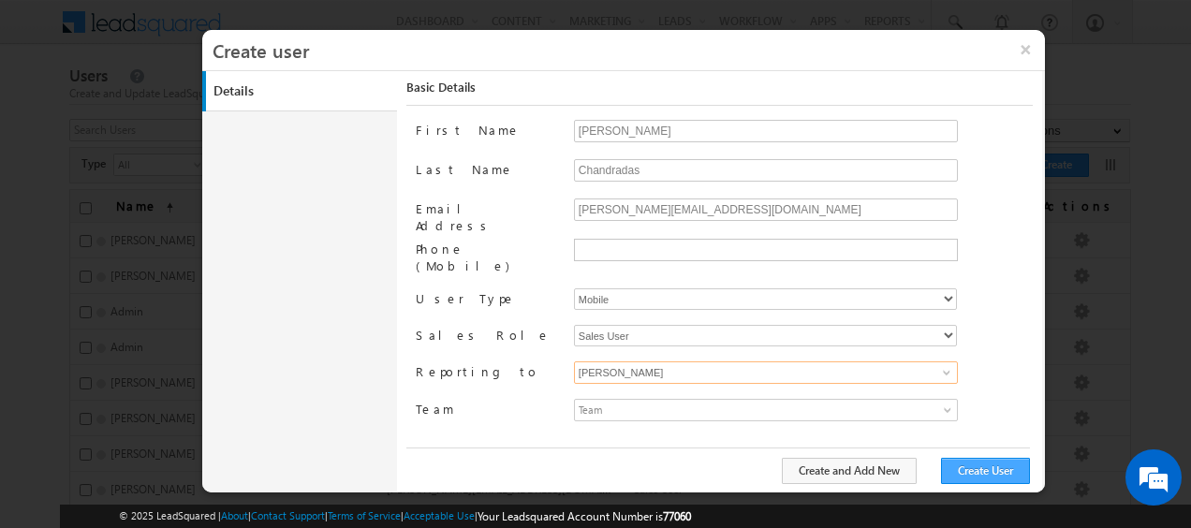
type input "Ankit Singh"
click at [1002, 464] on button "Create User" at bounding box center [985, 471] width 89 height 26
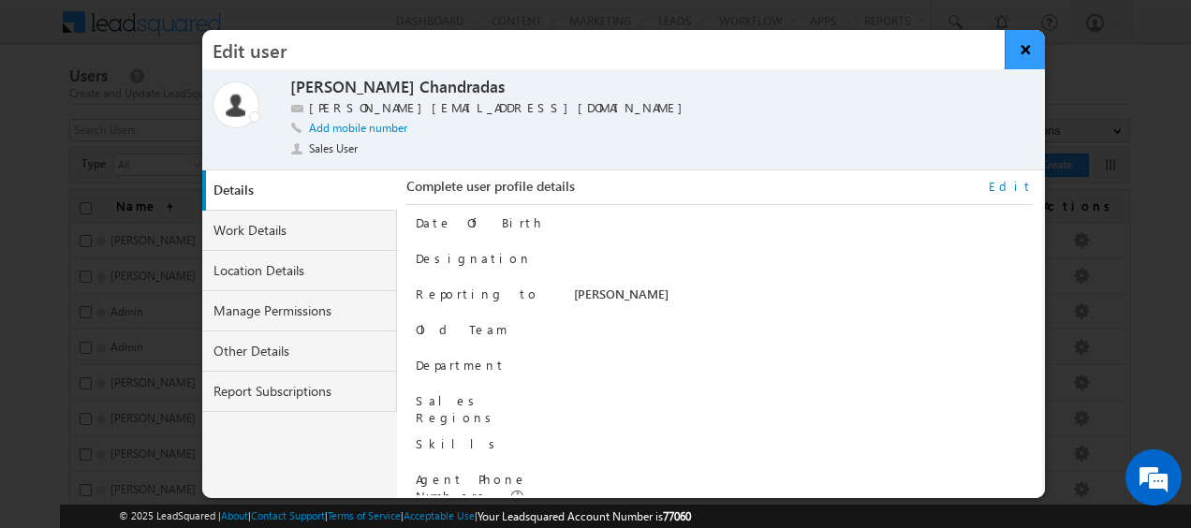
click at [1023, 53] on button "×" at bounding box center [1024, 49] width 40 height 39
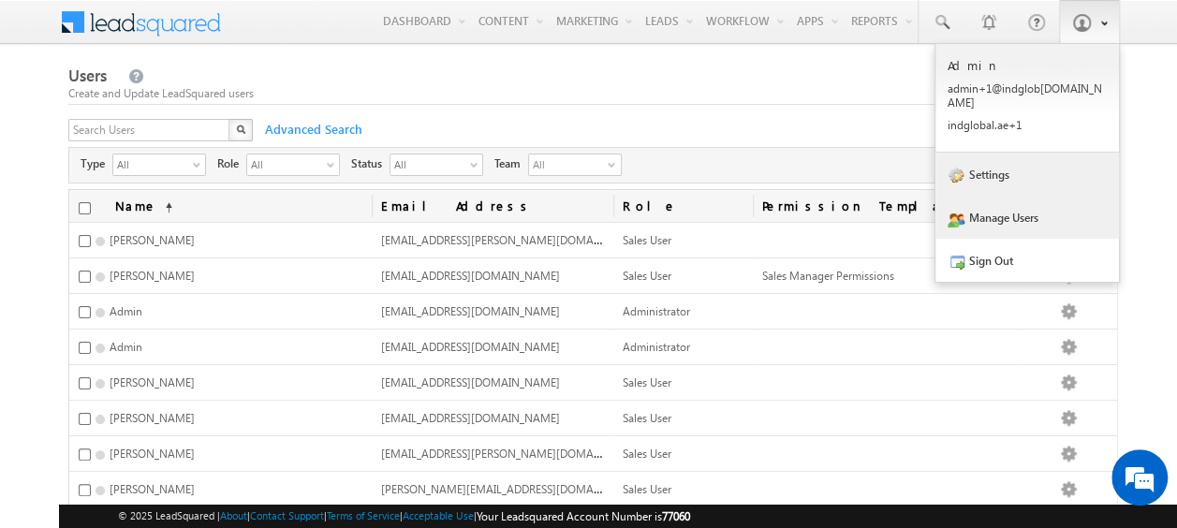
click at [1012, 172] on link "Settings" at bounding box center [1026, 174] width 183 height 43
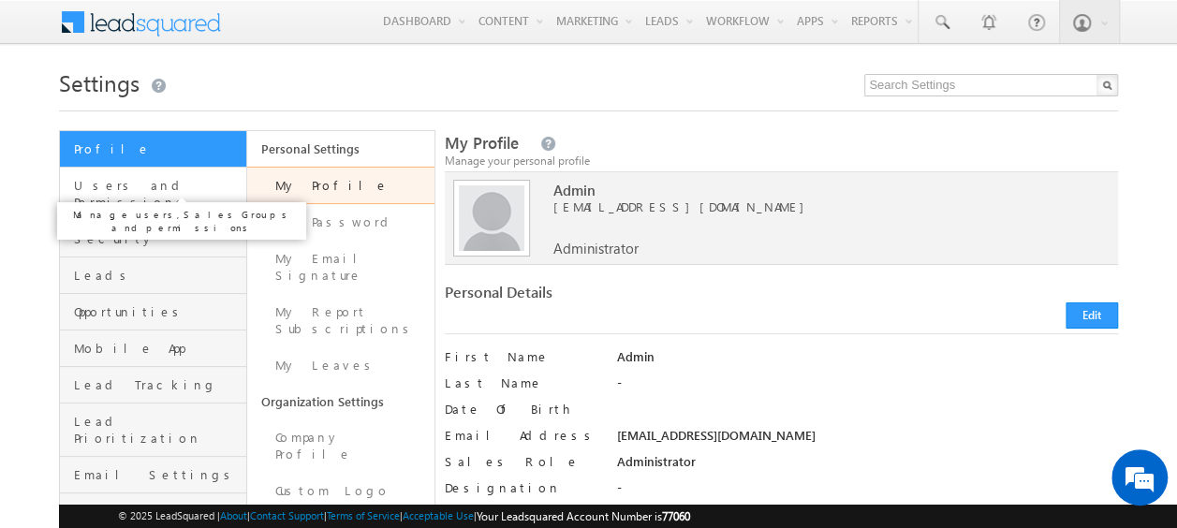
click at [123, 193] on span "Users and Permissions" at bounding box center [158, 194] width 168 height 34
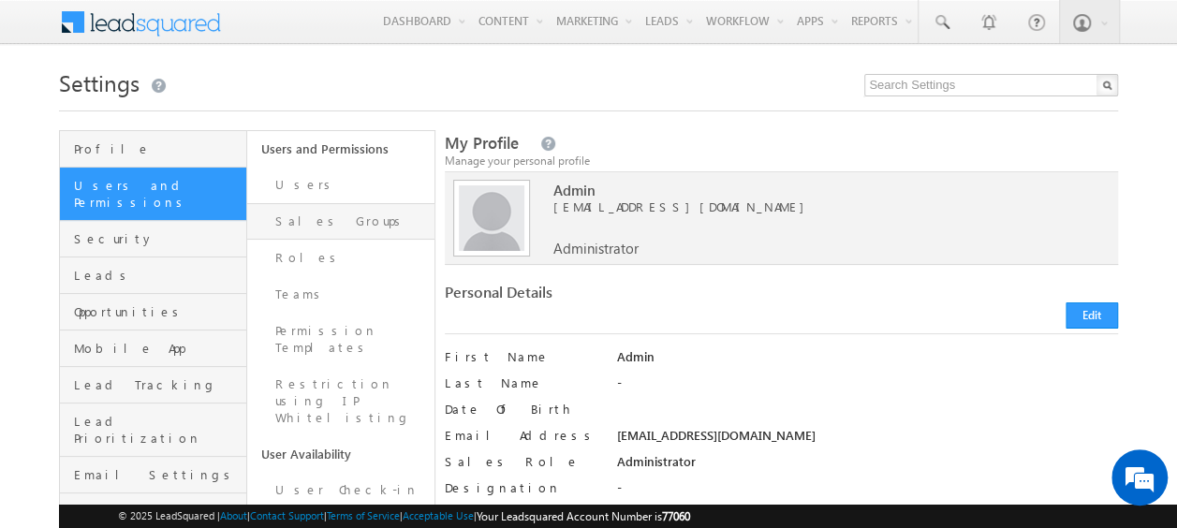
click at [311, 218] on link "Sales Groups" at bounding box center [340, 221] width 187 height 37
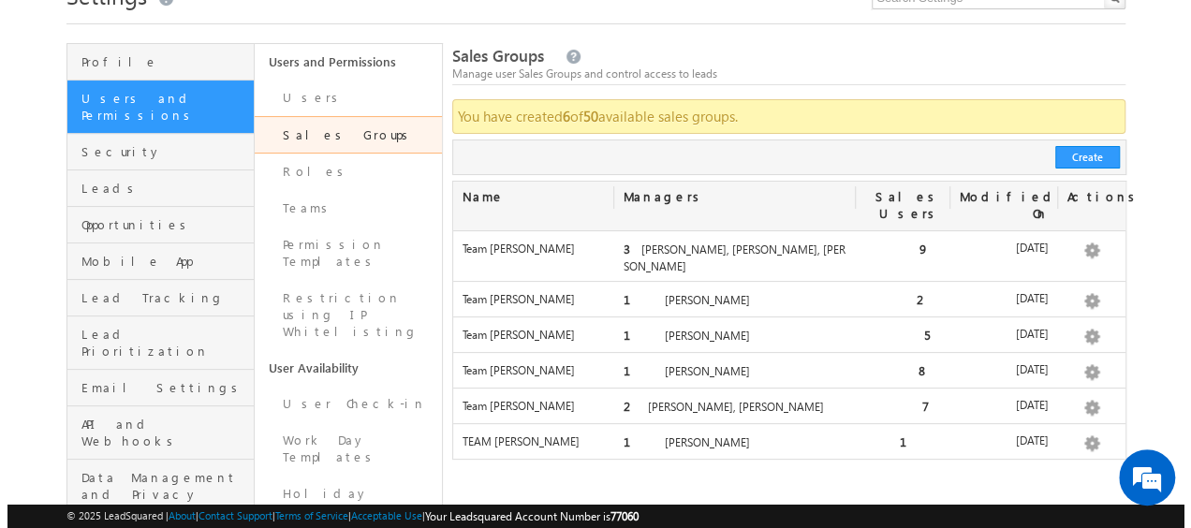
scroll to position [99, 0]
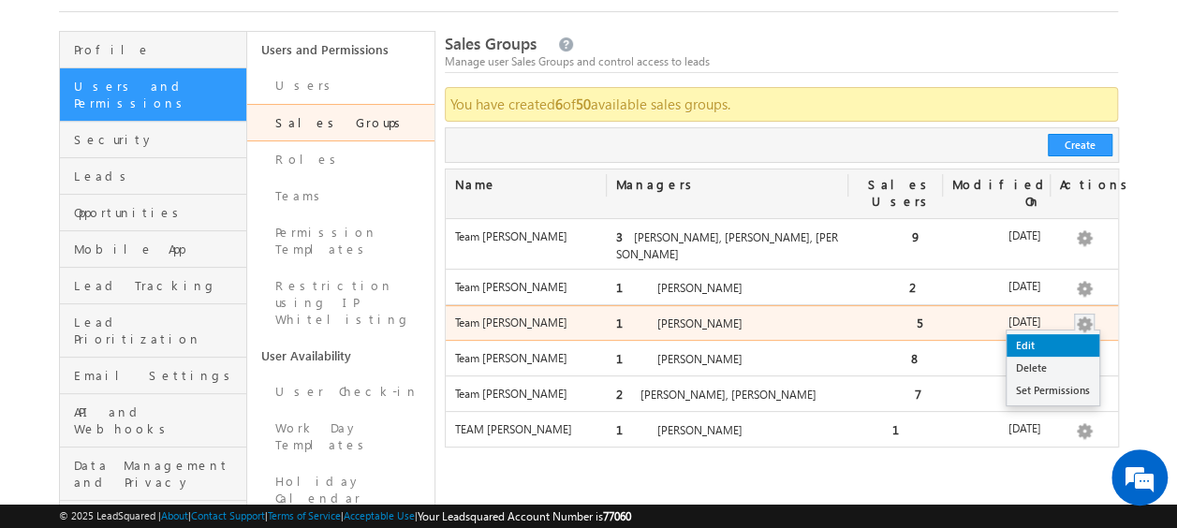
click at [1045, 334] on link "Edit" at bounding box center [1052, 345] width 93 height 22
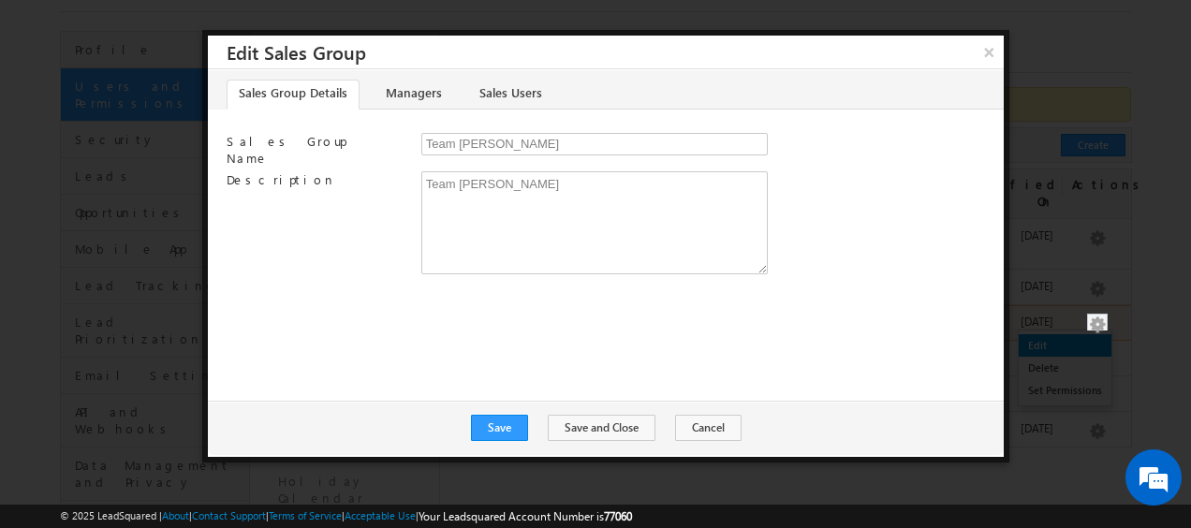
scroll to position [0, 0]
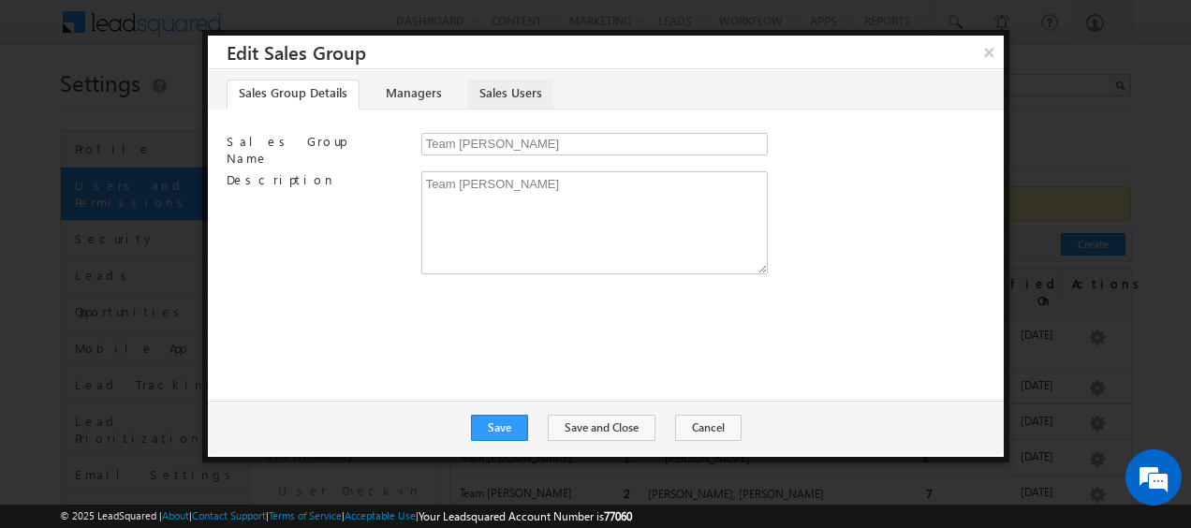
click at [511, 95] on link "Sales Users" at bounding box center [510, 95] width 86 height 30
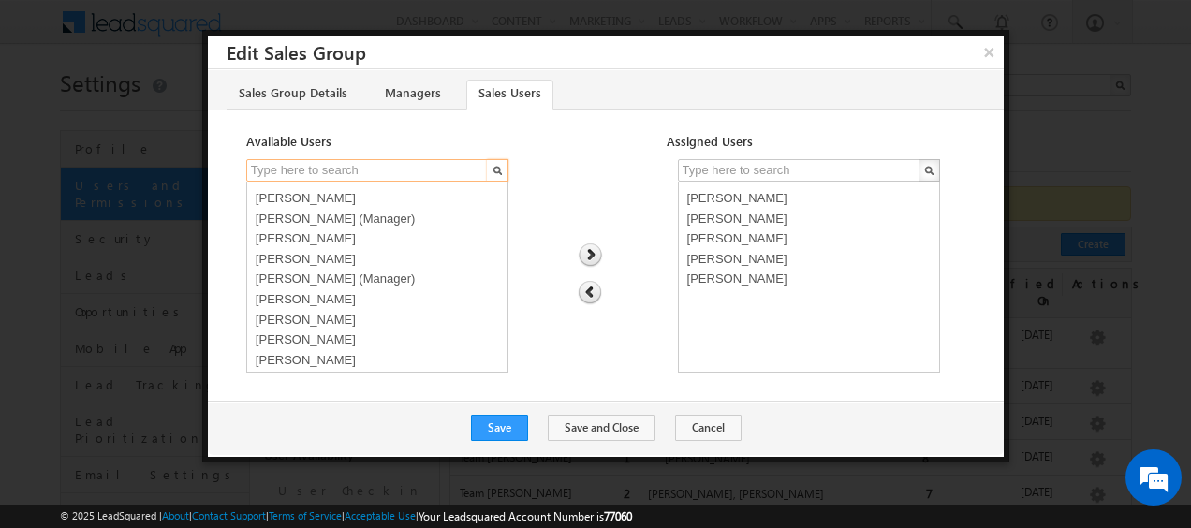
click at [322, 163] on input "text" at bounding box center [367, 170] width 243 height 22
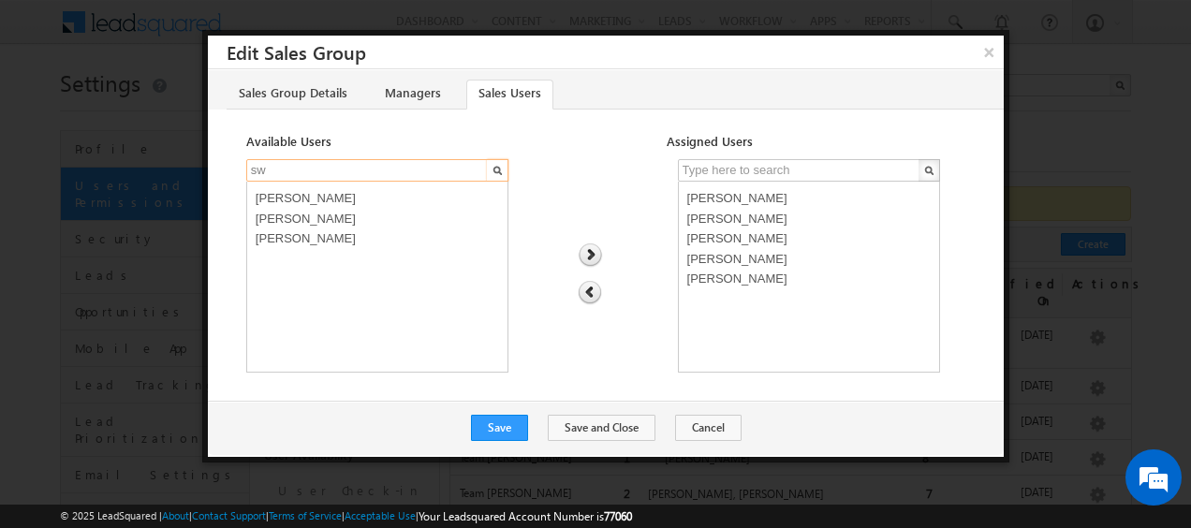
type input "sw"
select select "ef990803-7754-11f0-8589-125492a0d7ad"
click at [318, 232] on option "[PERSON_NAME]" at bounding box center [377, 236] width 253 height 21
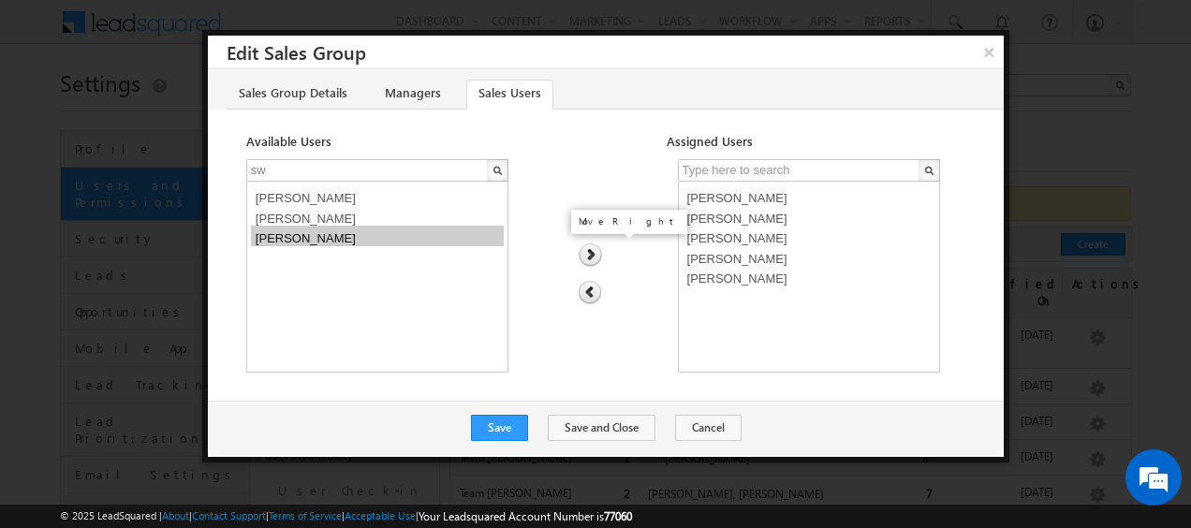
click at [587, 256] on img at bounding box center [589, 255] width 25 height 24
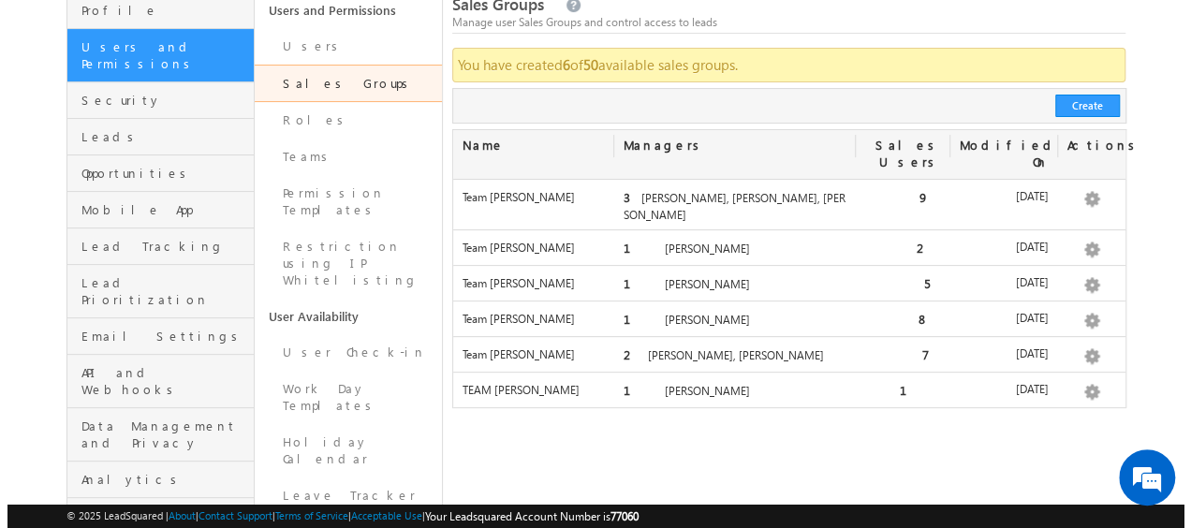
scroll to position [139, 0]
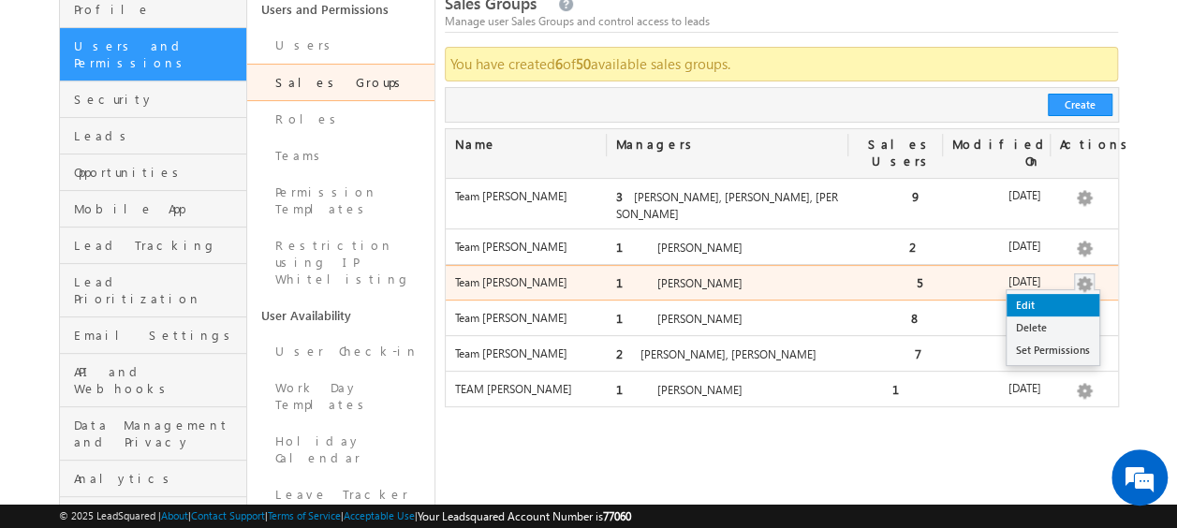
click at [1056, 294] on link "Edit" at bounding box center [1052, 305] width 93 height 22
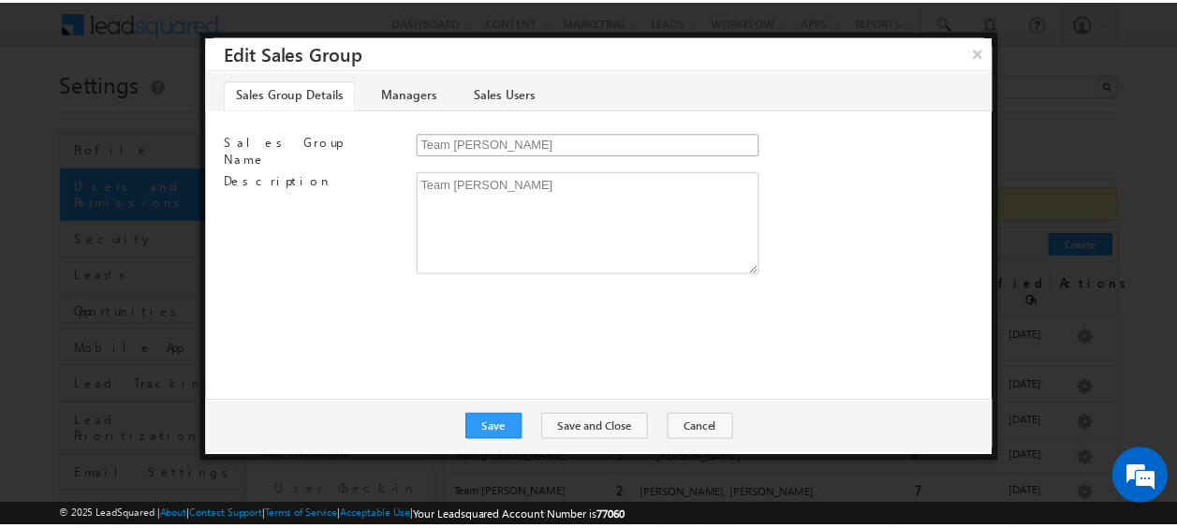
scroll to position [0, 0]
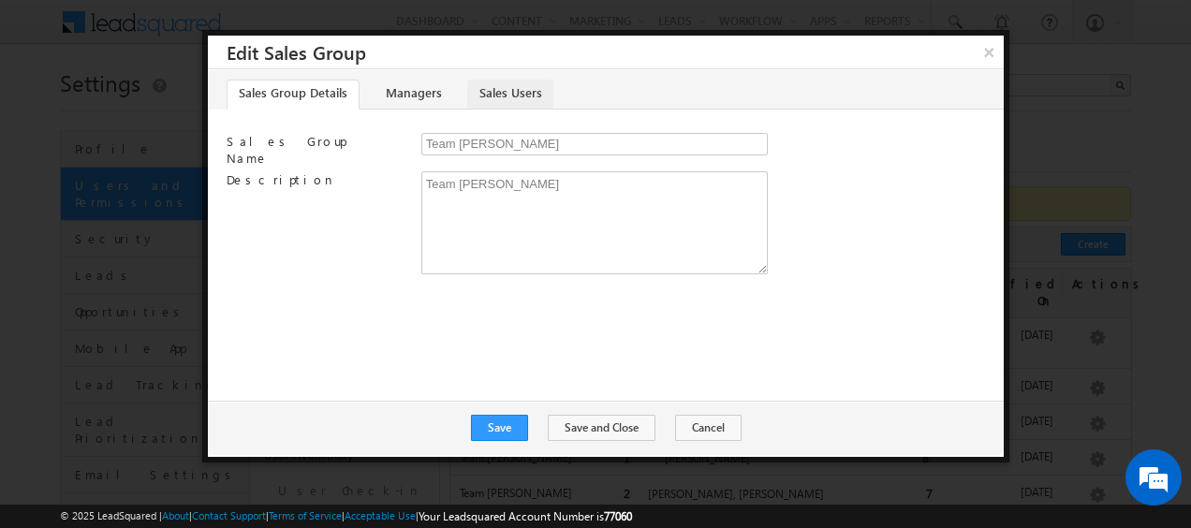
click at [481, 88] on link "Sales Users" at bounding box center [510, 95] width 86 height 30
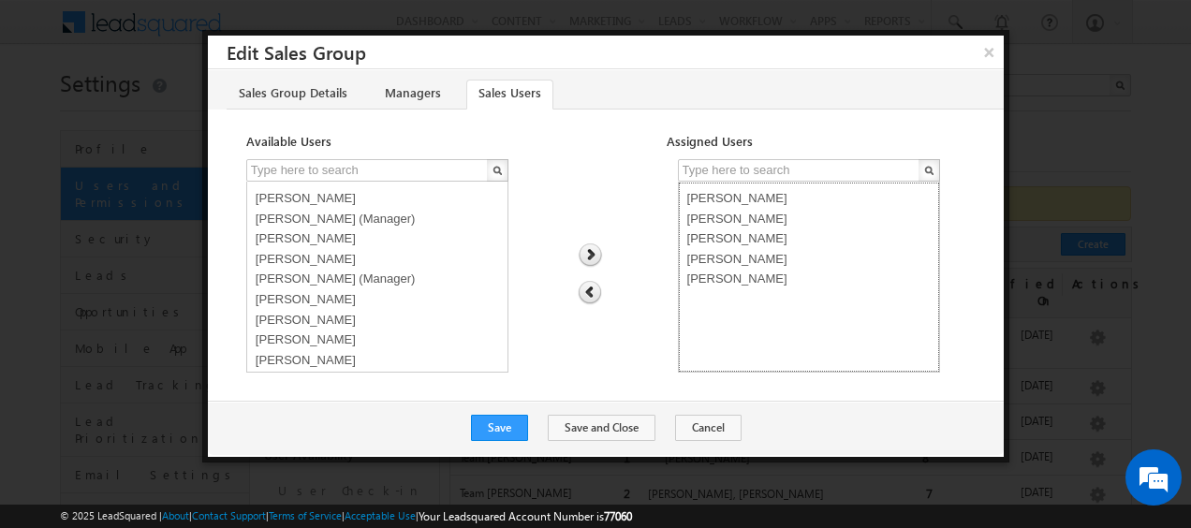
select select "ed7d8d50-67e0-11f0-8589-125492a0d7ad"
click at [724, 240] on option "[PERSON_NAME]" at bounding box center [808, 236] width 253 height 21
click at [382, 171] on input "text" at bounding box center [367, 170] width 243 height 22
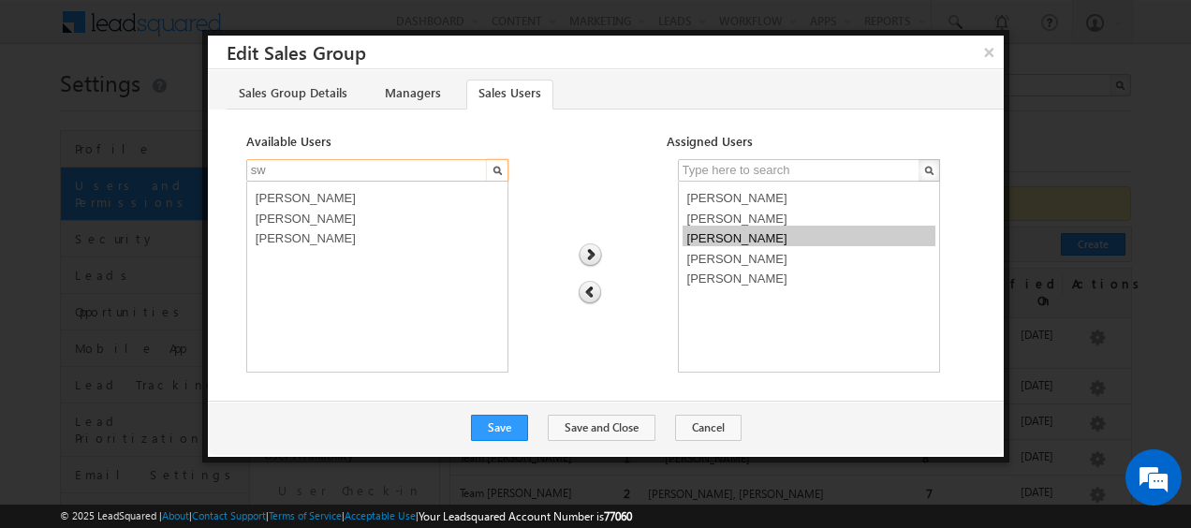
type input "sw"
select select "ef990803-7754-11f0-8589-125492a0d7ad"
click at [333, 234] on option "[PERSON_NAME]" at bounding box center [377, 236] width 253 height 21
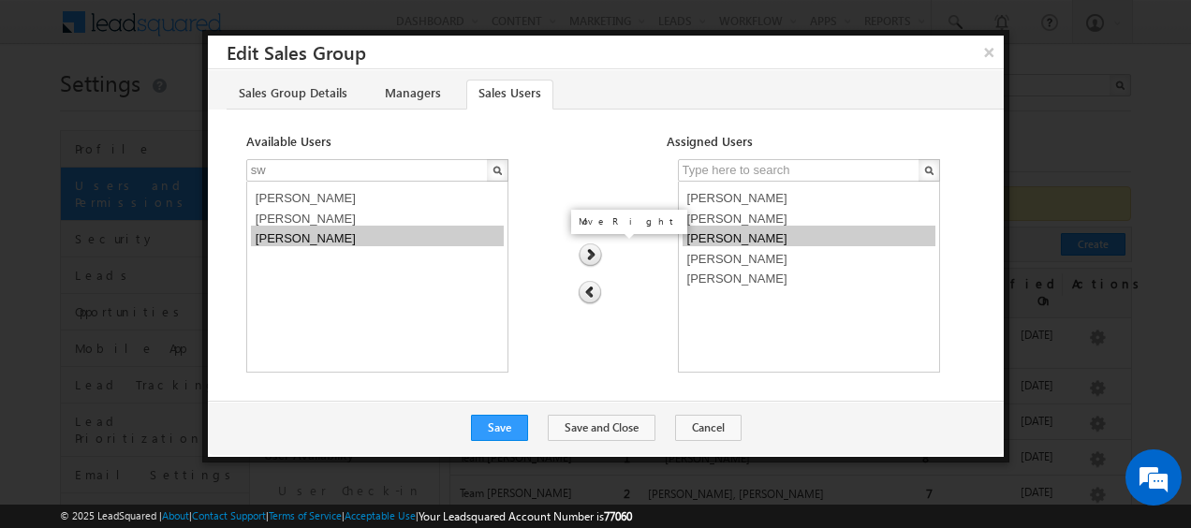
click at [595, 256] on img at bounding box center [589, 255] width 25 height 24
select select
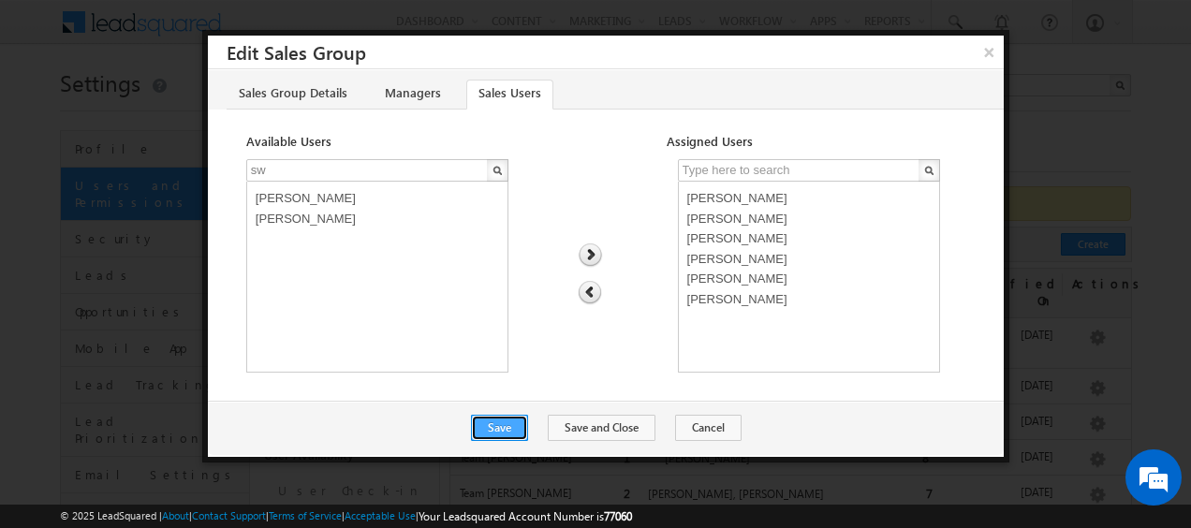
click at [509, 426] on button "Save" at bounding box center [499, 428] width 57 height 26
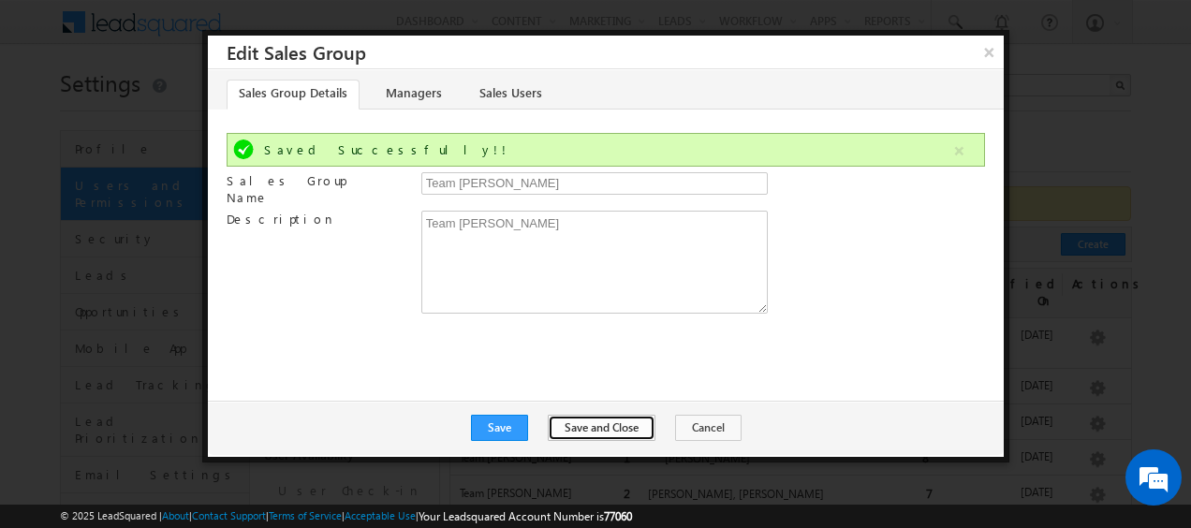
click at [597, 429] on button "Save and Close" at bounding box center [602, 428] width 108 height 26
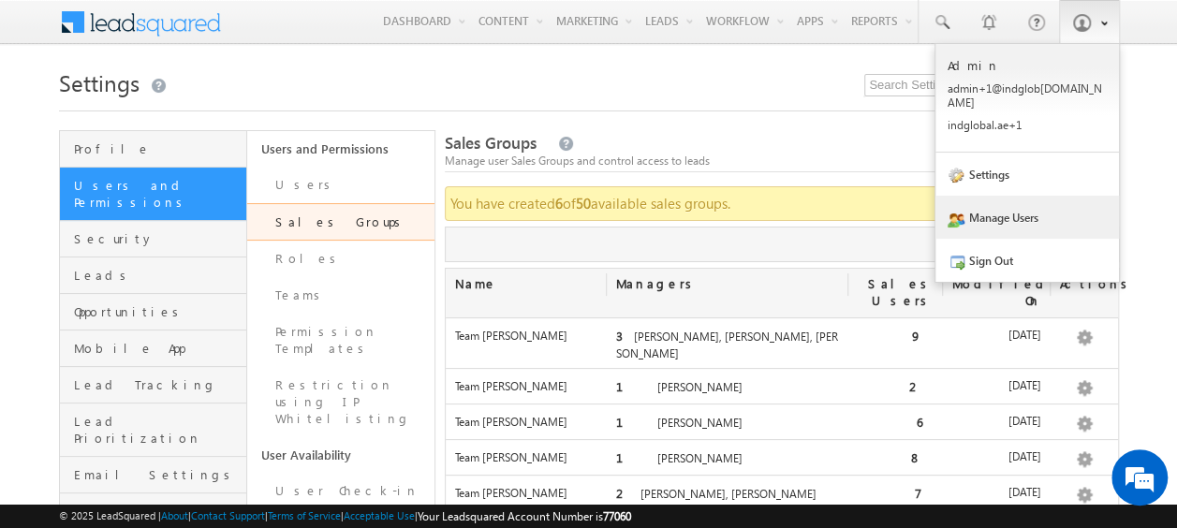
click at [983, 217] on link "Manage Users" at bounding box center [1026, 217] width 183 height 43
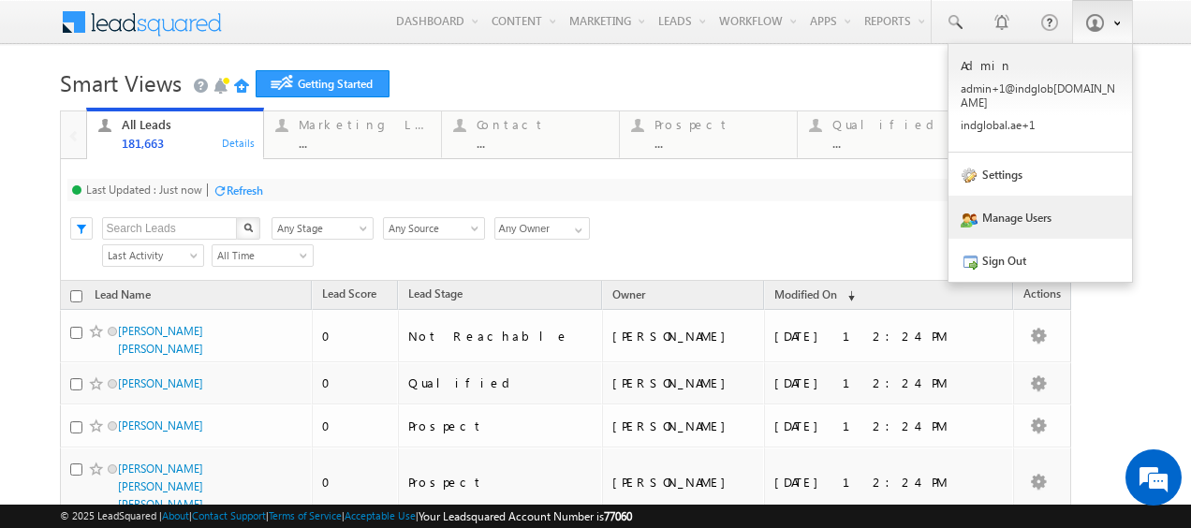
click at [1020, 210] on link "Manage Users" at bounding box center [1039, 217] width 183 height 43
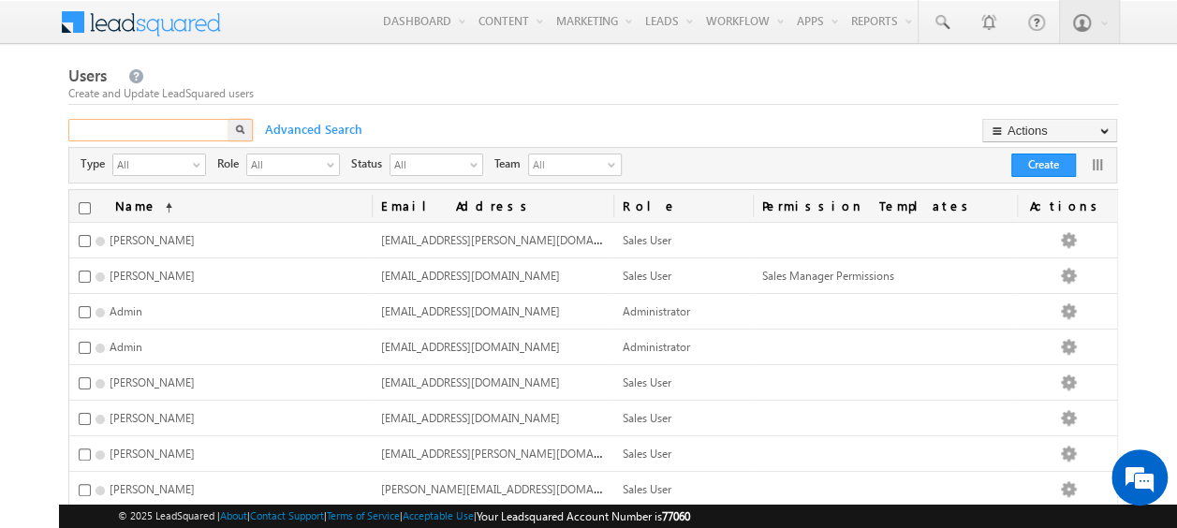
click at [187, 129] on input "text" at bounding box center [149, 130] width 163 height 22
type input "[PERSON_NAME]"
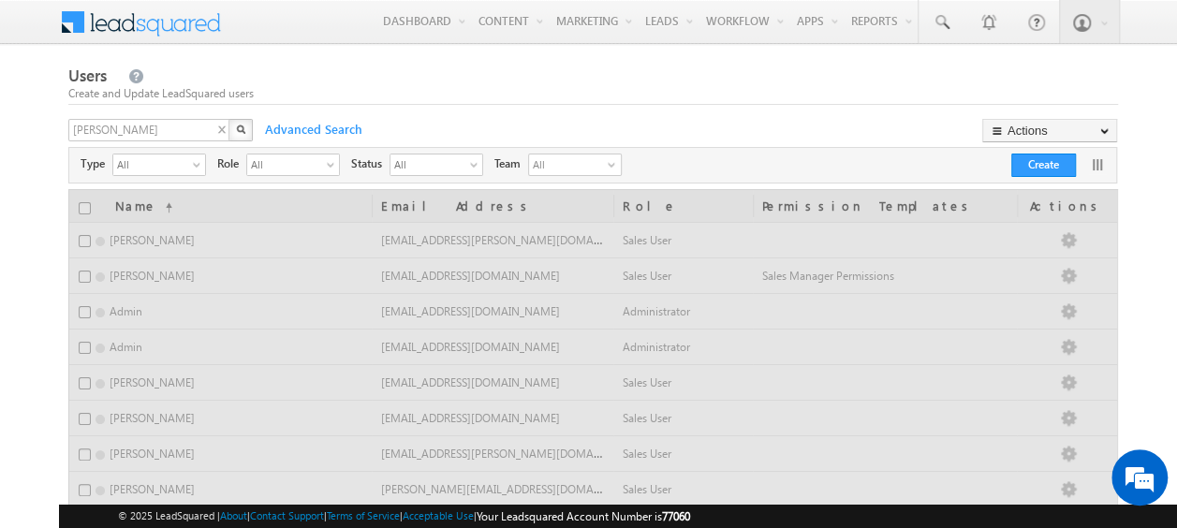
click at [240, 128] on img "button" at bounding box center [240, 128] width 9 height 9
